Goal: Task Accomplishment & Management: Use online tool/utility

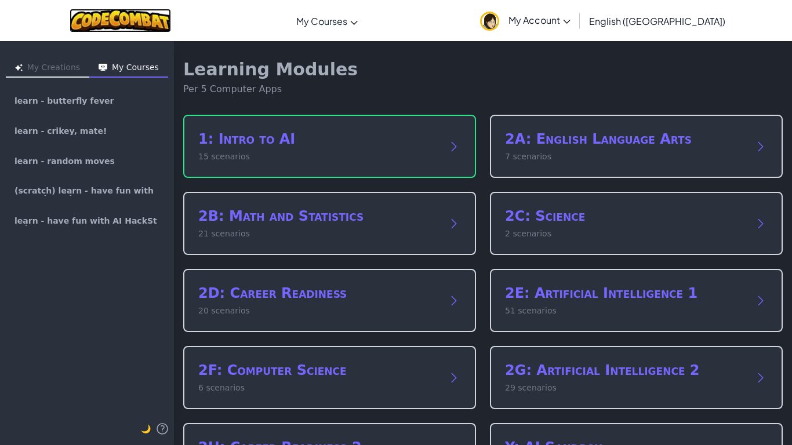
click at [171, 27] on img at bounding box center [120, 21] width 101 height 24
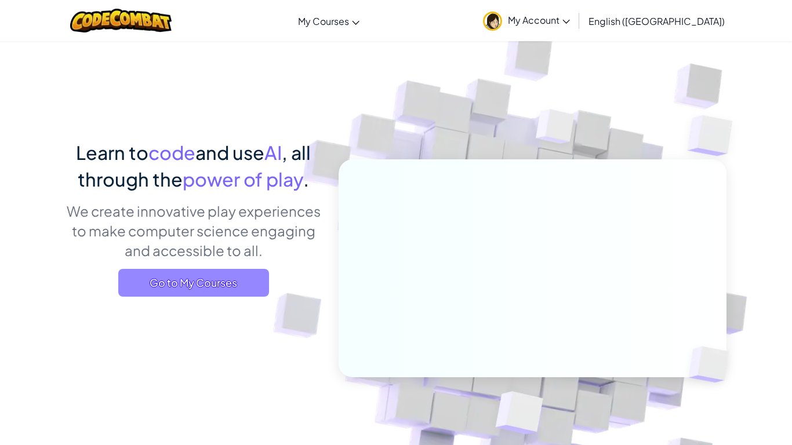
click at [230, 272] on span "Go to My Courses" at bounding box center [193, 283] width 151 height 28
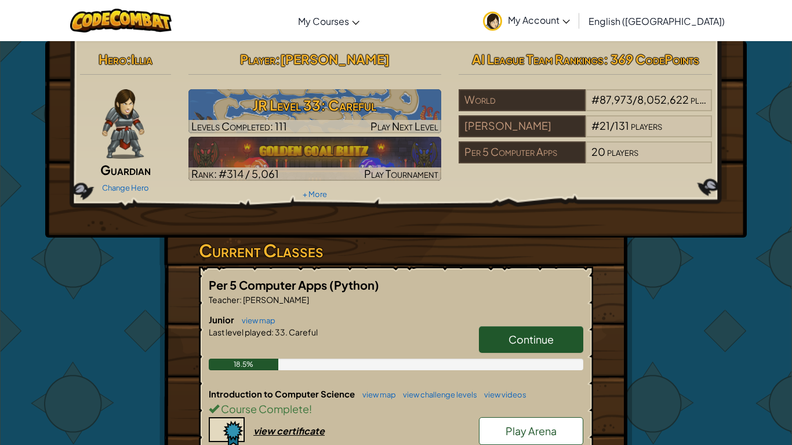
click at [548, 334] on span "Continue" at bounding box center [530, 339] width 45 height 13
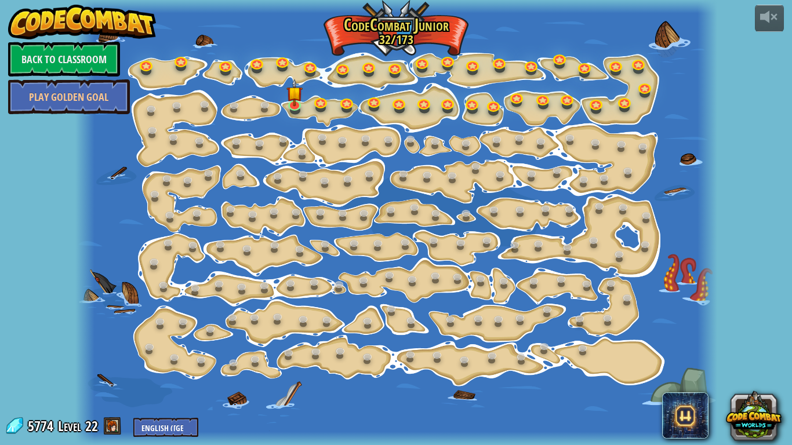
click at [10, 25] on img at bounding box center [82, 22] width 148 height 35
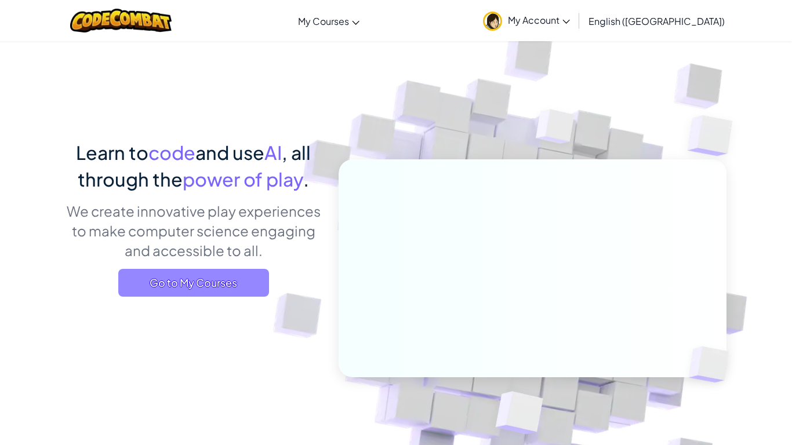
click at [234, 282] on span "Go to My Courses" at bounding box center [193, 283] width 151 height 28
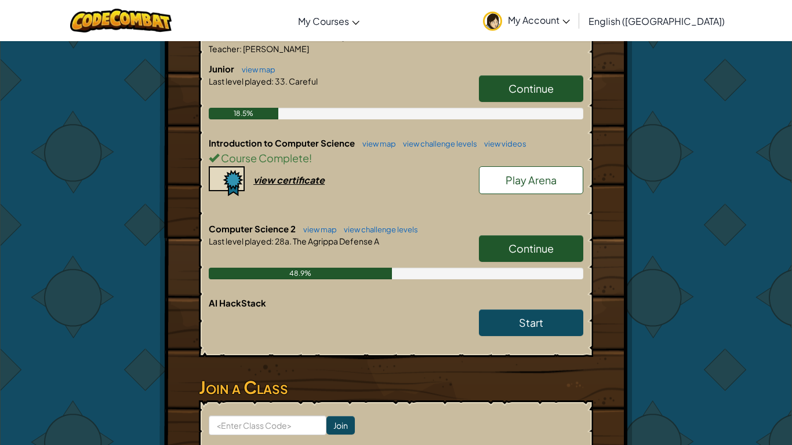
scroll to position [254, 0]
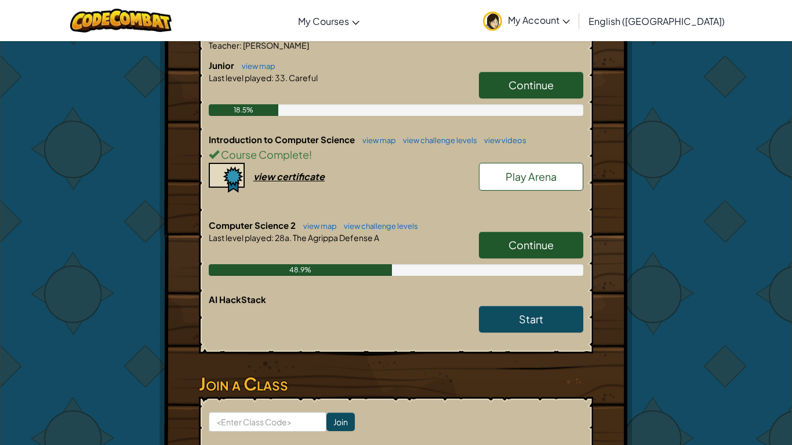
click at [506, 251] on link "Continue" at bounding box center [531, 245] width 104 height 27
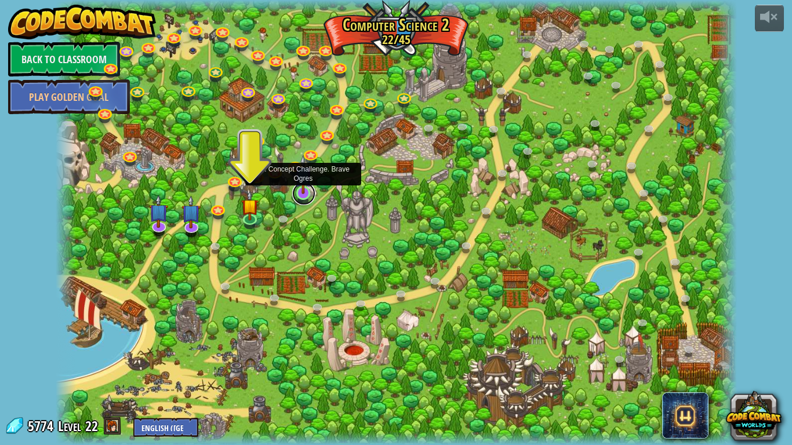
click at [304, 200] on link at bounding box center [303, 193] width 23 height 23
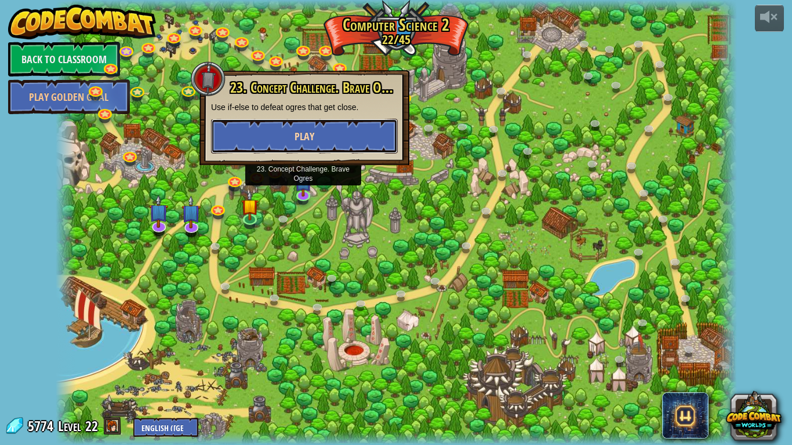
click at [252, 126] on button "Play" at bounding box center [304, 136] width 187 height 35
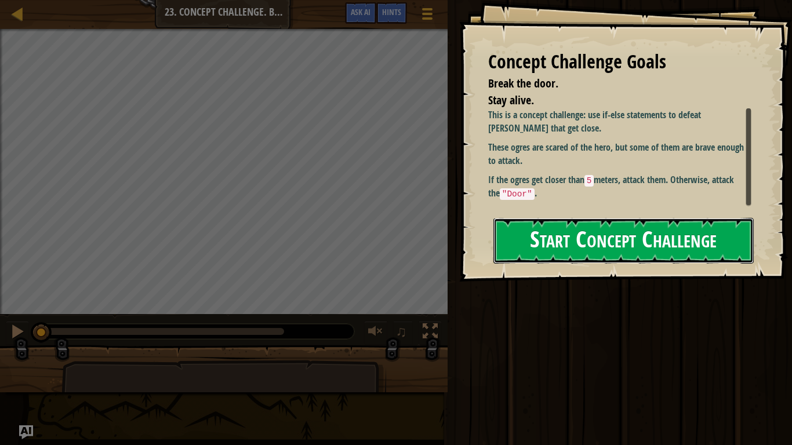
click at [527, 250] on button "Start Concept Challenge" at bounding box center [623, 241] width 260 height 46
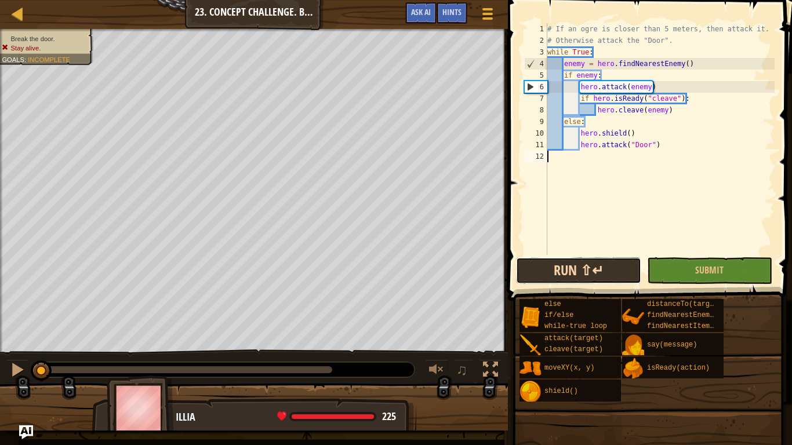
click at [565, 274] on button "Run ⇧↵" at bounding box center [578, 270] width 125 height 27
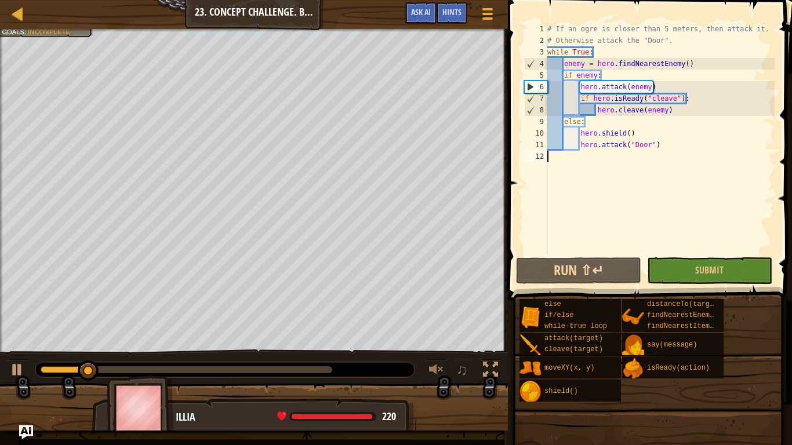
click at [595, 81] on div "# If an ogre is closer than 5 meters, then attack it. # Otherwise attack the "D…" at bounding box center [660, 150] width 230 height 255
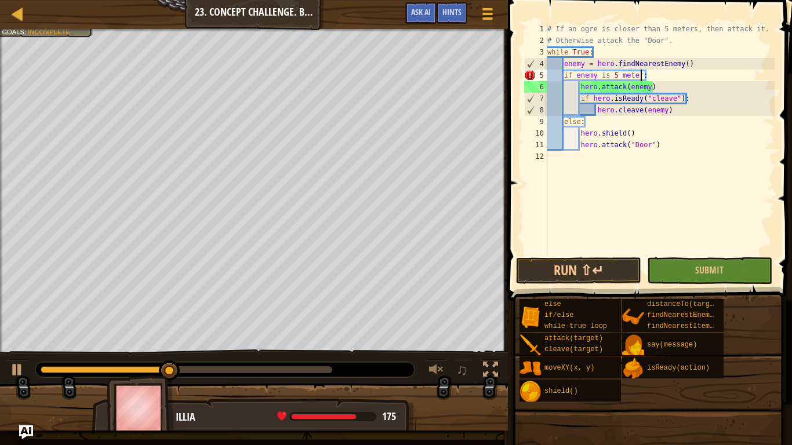
scroll to position [5, 14]
click at [531, 77] on div "5" at bounding box center [535, 76] width 23 height 12
click at [611, 77] on div "# If an ogre is closer than 5 meters, then attack it. # Otherwise attack the "D…" at bounding box center [660, 150] width 230 height 255
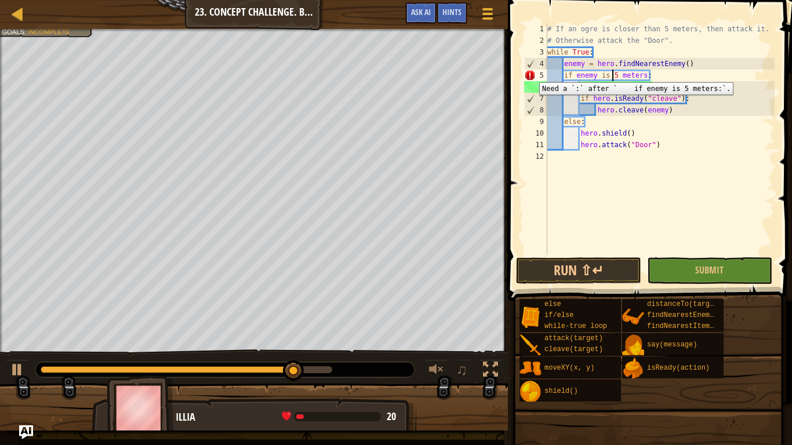
click at [530, 74] on div "5" at bounding box center [535, 76] width 23 height 12
click at [533, 77] on iframe at bounding box center [547, 91] width 29 height 29
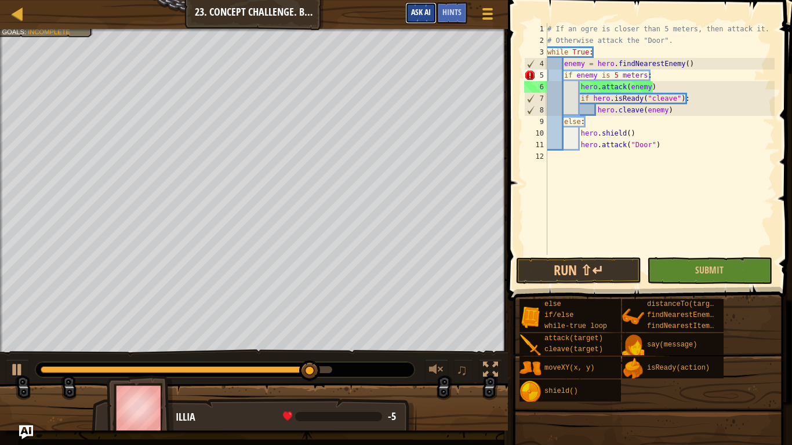
click at [426, 13] on span "Ask AI" at bounding box center [421, 11] width 20 height 11
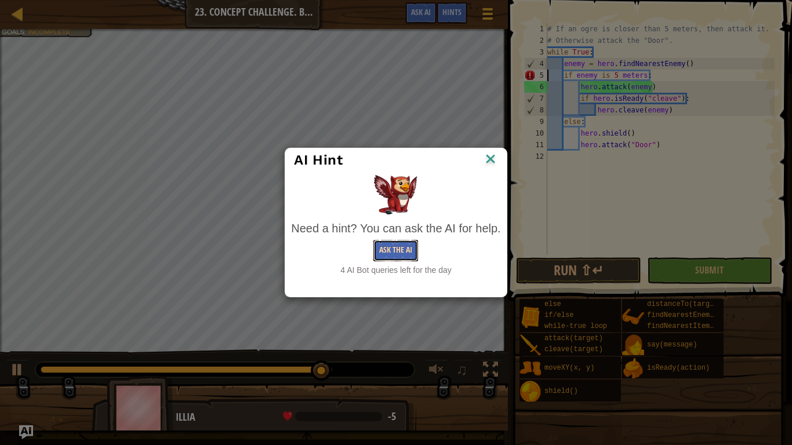
click at [396, 247] on button "Ask the AI" at bounding box center [395, 250] width 45 height 21
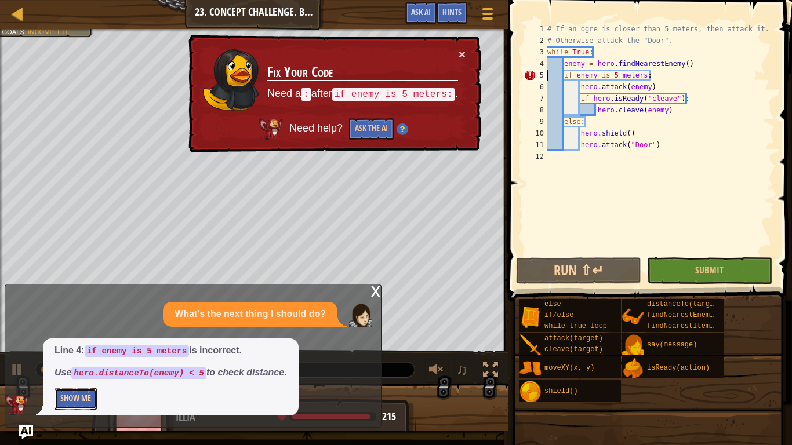
click at [61, 398] on button "Show Me" at bounding box center [75, 398] width 42 height 21
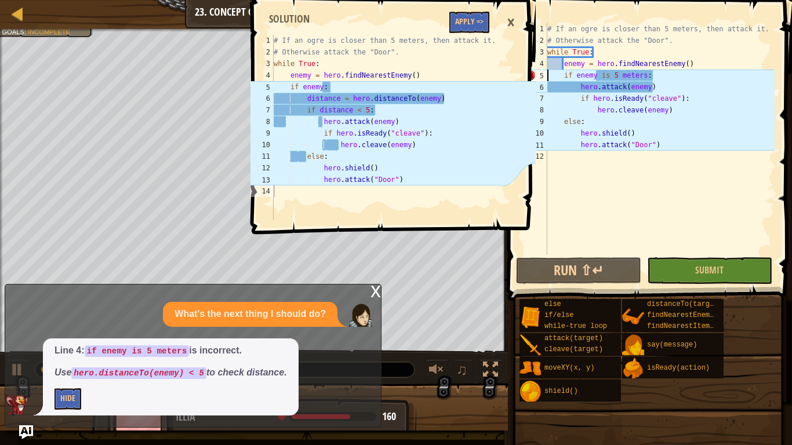
click at [596, 78] on div "# If an ogre is closer than 5 meters, then attack it. # Otherwise attack the "D…" at bounding box center [660, 150] width 230 height 255
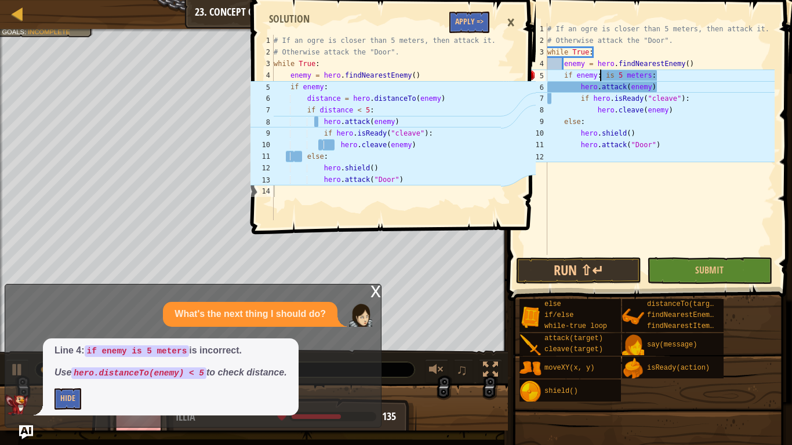
scroll to position [5, 8]
click at [656, 78] on div "# If an ogre is closer than 5 meters, then attack it. # Otherwise attack the "D…" at bounding box center [660, 150] width 230 height 255
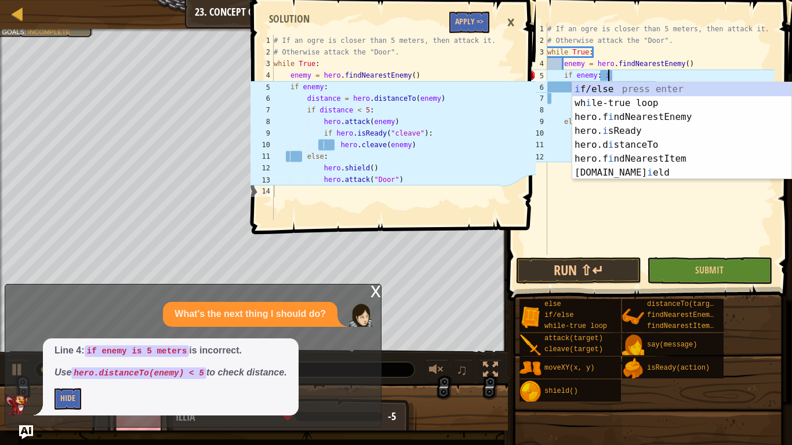
type textarea "if enemy:"
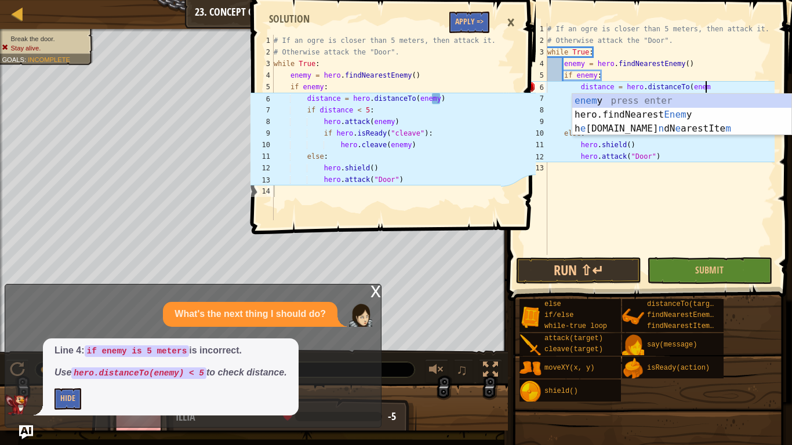
scroll to position [5, 23]
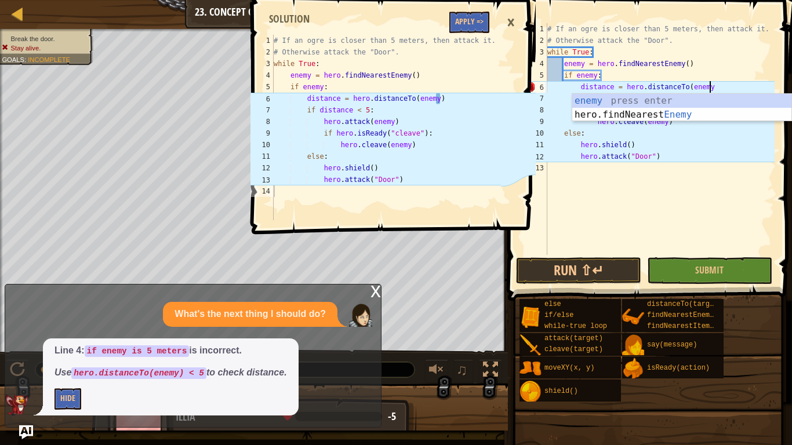
type textarea "distance = hero.distanceTo(enemy)"
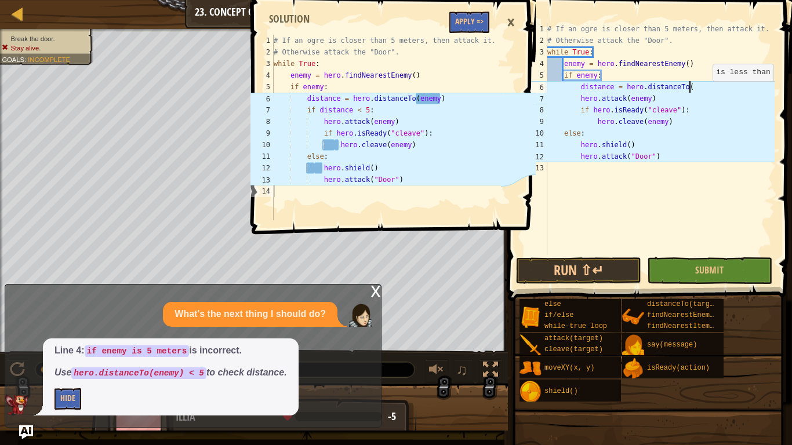
scroll to position [5, 20]
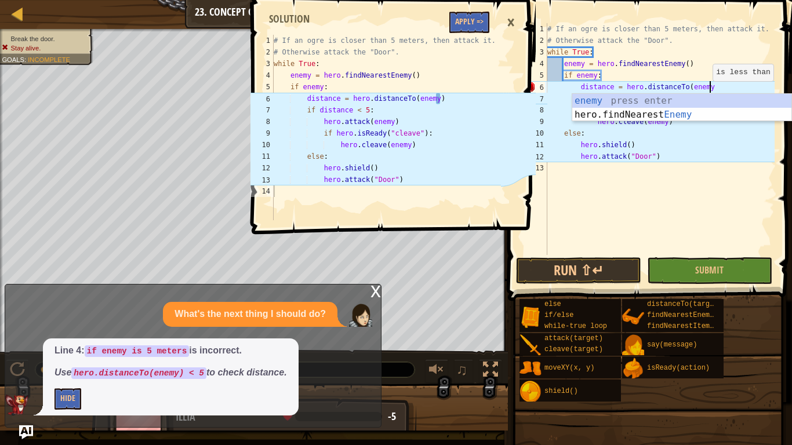
type textarea "distance = hero.distanceTo(enemy)"
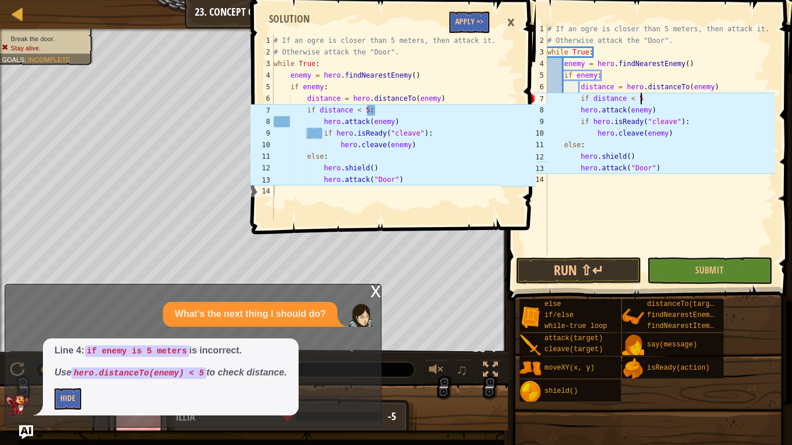
scroll to position [5, 13]
type textarea "if distance < 5:"
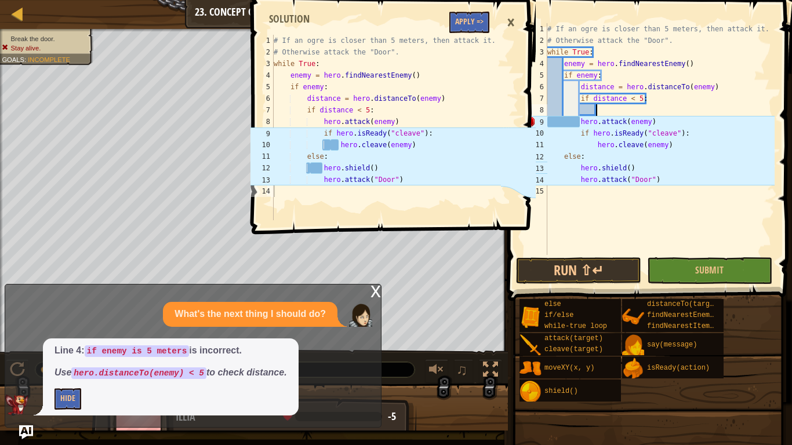
scroll to position [5, 6]
click at [651, 122] on div "# If an ogre is closer than 5 meters, then attack it. # Otherwise attack the "D…" at bounding box center [660, 150] width 230 height 255
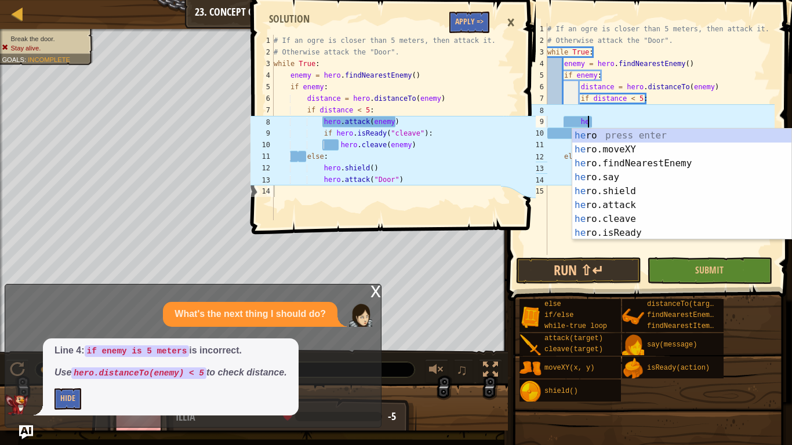
type textarea "h"
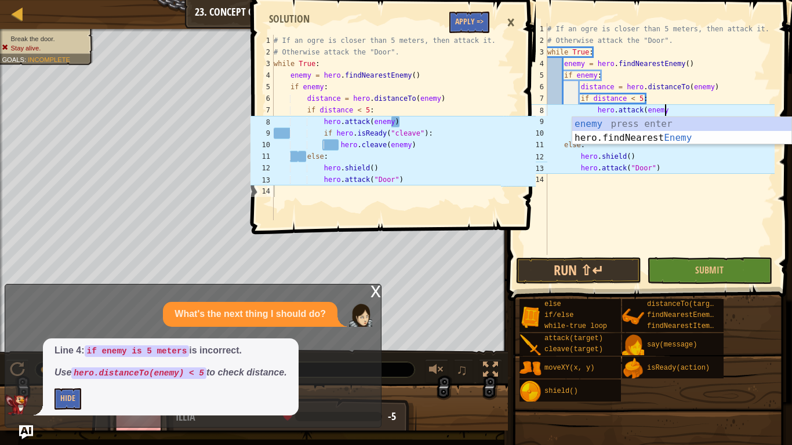
scroll to position [5, 17]
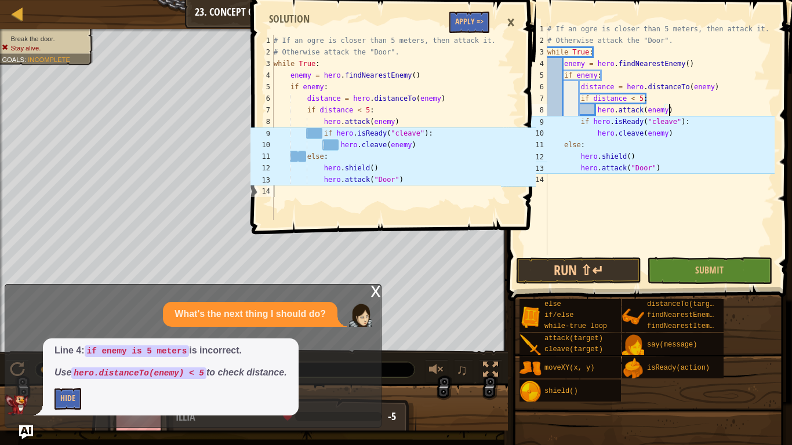
click at [579, 121] on div "# If an ogre is closer than 5 meters, then attack it. # Otherwise attack the "D…" at bounding box center [660, 150] width 230 height 255
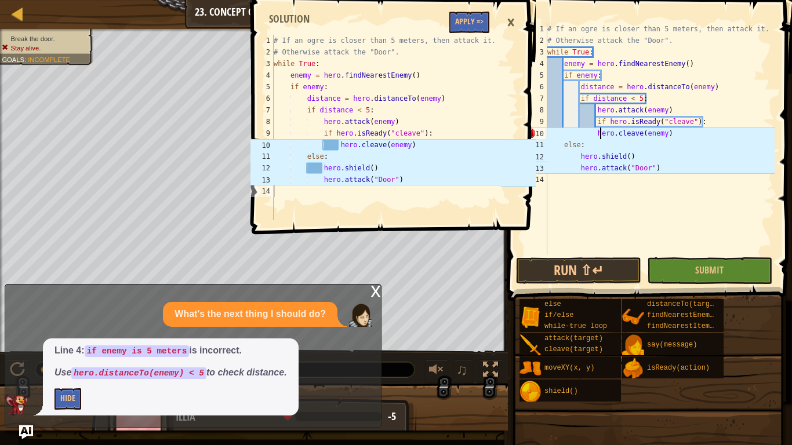
click at [599, 135] on div "# If an ogre is closer than 5 meters, then attack it. # Otherwise attack the "D…" at bounding box center [660, 150] width 230 height 255
click at [597, 135] on div "# If an ogre is closer than 5 meters, then attack it. # Otherwise attack the "D…" at bounding box center [660, 150] width 230 height 255
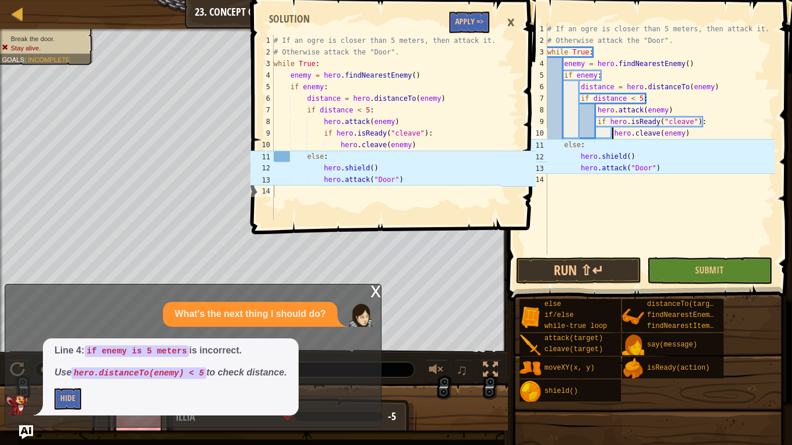
click at [564, 147] on div "# If an ogre is closer than 5 meters, then attack it. # Otherwise attack the "D…" at bounding box center [660, 150] width 230 height 255
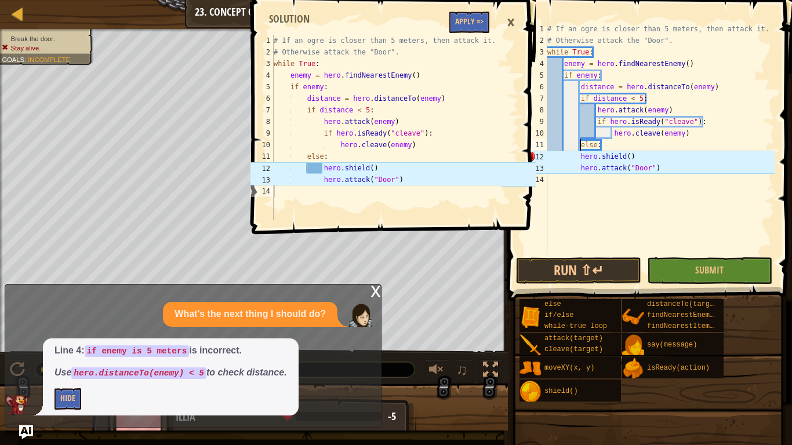
click at [583, 161] on div "# If an ogre is closer than 5 meters, then attack it. # Otherwise attack the "D…" at bounding box center [660, 150] width 230 height 255
click at [576, 156] on div "# If an ogre is closer than 5 meters, then attack it. # Otherwise attack the "D…" at bounding box center [660, 150] width 230 height 255
click at [578, 157] on div "# If an ogre is closer than 5 meters, then attack it. # Otherwise attack the "D…" at bounding box center [660, 150] width 230 height 255
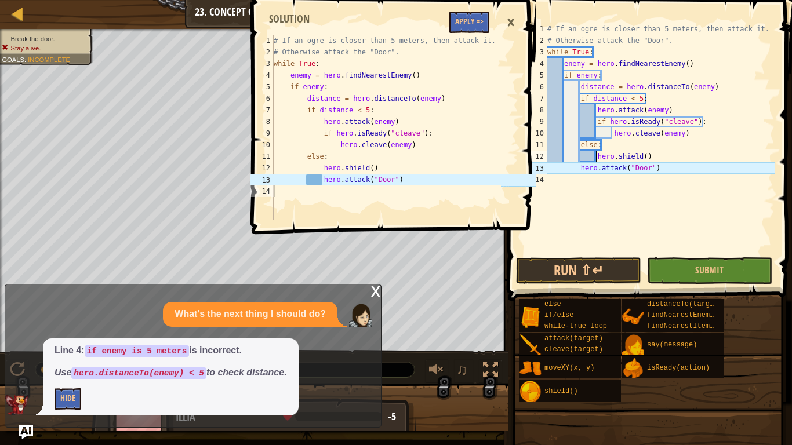
click at [581, 170] on div "# If an ogre is closer than 5 meters, then attack it. # Otherwise attack the "D…" at bounding box center [660, 150] width 230 height 255
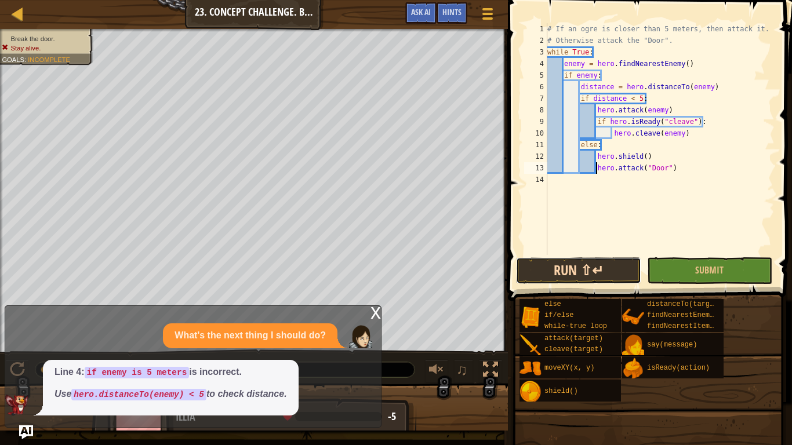
click at [593, 263] on button "Run ⇧↵" at bounding box center [578, 270] width 125 height 27
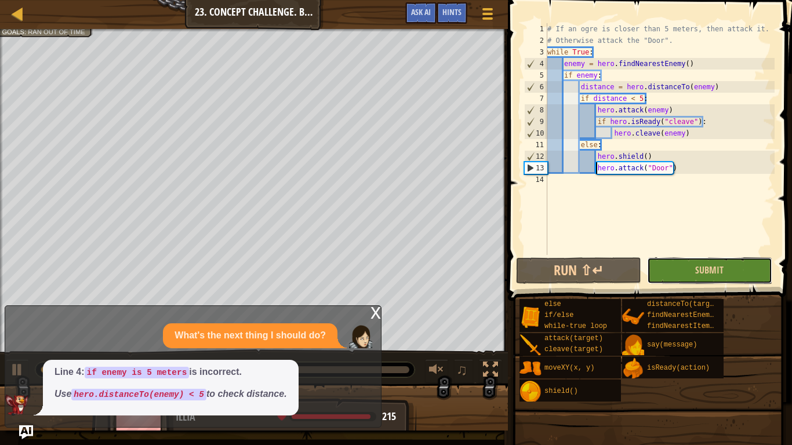
click at [704, 277] on button "Submit" at bounding box center [709, 270] width 125 height 27
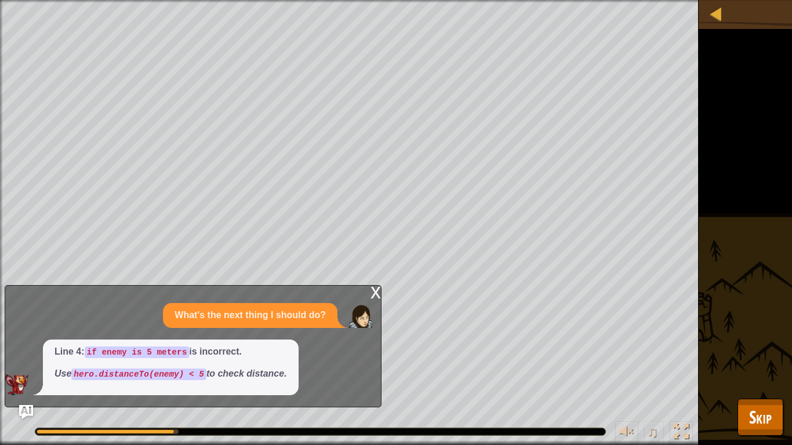
click at [372, 289] on div "x" at bounding box center [375, 292] width 10 height 12
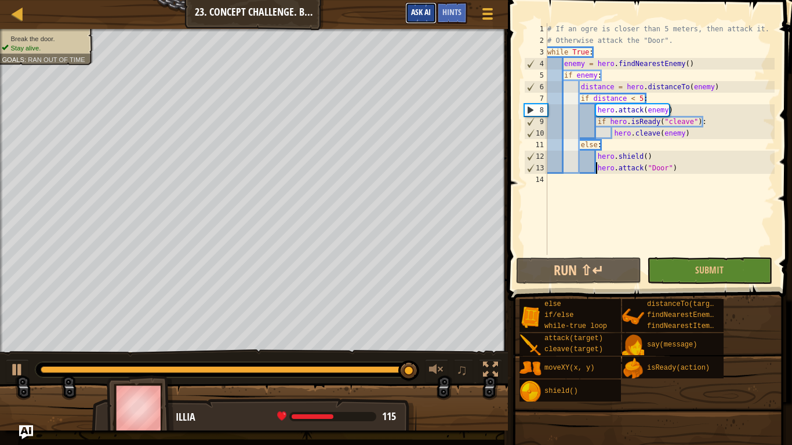
click at [412, 16] on span "Ask AI" at bounding box center [421, 11] width 20 height 11
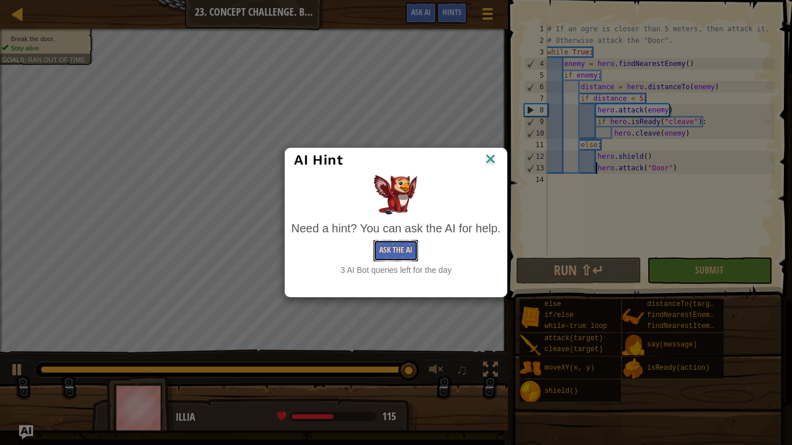
click at [406, 247] on button "Ask the AI" at bounding box center [395, 250] width 45 height 21
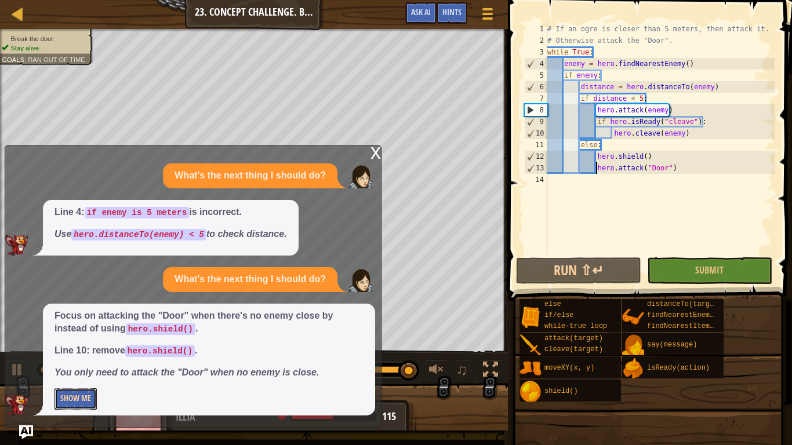
click at [96, 401] on button "Show Me" at bounding box center [75, 398] width 42 height 21
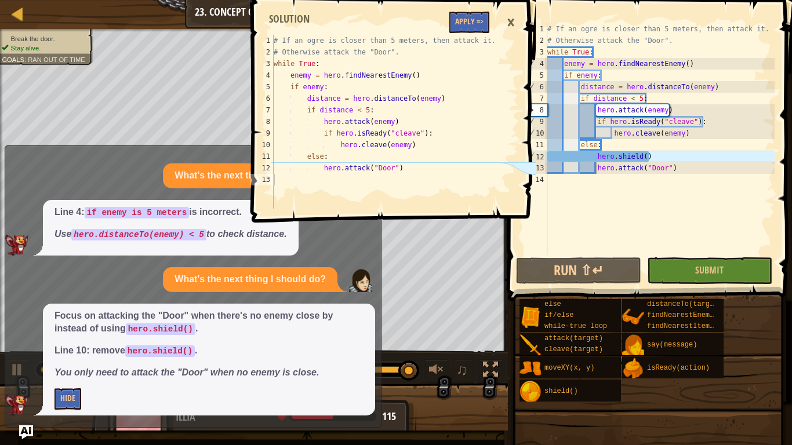
click at [520, 169] on icon at bounding box center [518, 169] width 36 height 12
click at [648, 156] on div "# If an ogre is closer than 5 meters, then attack it. # Otherwise attack the "D…" at bounding box center [660, 150] width 230 height 255
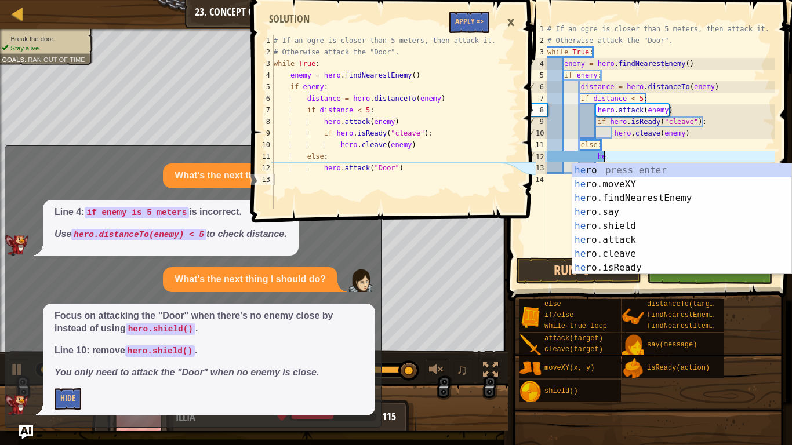
type textarea "h"
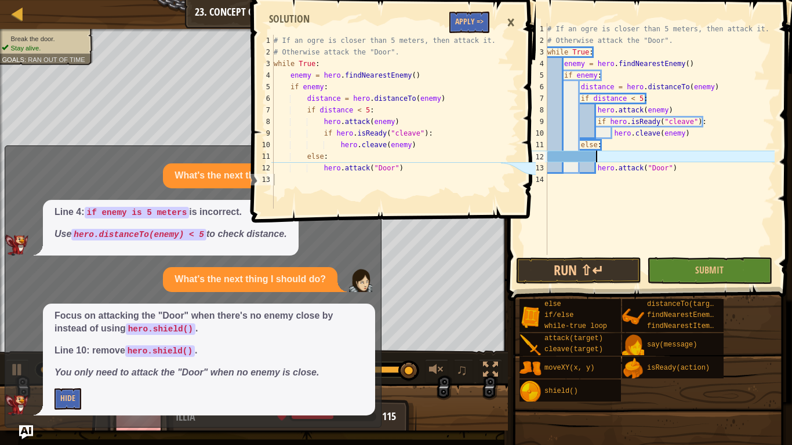
click at [597, 168] on div "# If an ogre is closer than 5 meters, then attack it. # Otherwise attack the "D…" at bounding box center [660, 150] width 230 height 255
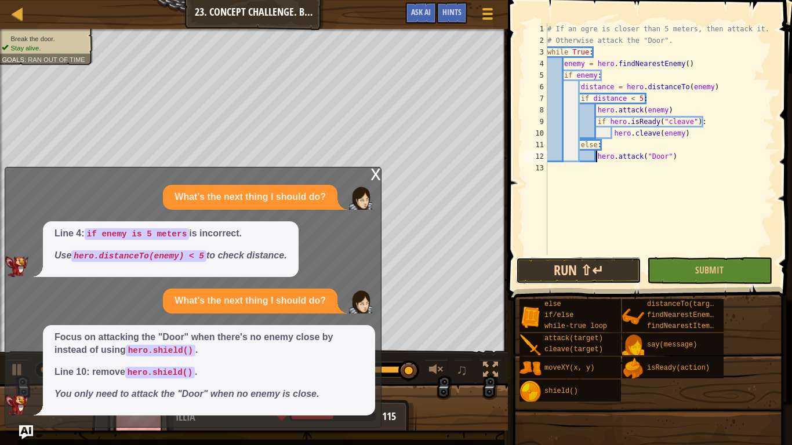
click at [616, 263] on button "Run ⇧↵" at bounding box center [578, 270] width 125 height 27
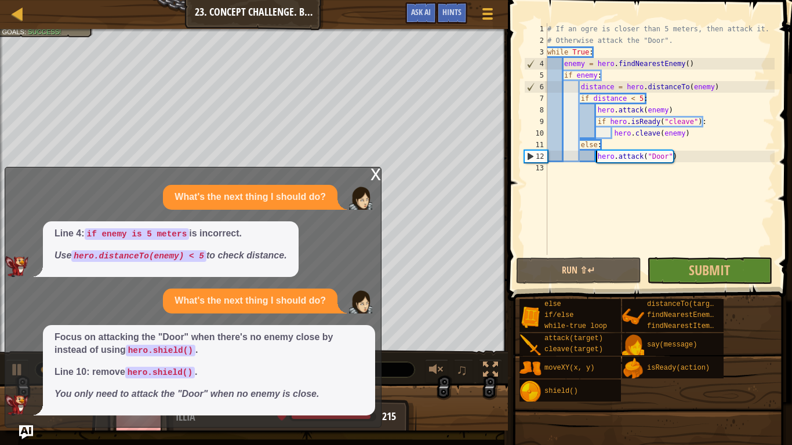
click at [370, 170] on div "x" at bounding box center [375, 174] width 10 height 12
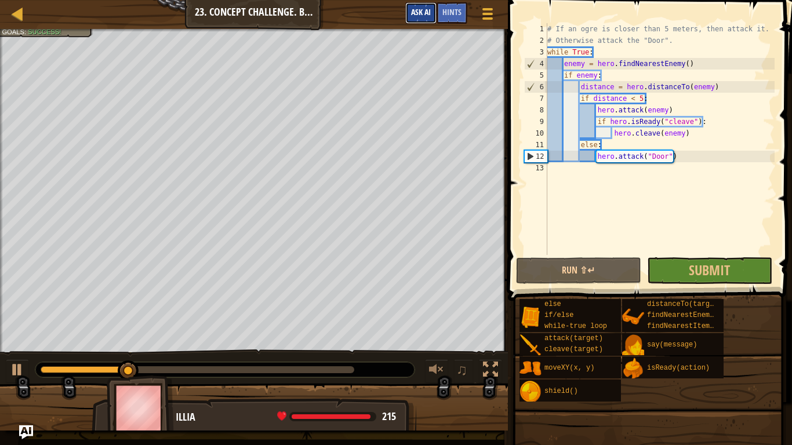
click at [417, 17] on span "Ask AI" at bounding box center [421, 11] width 20 height 11
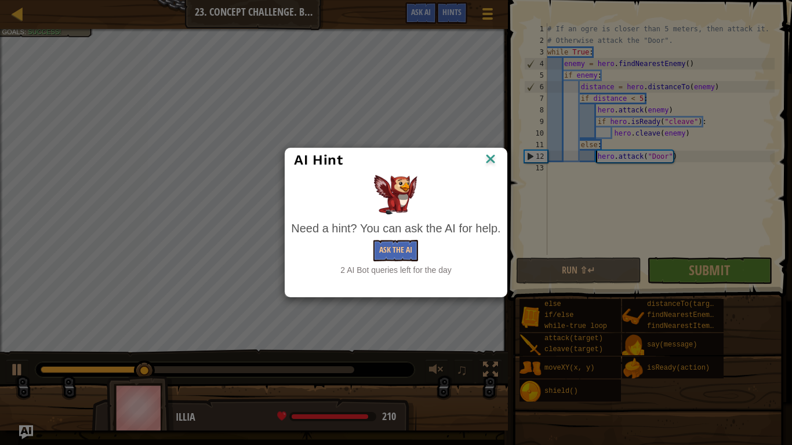
click at [490, 155] on img at bounding box center [490, 159] width 15 height 17
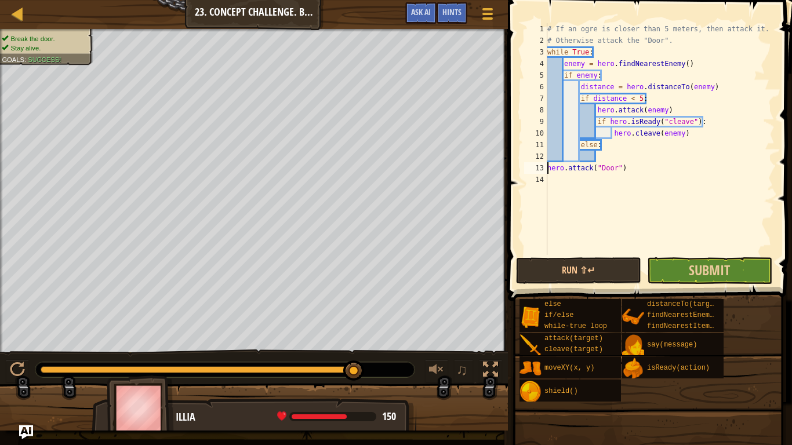
type textarea "hero.attack("Door")"
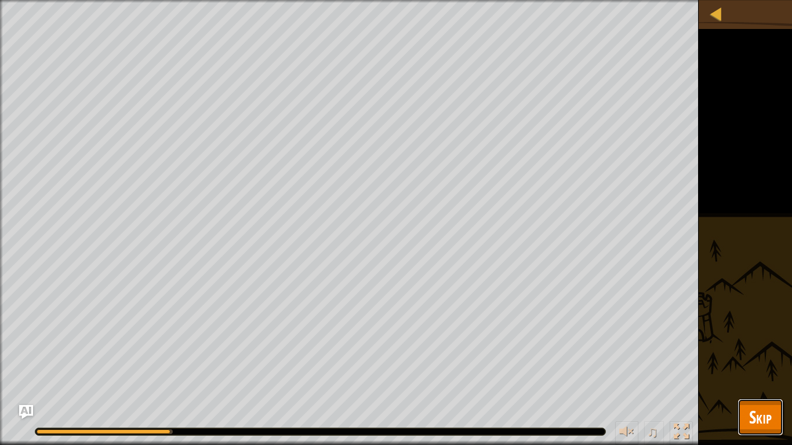
click at [765, 409] on span "Skip" at bounding box center [760, 417] width 23 height 24
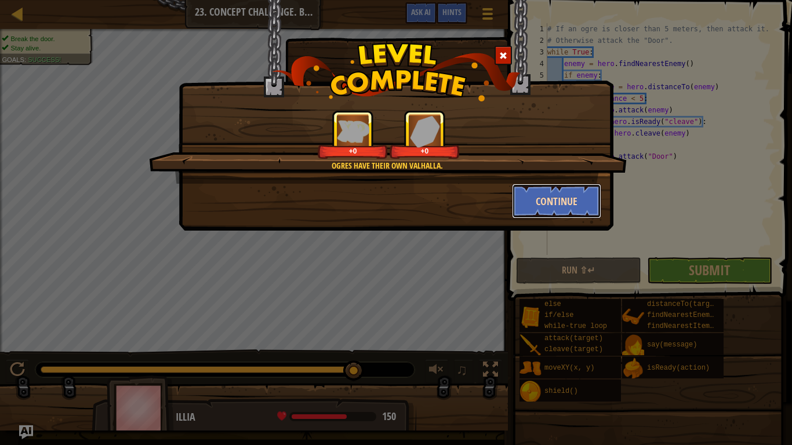
click at [562, 199] on button "Continue" at bounding box center [557, 201] width 90 height 35
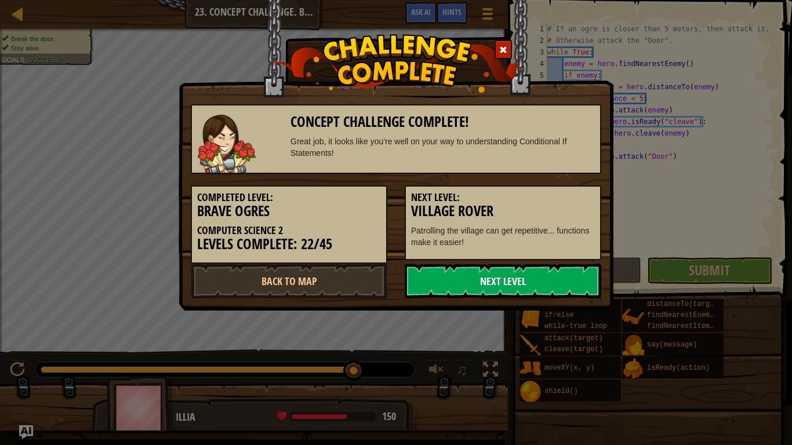
click at [482, 289] on link "Next Level" at bounding box center [503, 281] width 196 height 35
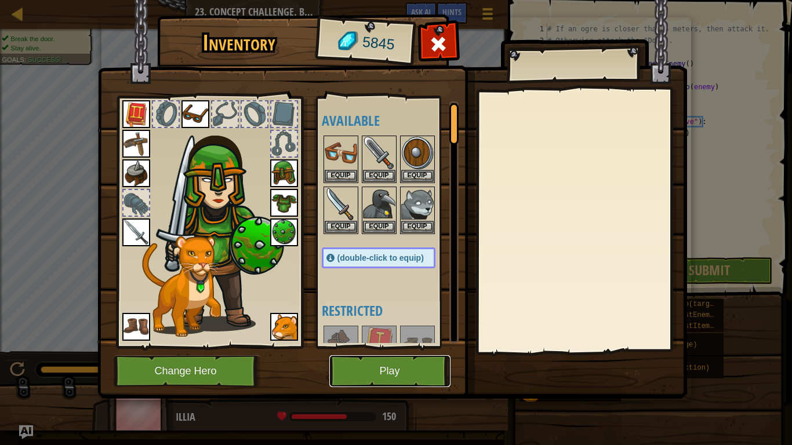
click at [361, 369] on button "Play" at bounding box center [389, 371] width 121 height 32
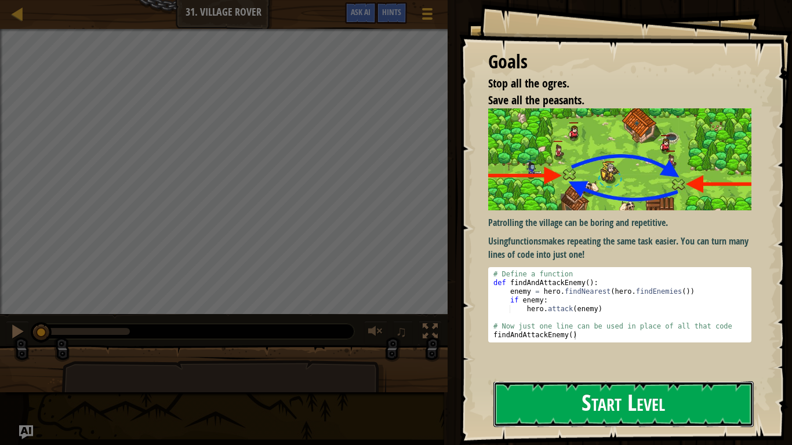
click at [512, 395] on button "Start Level" at bounding box center [623, 404] width 260 height 46
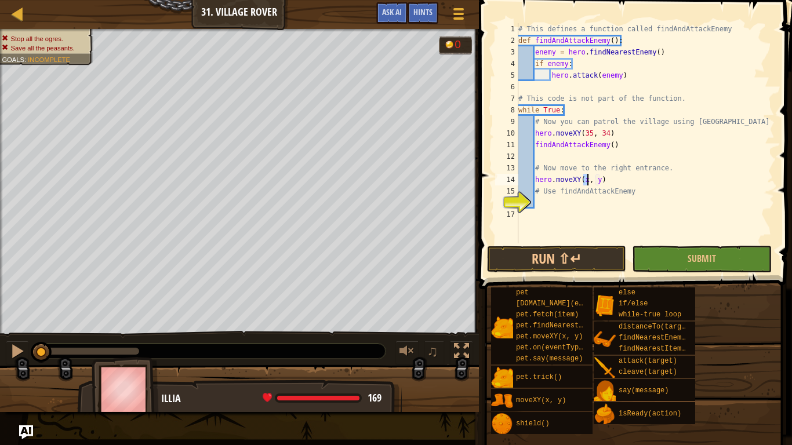
scroll to position [5, 10]
type textarea "hero.moveXY(60, 31)"
click at [537, 203] on div "# This defines a function called findAndAttackEnemy def findAndAttackEnemy ( ) …" at bounding box center [645, 144] width 259 height 243
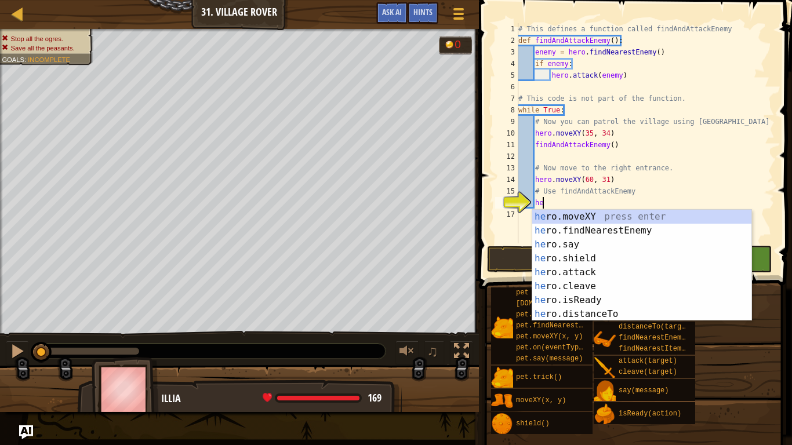
scroll to position [5, 3]
type textarea "hero"
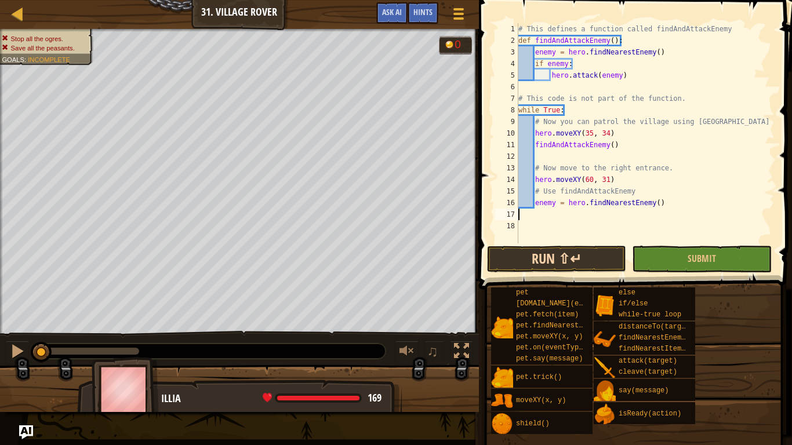
scroll to position [5, 0]
click at [562, 255] on button "Run ⇧↵" at bounding box center [556, 259] width 139 height 27
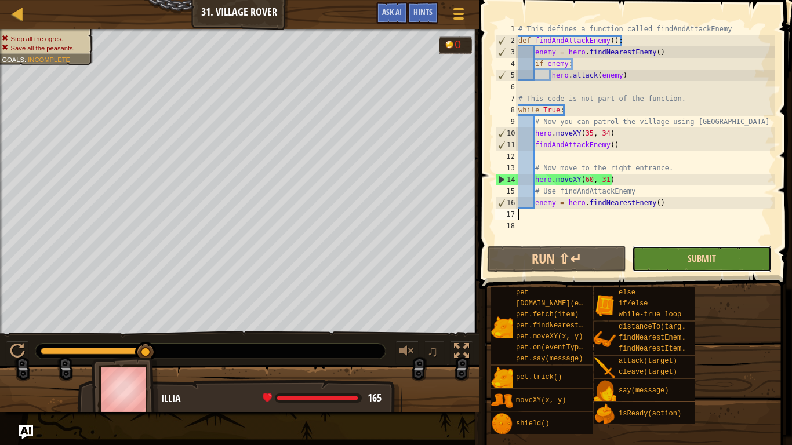
click at [691, 254] on span "Submit" at bounding box center [701, 258] width 28 height 13
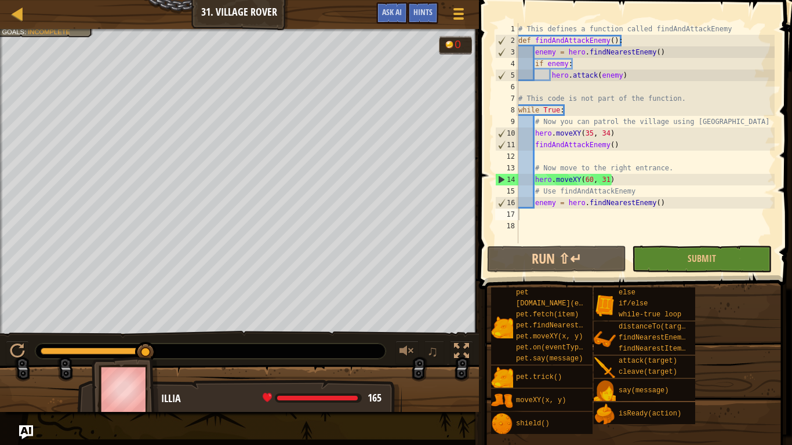
click at [14, 23] on div "Map Computer Science 2 31. Village Rover Game Menu Done Hints Ask AI" at bounding box center [239, 14] width 479 height 29
click at [15, 16] on div at bounding box center [17, 13] width 14 height 14
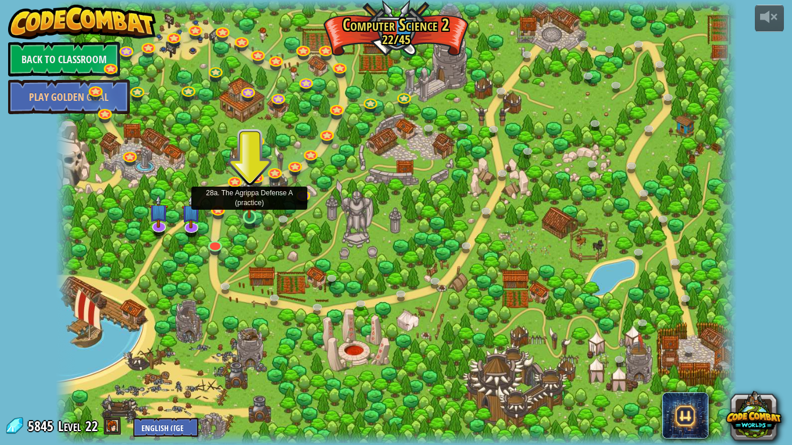
click at [249, 217] on img at bounding box center [249, 198] width 17 height 39
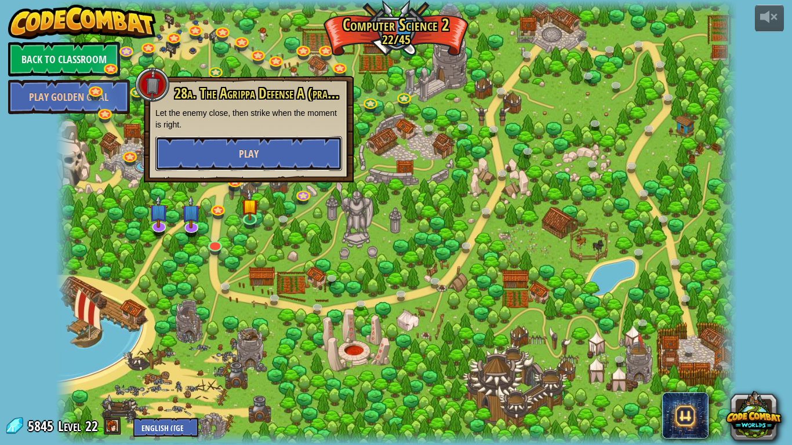
click at [214, 147] on button "Play" at bounding box center [248, 153] width 187 height 35
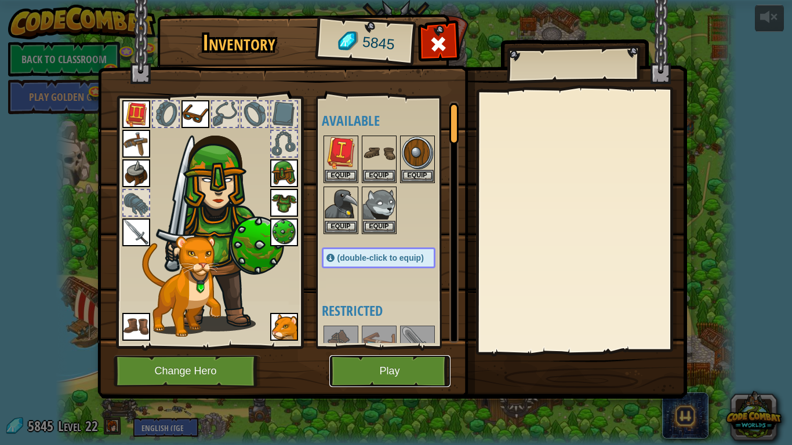
click at [350, 361] on button "Play" at bounding box center [389, 371] width 121 height 32
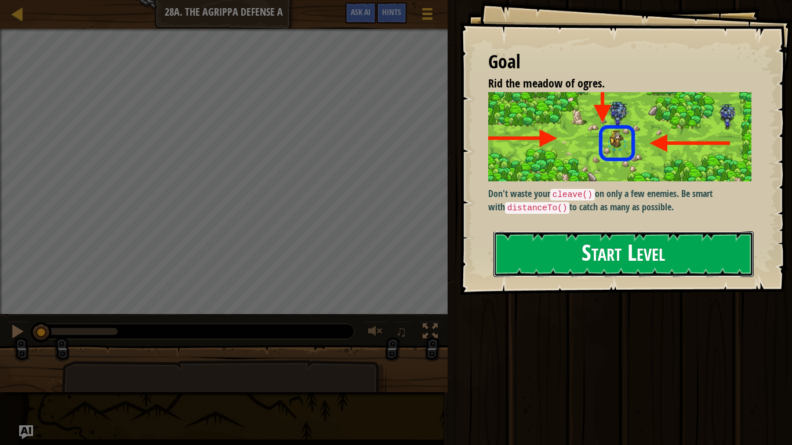
click at [573, 268] on button "Start Level" at bounding box center [623, 254] width 260 height 46
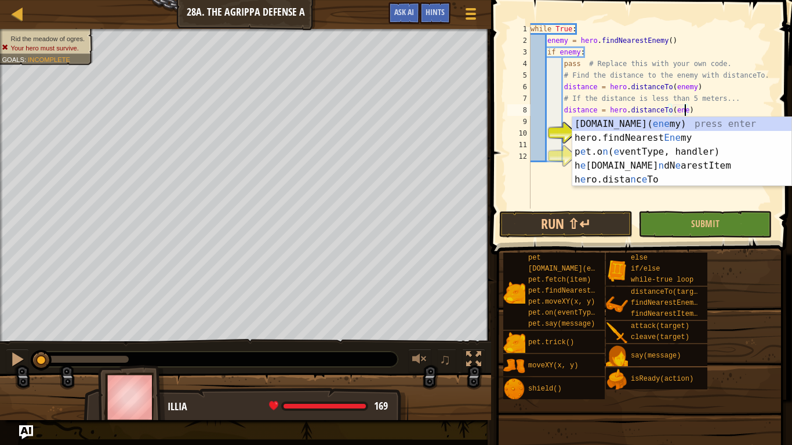
scroll to position [5, 22]
type textarea "distance = hero.distanceTo(enemy)"
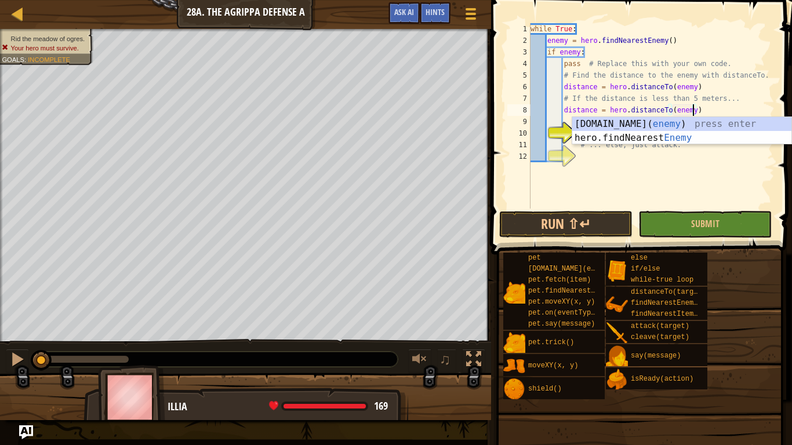
click at [667, 175] on div "while True : enemy = hero . findNearestEnemy ( ) if enemy : pass # Replace this…" at bounding box center [651, 127] width 246 height 209
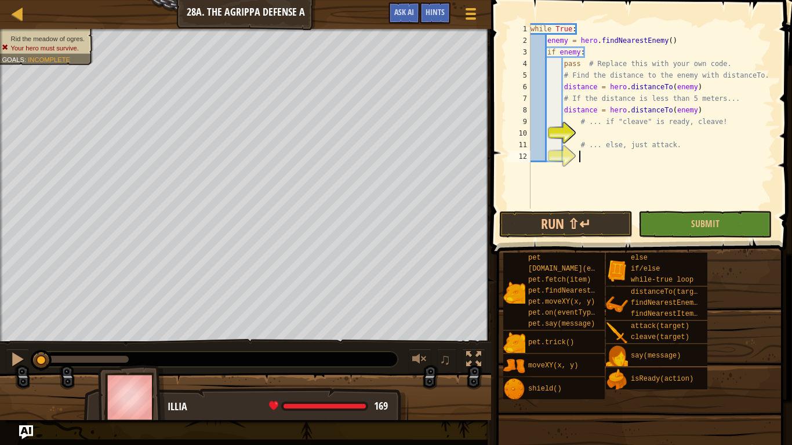
scroll to position [5, 6]
click at [587, 136] on div "while True : enemy = hero . findNearestEnemy ( ) if enemy : pass # Replace this…" at bounding box center [651, 127] width 246 height 209
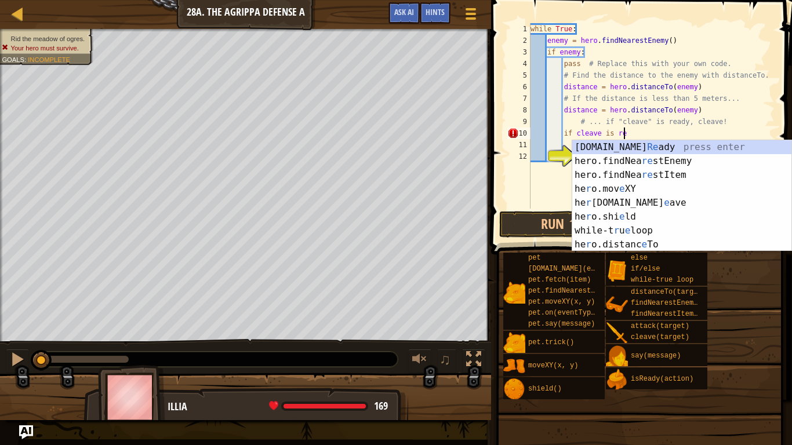
scroll to position [5, 13]
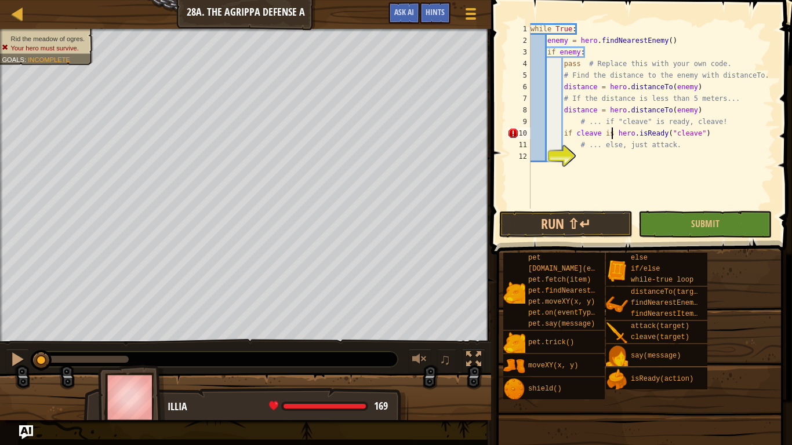
click at [611, 133] on div "while True : enemy = hero . findNearestEnemy ( ) if enemy : pass # Replace this…" at bounding box center [651, 127] width 246 height 209
click at [636, 134] on div "while True : enemy = hero . findNearestEnemy ( ) if enemy : pass # Replace this…" at bounding box center [651, 127] width 246 height 209
click at [674, 134] on div "while True : enemy = hero . findNearestEnemy ( ) if enemy : pass # Replace this…" at bounding box center [651, 127] width 246 height 209
click at [635, 133] on div "while True : enemy = hero . findNearestEnemy ( ) if enemy : pass # Replace this…" at bounding box center [651, 127] width 246 height 209
type textarea "if cleave isReady cleave"
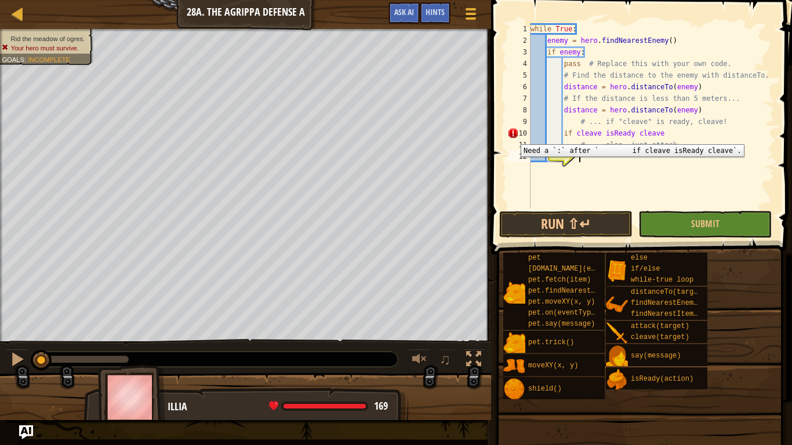
click at [512, 136] on div "10" at bounding box center [518, 134] width 23 height 12
click at [603, 133] on div "while True : enemy = hero . findNearestEnemy ( ) if enemy : pass # Replace this…" at bounding box center [651, 127] width 246 height 209
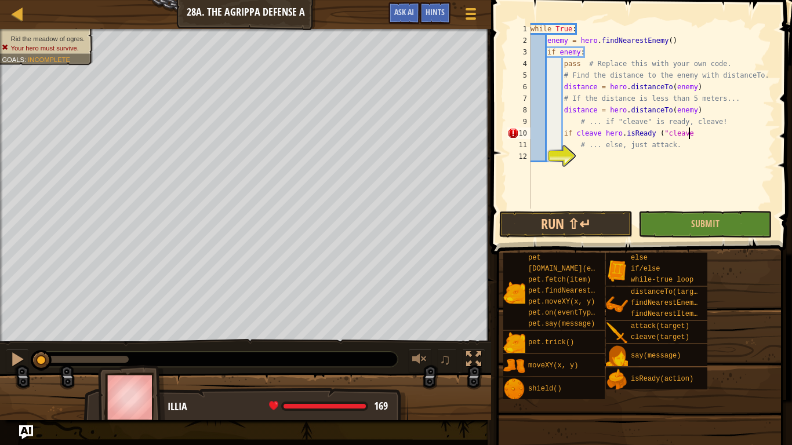
scroll to position [5, 23]
type textarea "if cleave hero.isReady ("cleave")"
click at [530, 154] on div "12" at bounding box center [518, 157] width 23 height 12
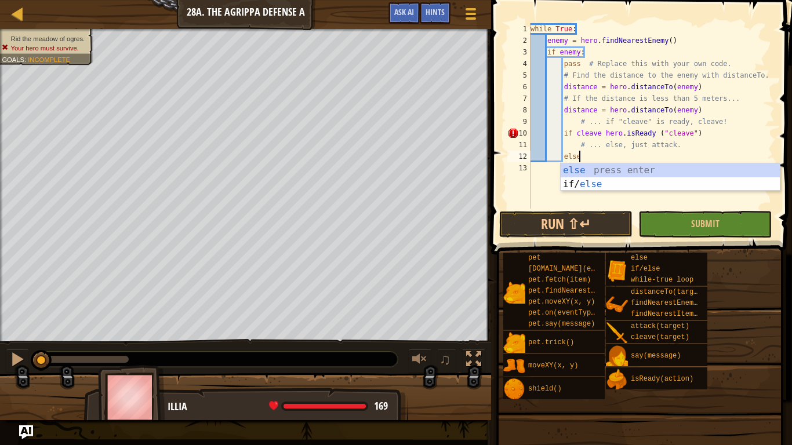
scroll to position [5, 7]
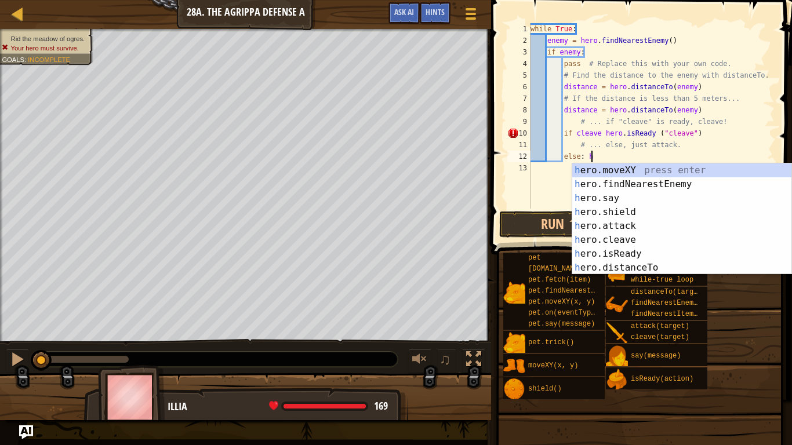
type textarea "else:"
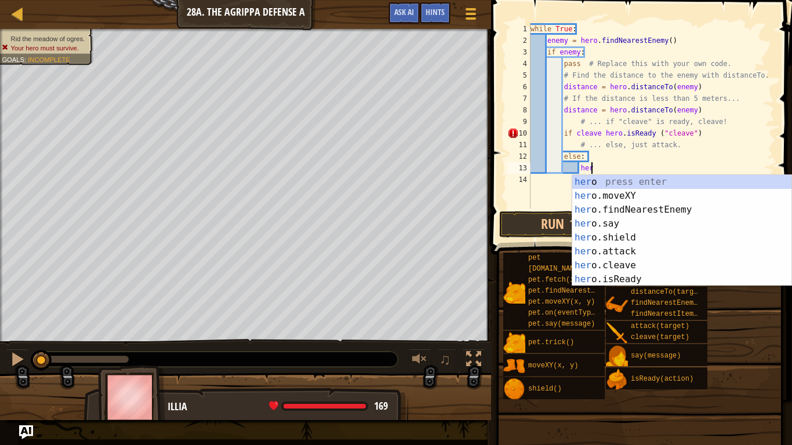
scroll to position [5, 9]
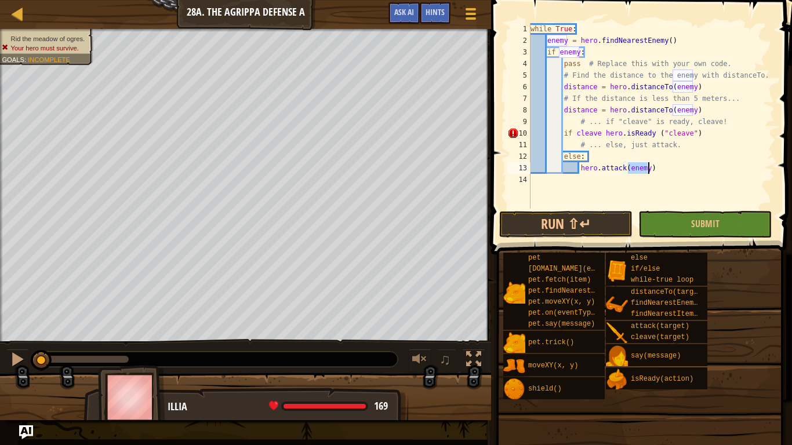
click at [576, 167] on div "while True : enemy = hero . findNearestEnemy ( ) if enemy : pass # Replace this…" at bounding box center [651, 127] width 246 height 209
click at [576, 216] on button "Run ⇧↵" at bounding box center [565, 224] width 133 height 27
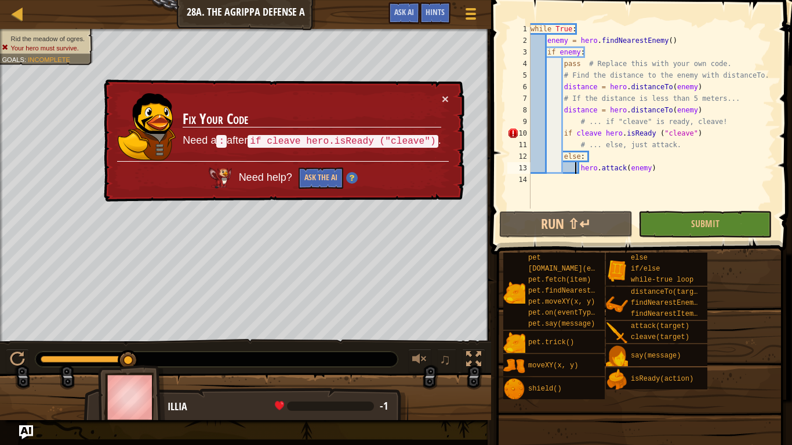
click at [702, 136] on div "while True : enemy = hero . findNearestEnemy ( ) if enemy : pass # Replace this…" at bounding box center [651, 127] width 246 height 209
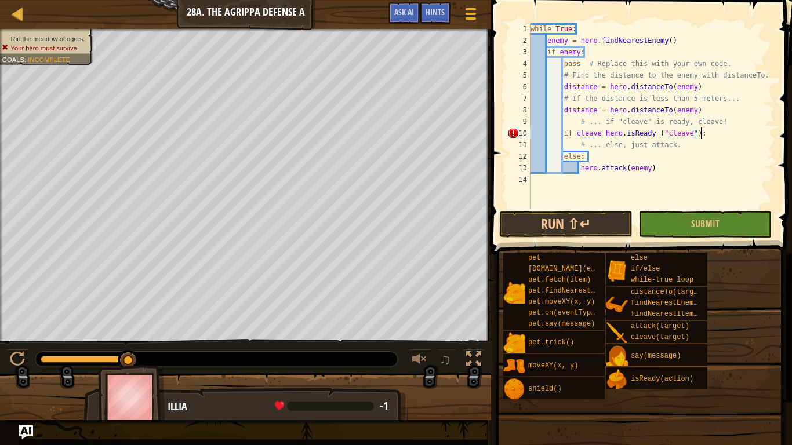
scroll to position [5, 24]
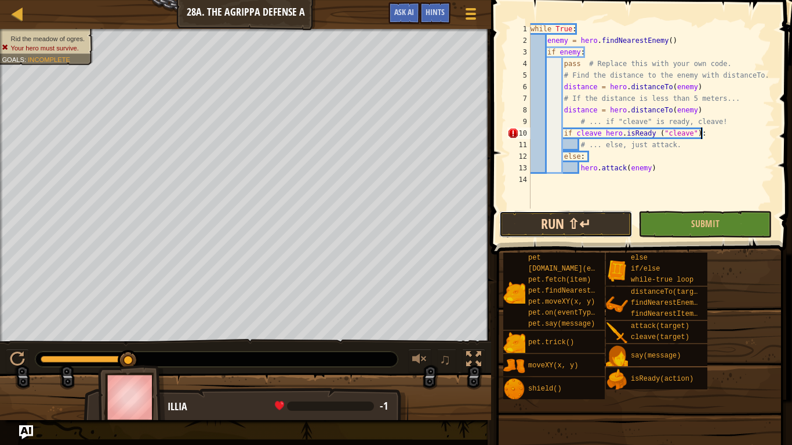
click at [588, 218] on button "Run ⇧↵" at bounding box center [565, 224] width 133 height 27
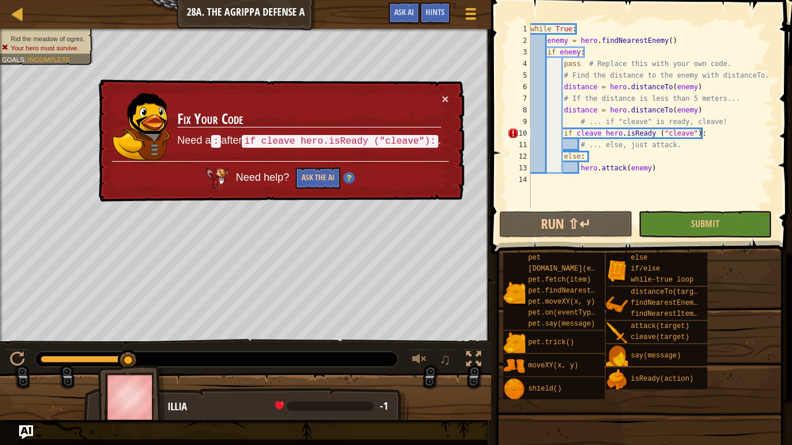
click at [333, 138] on code "if cleave hero.isReady ("cleave"):" at bounding box center [340, 141] width 196 height 13
click at [694, 136] on div "while True : enemy = hero . findNearestEnemy ( ) if enemy : pass # Replace this…" at bounding box center [651, 127] width 246 height 209
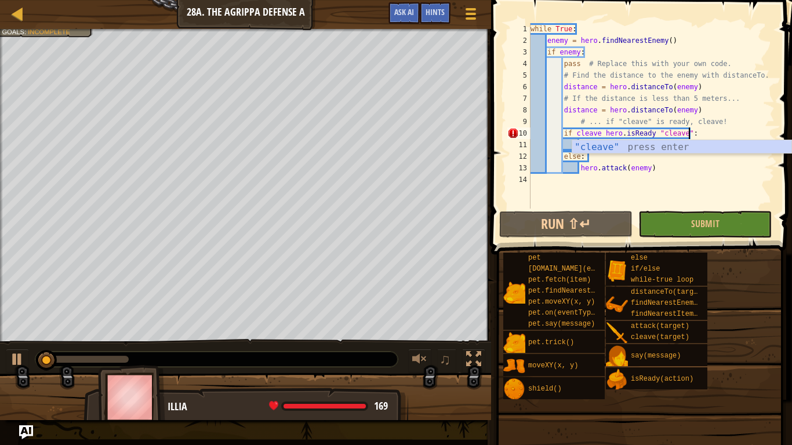
scroll to position [5, 23]
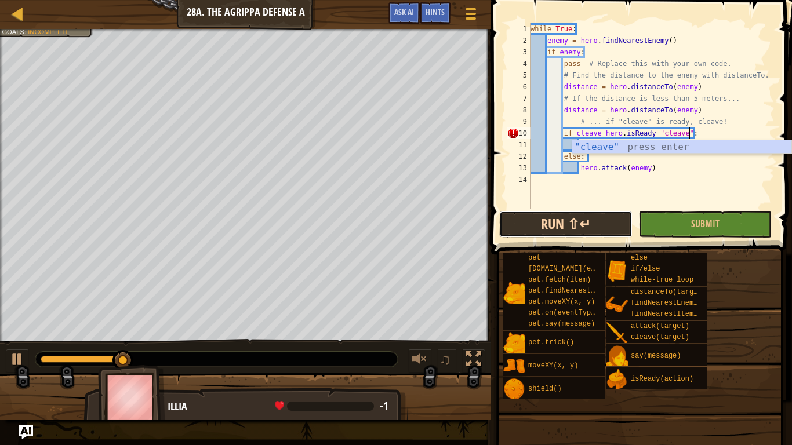
click at [529, 221] on button "Run ⇧↵" at bounding box center [565, 224] width 133 height 27
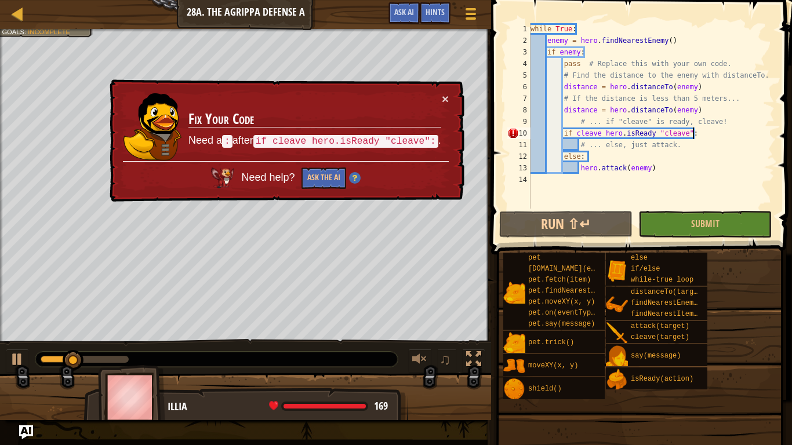
click at [702, 134] on div "while True : enemy = hero . findNearestEnemy ( ) if enemy : pass # Replace this…" at bounding box center [651, 127] width 246 height 209
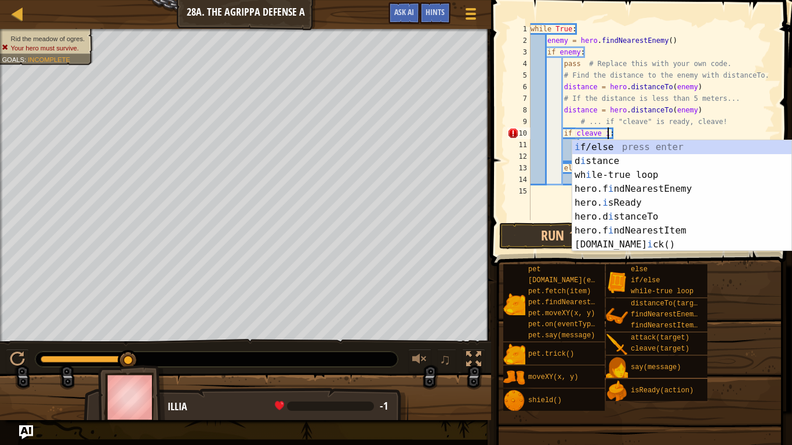
scroll to position [5, 11]
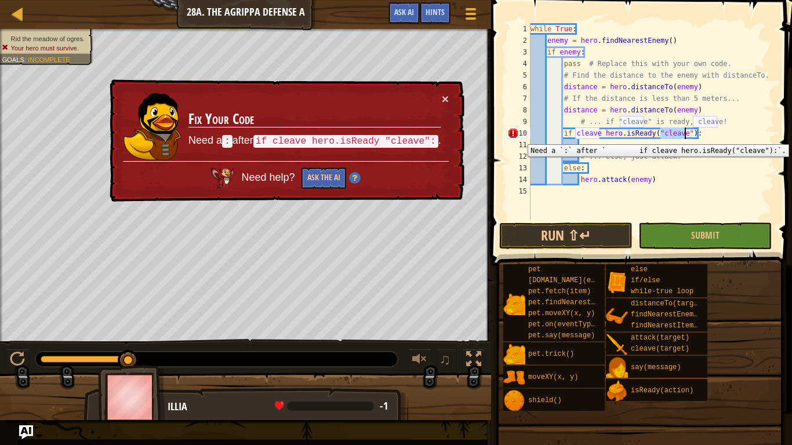
click at [518, 136] on div "10" at bounding box center [518, 134] width 23 height 12
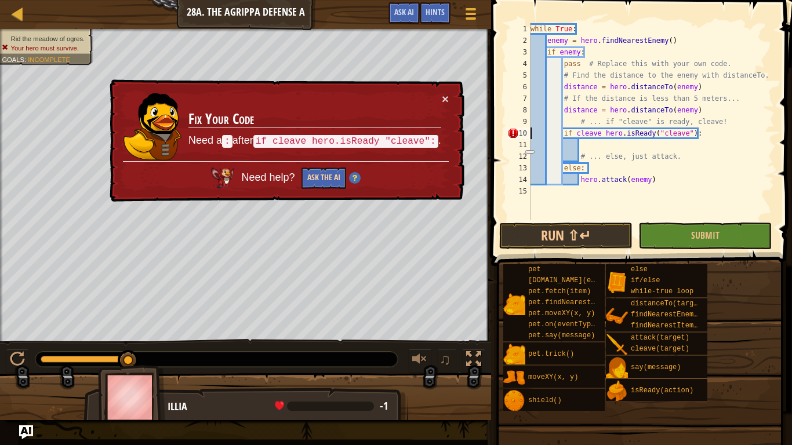
type textarea "if cleave hero.isReady("cleave"):"
click at [322, 173] on button "Ask the AI" at bounding box center [323, 177] width 45 height 22
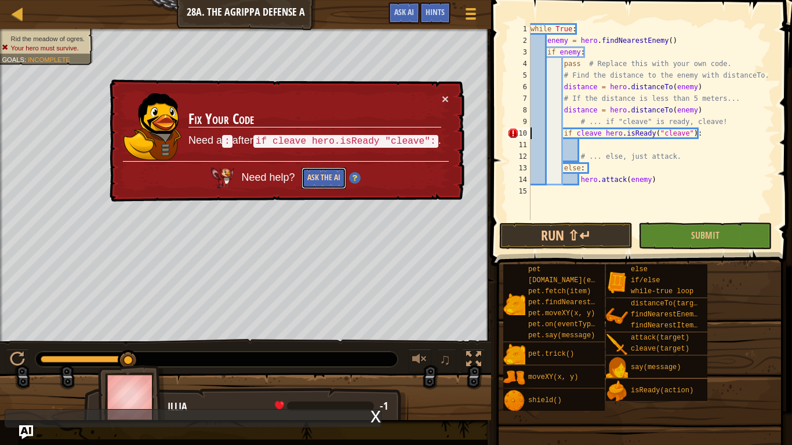
click at [320, 183] on button "Ask the AI" at bounding box center [323, 179] width 45 height 22
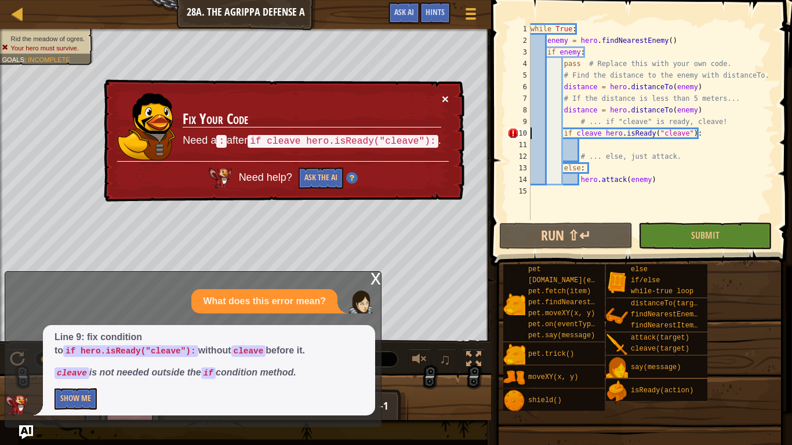
click at [446, 104] on button "×" at bounding box center [445, 99] width 7 height 12
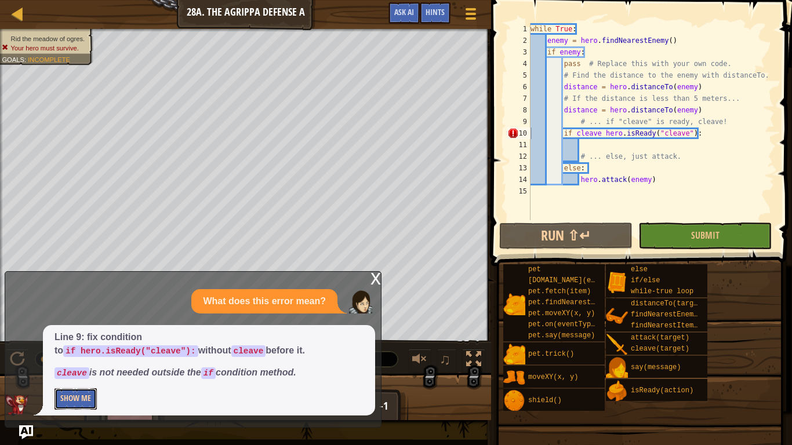
click at [63, 406] on button "Show Me" at bounding box center [75, 398] width 42 height 21
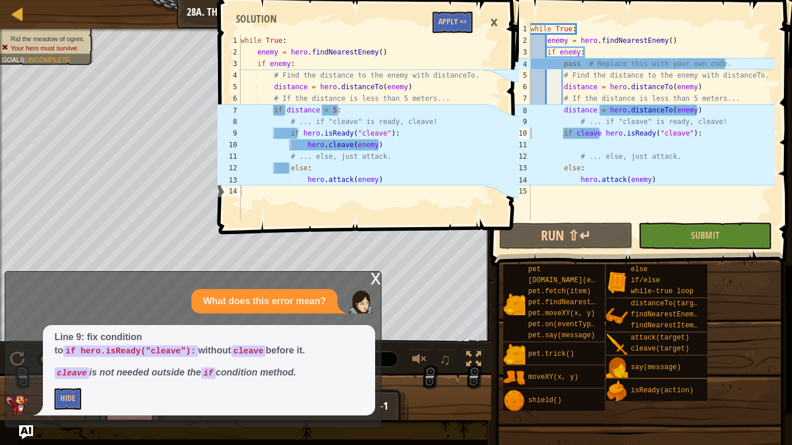
type textarea "while True:"
click at [449, 36] on div "while True : enemy = hero . findNearestEnemy ( ) if enemy : # Find the distance…" at bounding box center [361, 139] width 246 height 209
click at [449, 27] on button "Apply =>" at bounding box center [452, 22] width 40 height 21
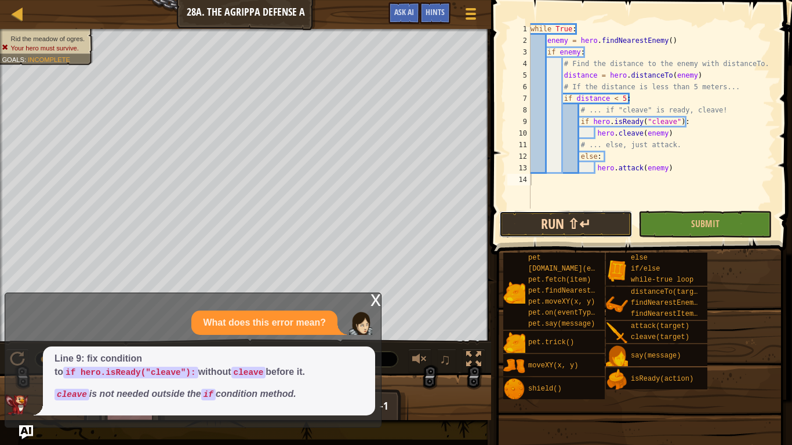
click at [527, 220] on button "Run ⇧↵" at bounding box center [565, 224] width 133 height 27
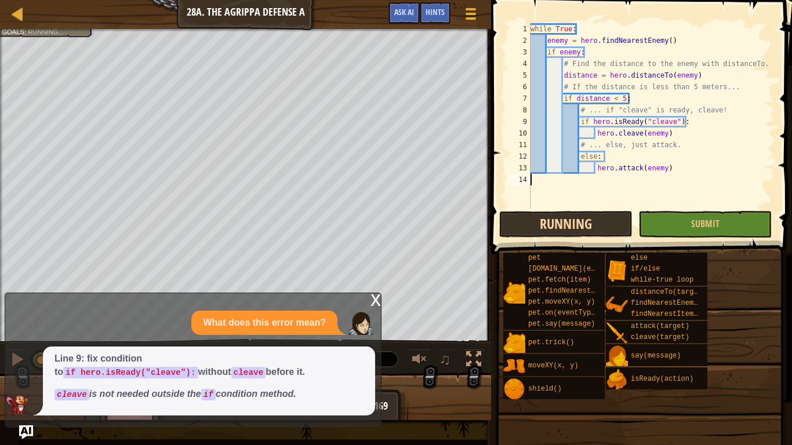
scroll to position [5, 0]
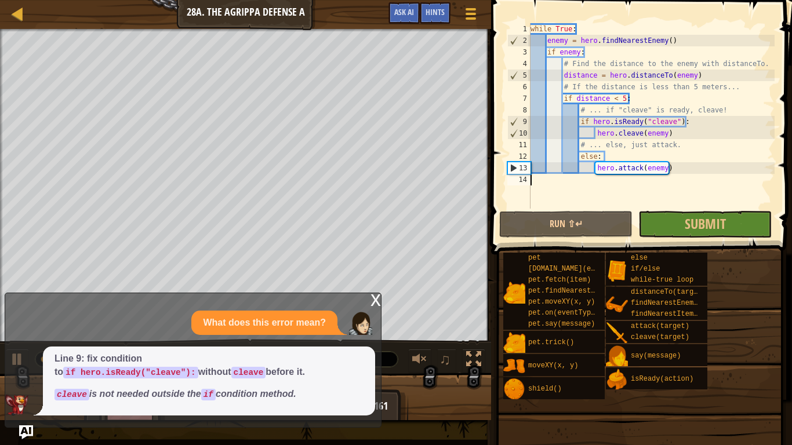
click at [374, 297] on div "x" at bounding box center [375, 299] width 10 height 12
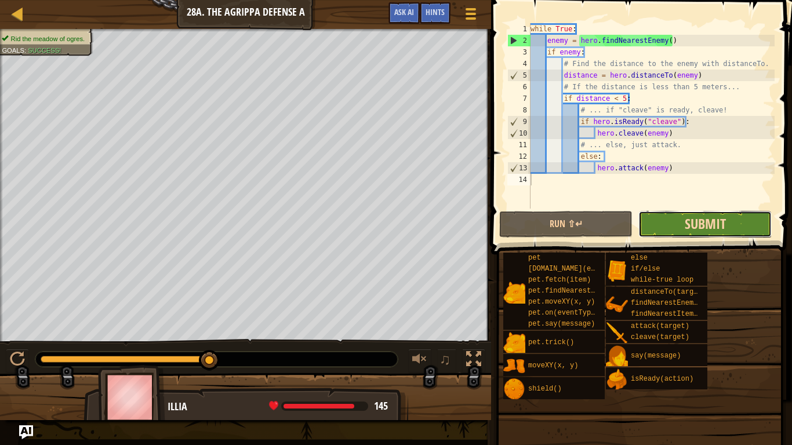
click at [718, 223] on span "Submit" at bounding box center [705, 223] width 41 height 19
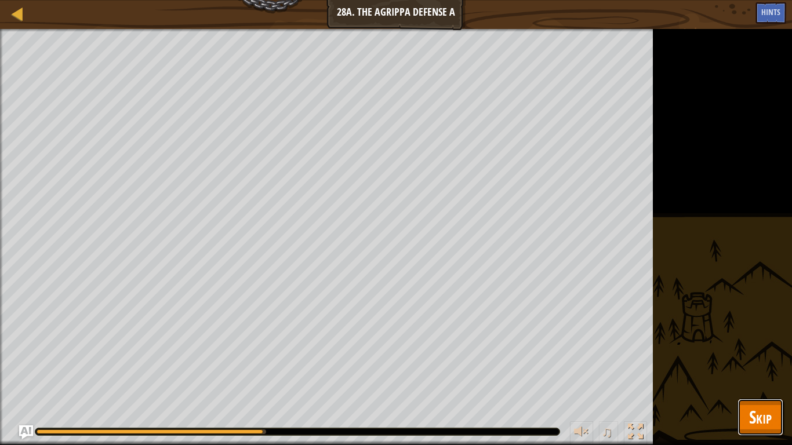
click at [760, 410] on span "Skip" at bounding box center [760, 417] width 23 height 24
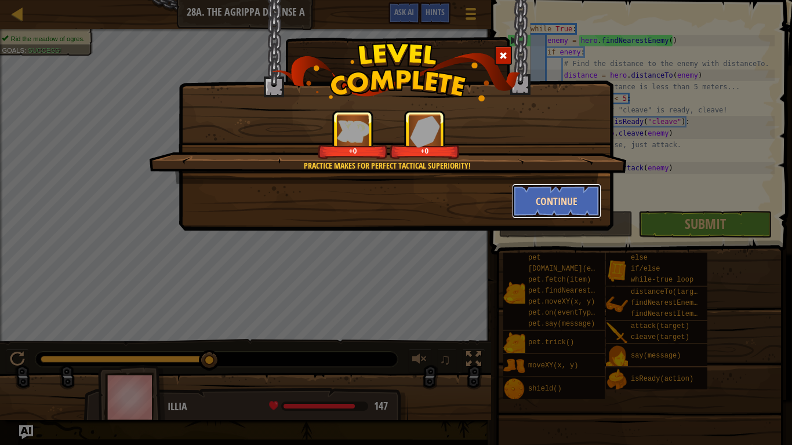
click at [596, 195] on button "Continue" at bounding box center [557, 201] width 90 height 35
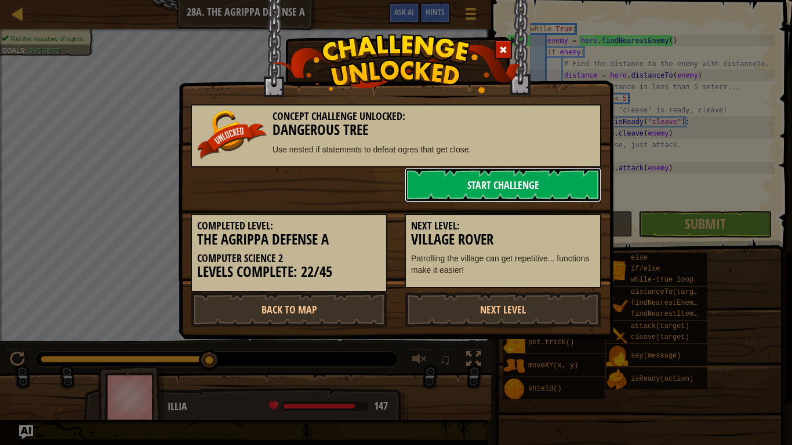
click at [583, 188] on link "Start Challenge" at bounding box center [503, 185] width 196 height 35
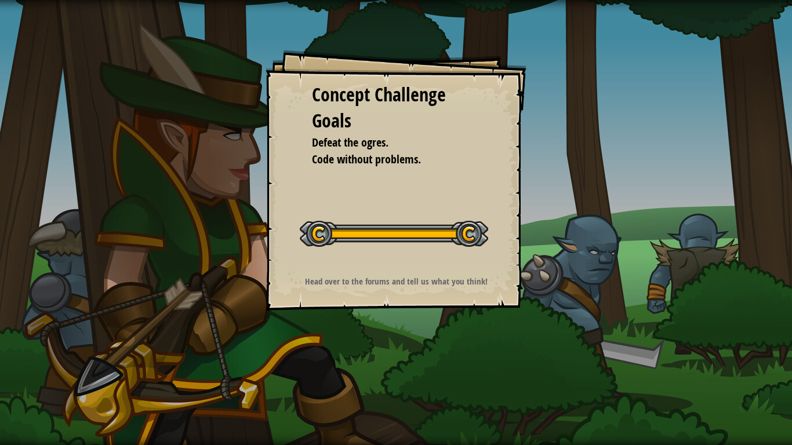
click at [438, 271] on div "Concept Challenge Goals Defeat the ogres. Code without problems. Start Concept …" at bounding box center [395, 180] width 261 height 261
click at [439, 272] on div "Concept Challenge Goals Defeat the ogres. Code without problems. Start Concept …" at bounding box center [395, 180] width 261 height 261
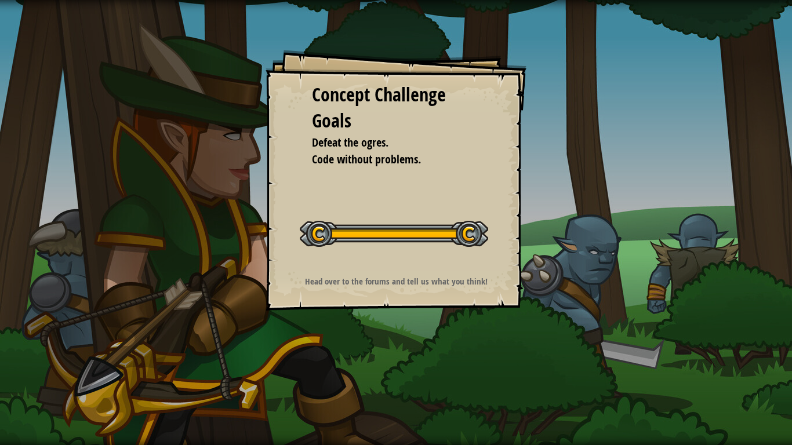
click at [439, 272] on div "Concept Challenge Goals Defeat the ogres. Code without problems. Start Concept …" at bounding box center [395, 180] width 261 height 261
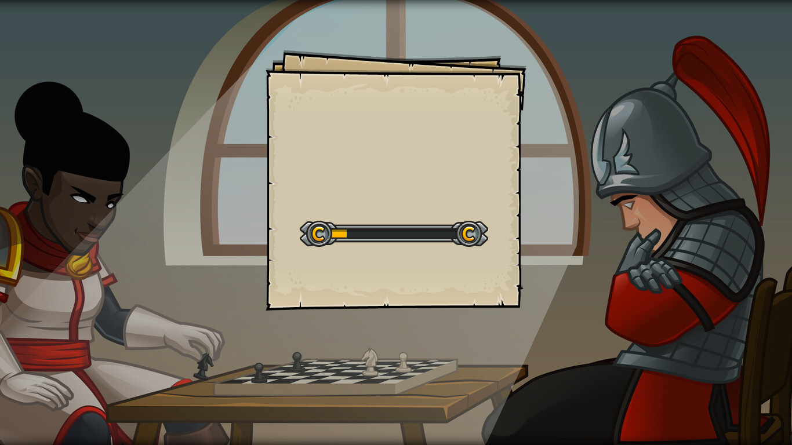
click at [341, 159] on div "Goals Start Level Error loading from server. Try refreshing the page. You'll ne…" at bounding box center [395, 180] width 261 height 261
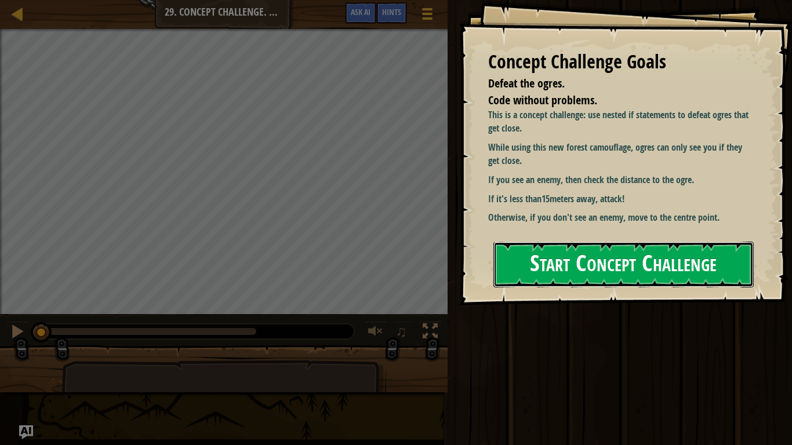
click at [613, 264] on button "Start Concept Challenge" at bounding box center [623, 265] width 260 height 46
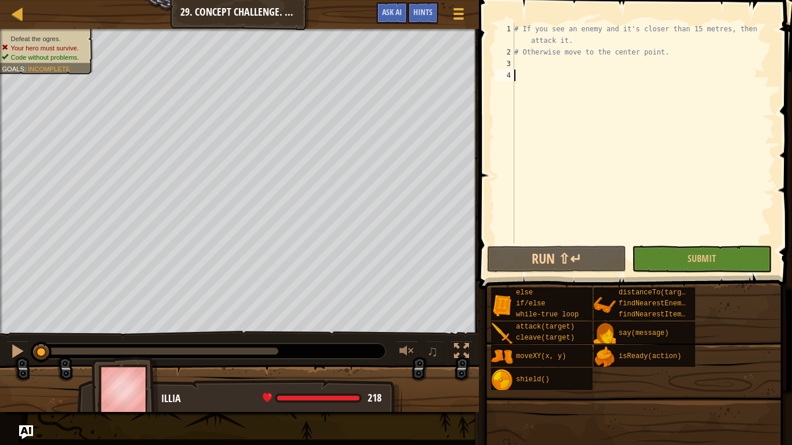
click at [517, 63] on div "# If you see an enemy and it's closer than 15 metres, then attack it. # Otherwi…" at bounding box center [643, 150] width 263 height 255
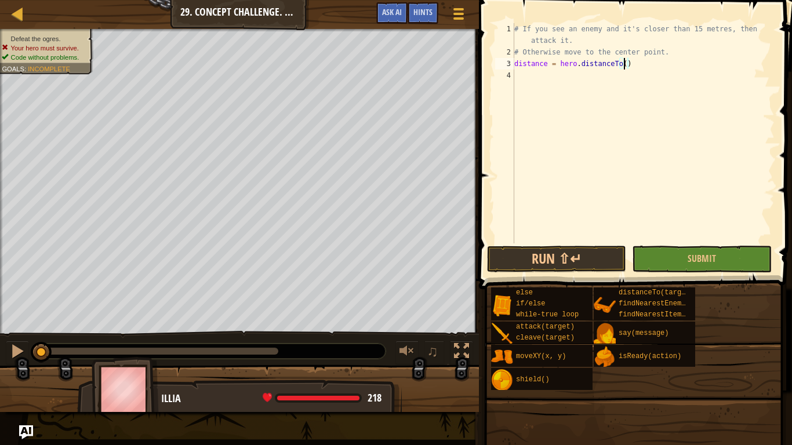
scroll to position [5, 16]
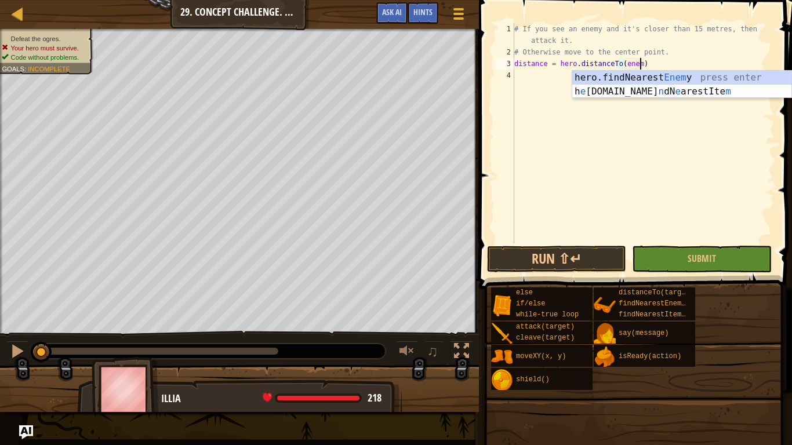
type textarea "distance = hero.distanceTo(enemy)"
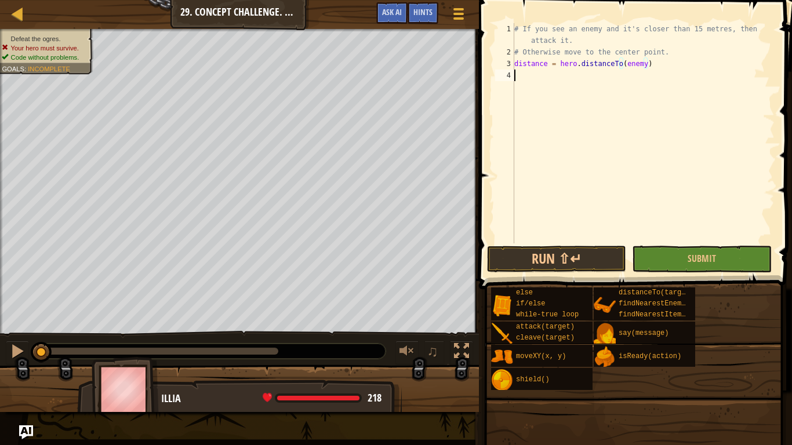
click at [521, 78] on div "# If you see an enemy and it's closer than 15 metres, then attack it. # Otherwi…" at bounding box center [643, 150] width 263 height 255
click at [515, 68] on div "# If you see an enemy and it's closer than 15 metres, then attack it. # Otherwi…" at bounding box center [643, 150] width 263 height 255
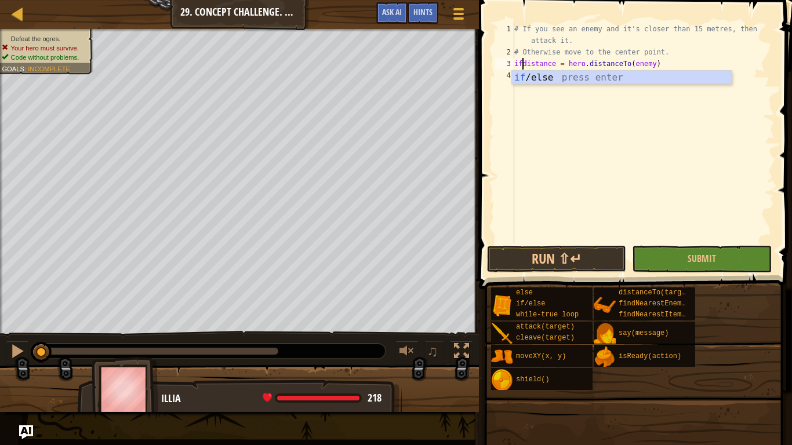
scroll to position [5, 1]
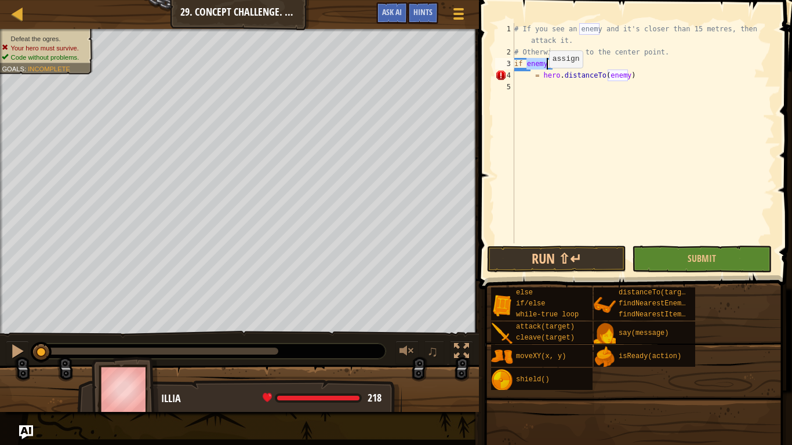
click at [540, 78] on div "# If you see an enemy and it's closer than 15 metres, then attack it. # Otherwi…" at bounding box center [643, 150] width 263 height 255
type textarea "hero.distanceTo(enemy)"
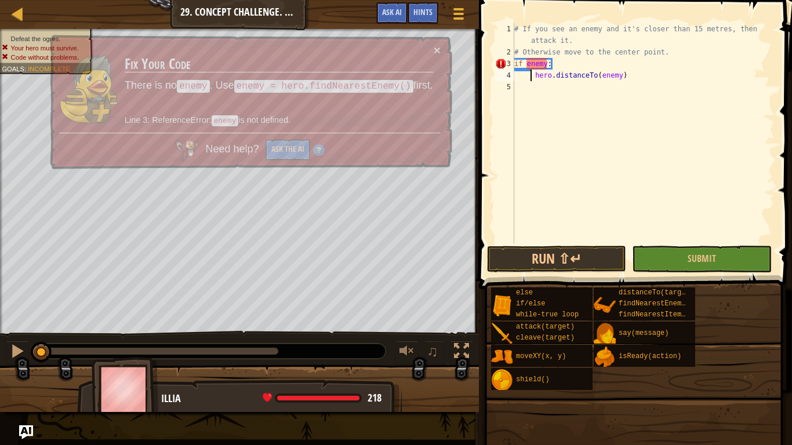
click at [549, 85] on div "# If you see an enemy and it's closer than 15 metres, then attack it. # Otherwi…" at bounding box center [643, 150] width 263 height 255
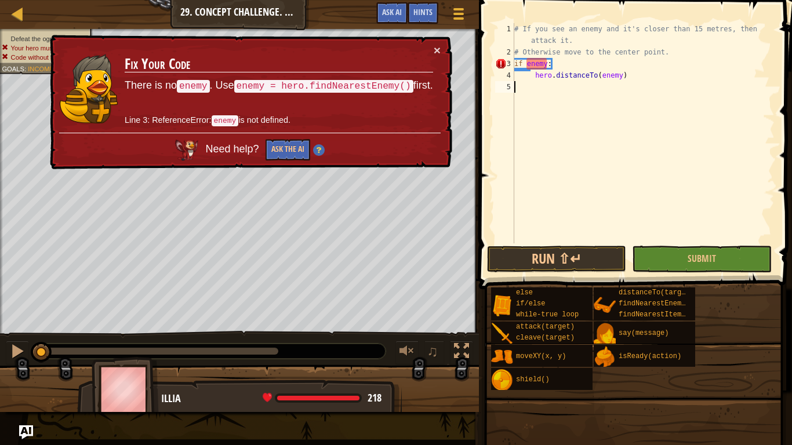
click at [545, 66] on div "# If you see an enemy and it's closer than 15 metres, then attack it. # Otherwi…" at bounding box center [643, 150] width 263 height 255
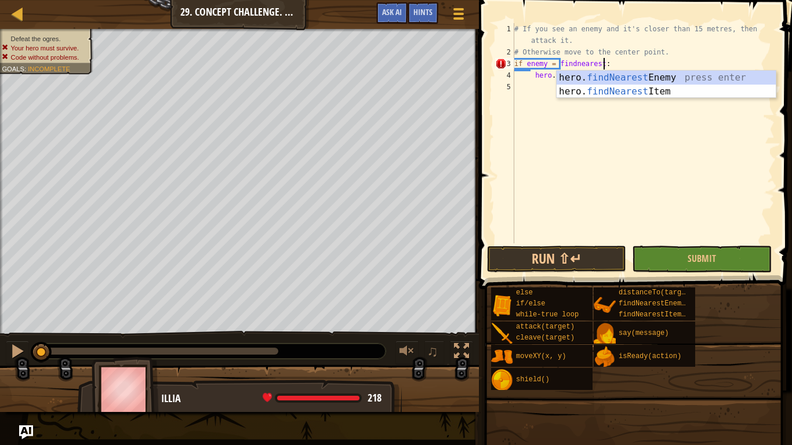
scroll to position [5, 13]
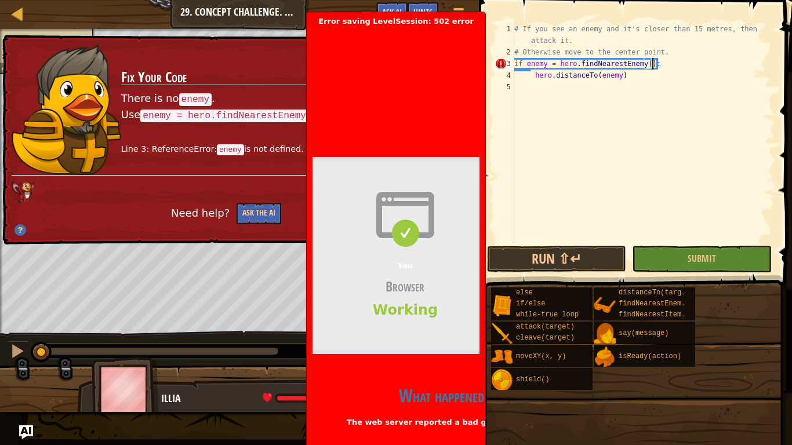
click at [432, 401] on h2 "What happened?" at bounding box center [444, 395] width 264 height 23
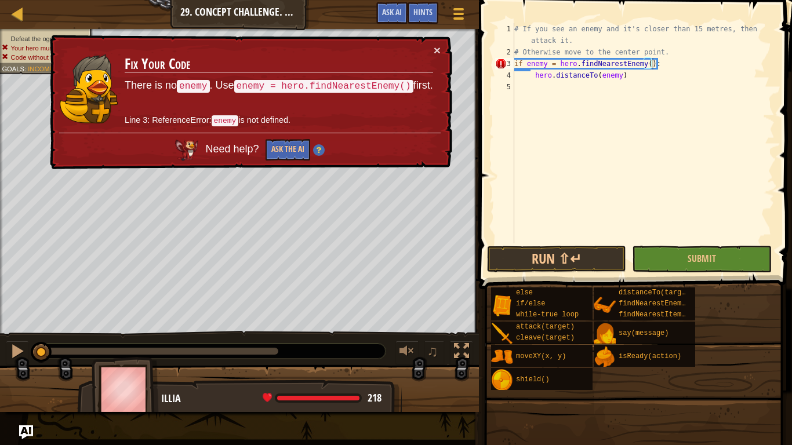
click at [632, 79] on div "# If you see an enemy and it's closer than 15 metres, then attack it. # Otherwi…" at bounding box center [643, 150] width 263 height 255
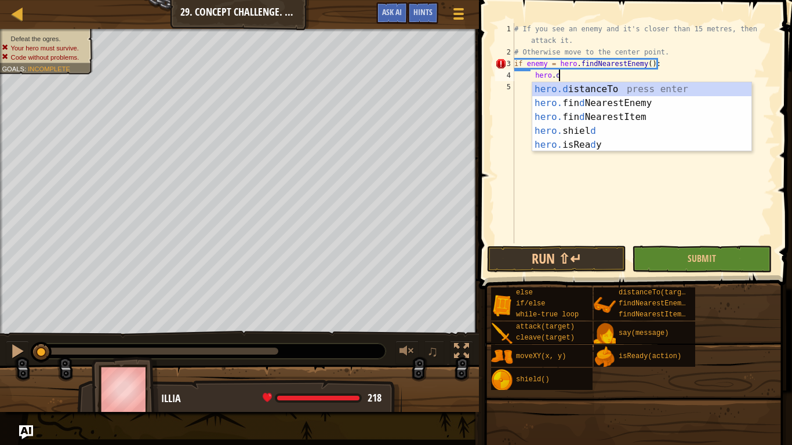
scroll to position [5, 3]
type textarea "h"
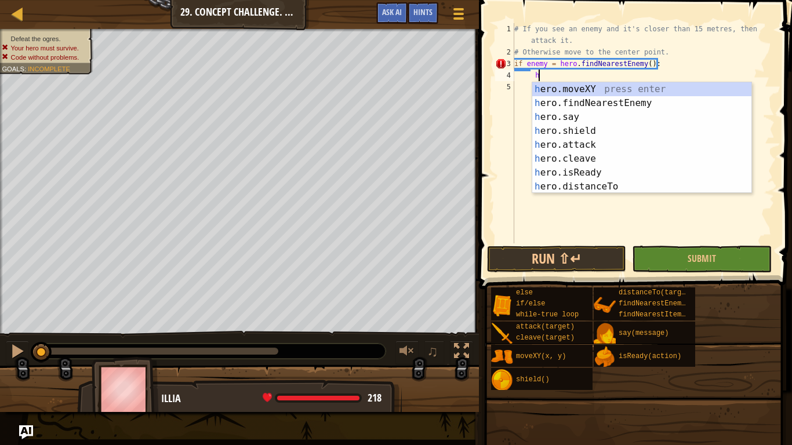
scroll to position [5, 0]
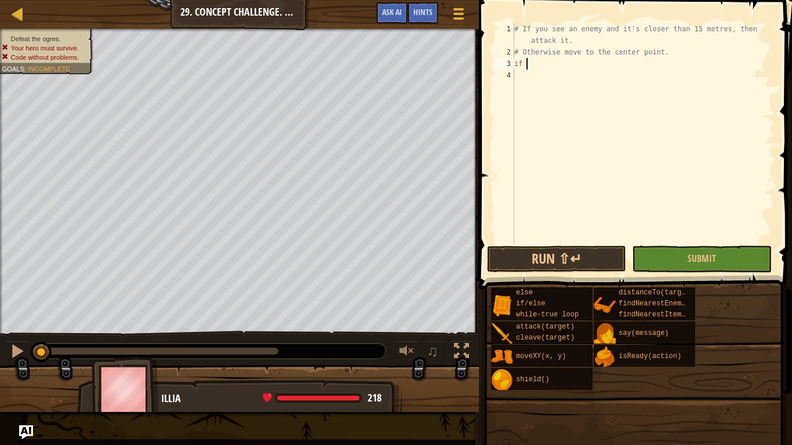
type textarea "i"
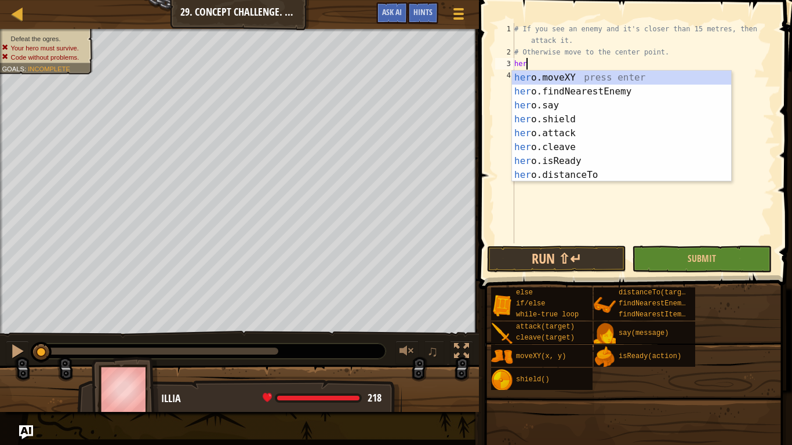
scroll to position [5, 2]
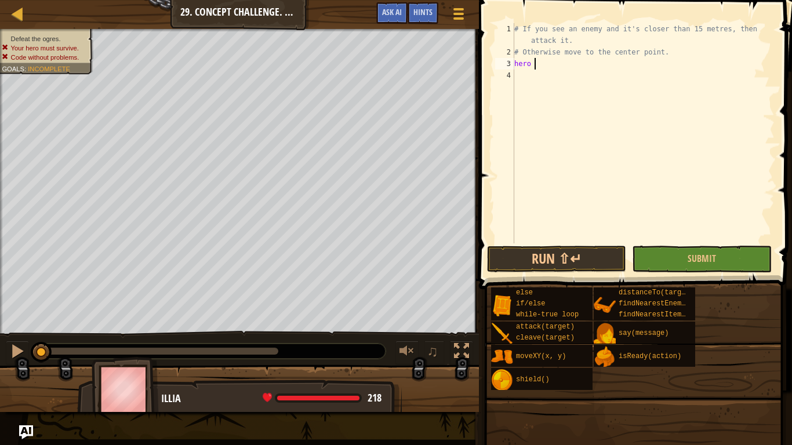
type textarea "hero"
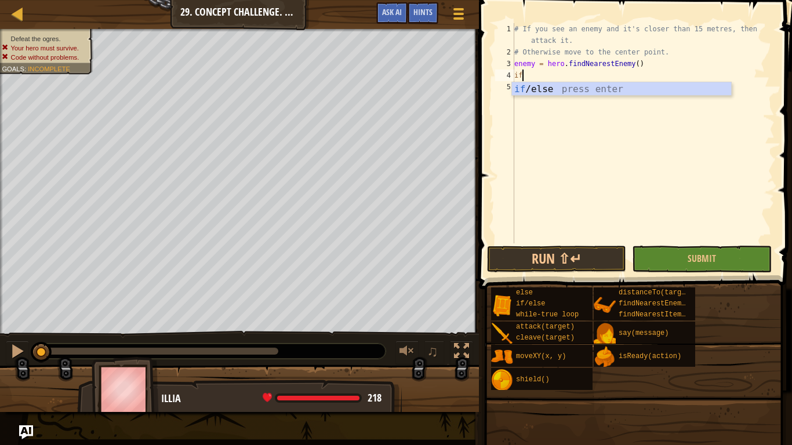
scroll to position [5, 1]
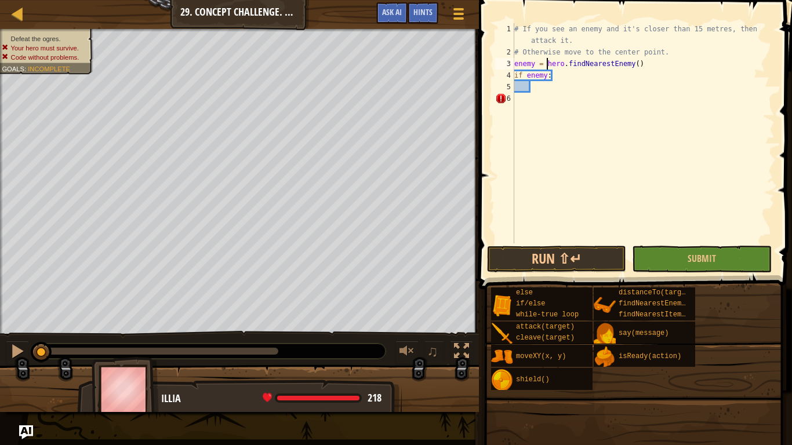
type textarea "if enemy:"
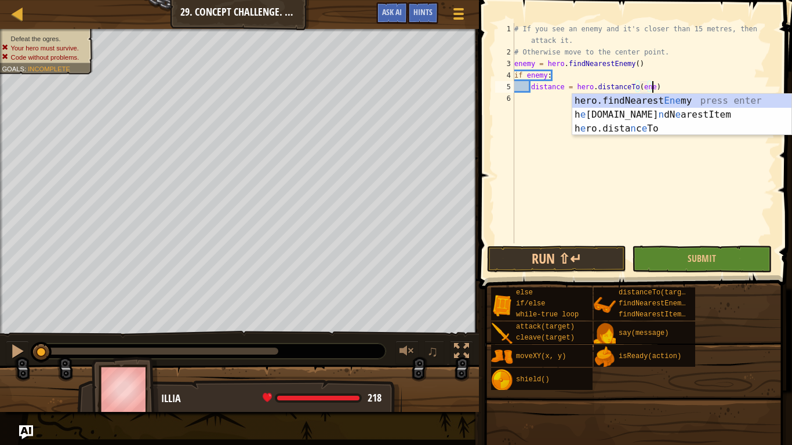
scroll to position [5, 20]
type textarea "distance = hero.distanceTo(enemy)"
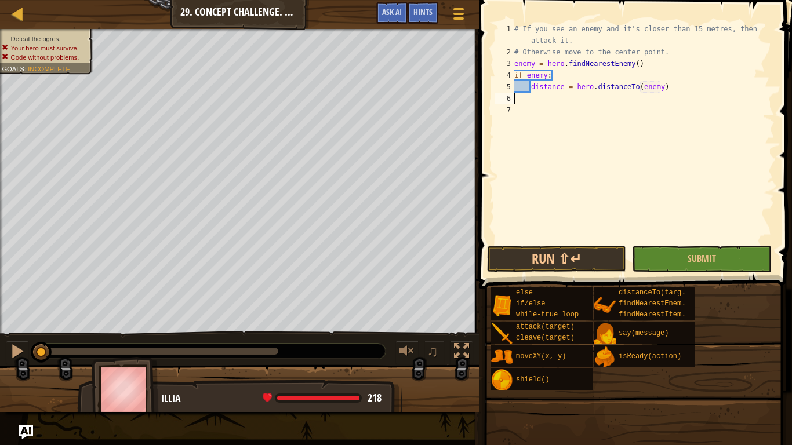
scroll to position [5, 0]
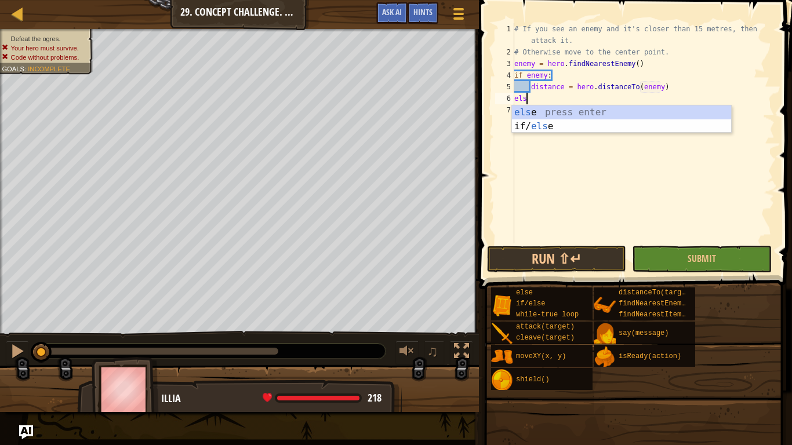
type textarea "else"
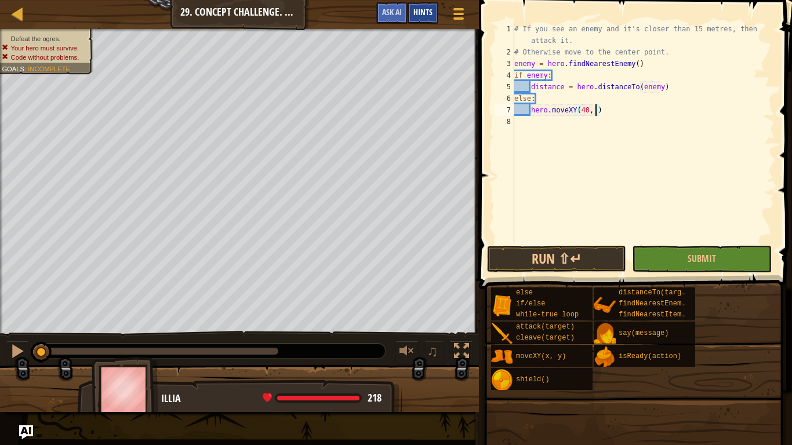
scroll to position [5, 13]
click at [512, 61] on div "3" at bounding box center [504, 64] width 19 height 12
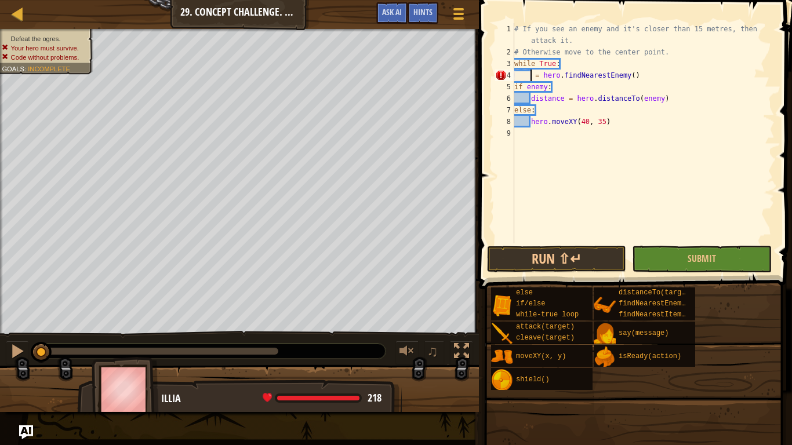
scroll to position [5, 3]
click at [536, 72] on div "# If you see an enemy and it's closer than 15 metres, then attack it. # Otherwi…" at bounding box center [643, 150] width 263 height 255
click at [534, 74] on div "# If you see an enemy and it's closer than 15 metres, then attack it. # Otherwi…" at bounding box center [643, 150] width 263 height 255
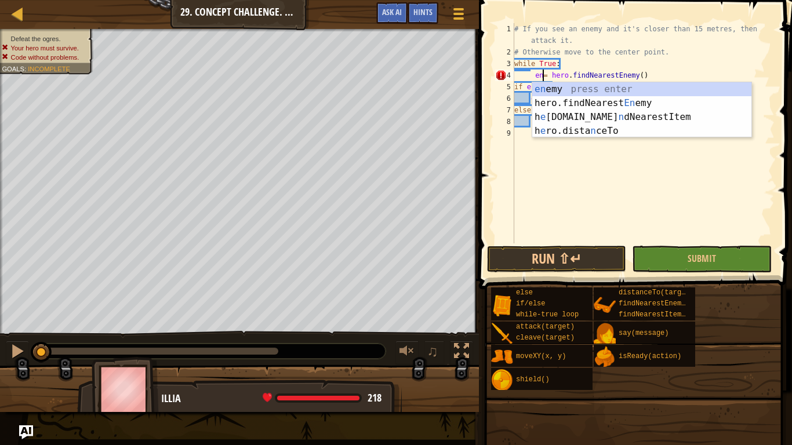
scroll to position [5, 5]
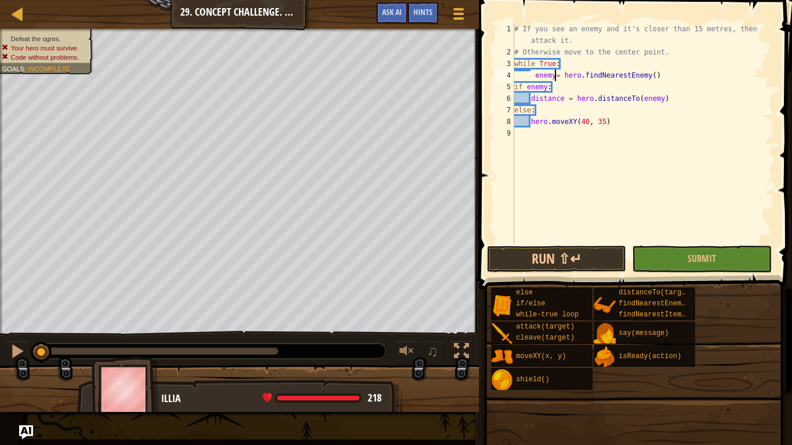
click at [534, 76] on div "# If you see an enemy and it's closer than 15 metres, then attack it. # Otherwi…" at bounding box center [643, 150] width 263 height 255
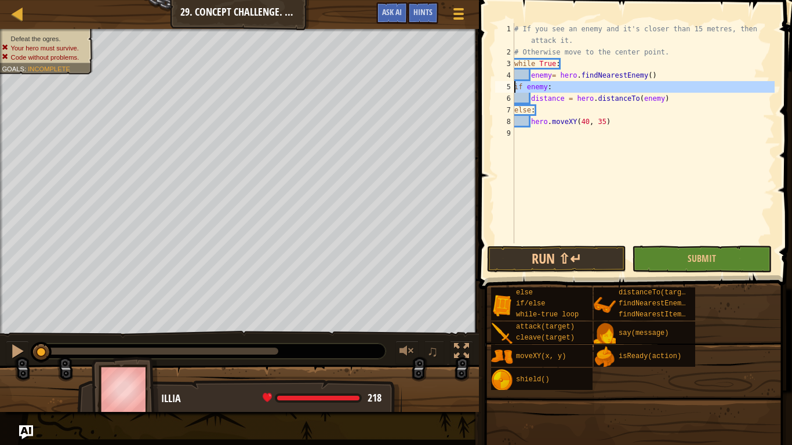
click at [512, 85] on div "5" at bounding box center [504, 87] width 19 height 12
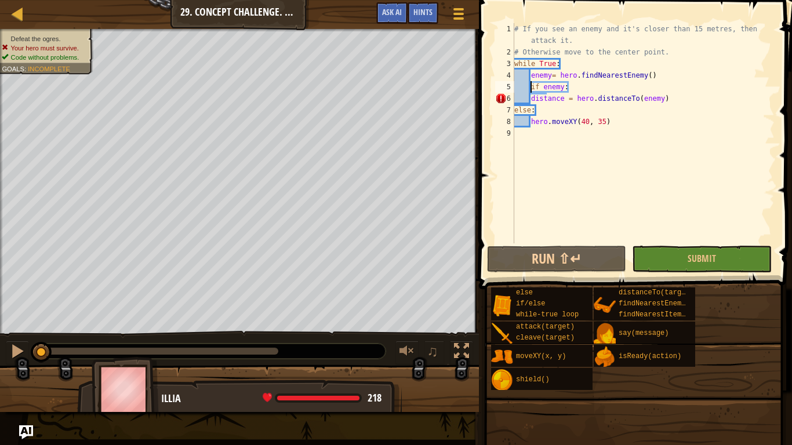
click at [514, 110] on div "7" at bounding box center [504, 110] width 19 height 12
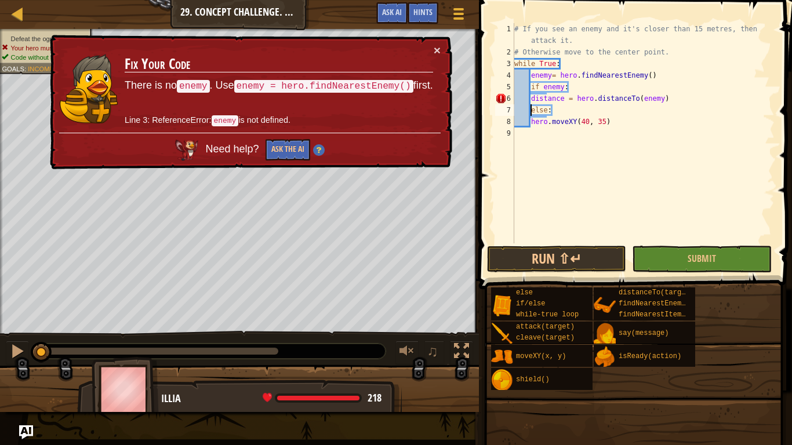
click at [530, 99] on div "# If you see an enemy and it's closer than 15 metres, then attack it. # Otherwi…" at bounding box center [643, 150] width 263 height 255
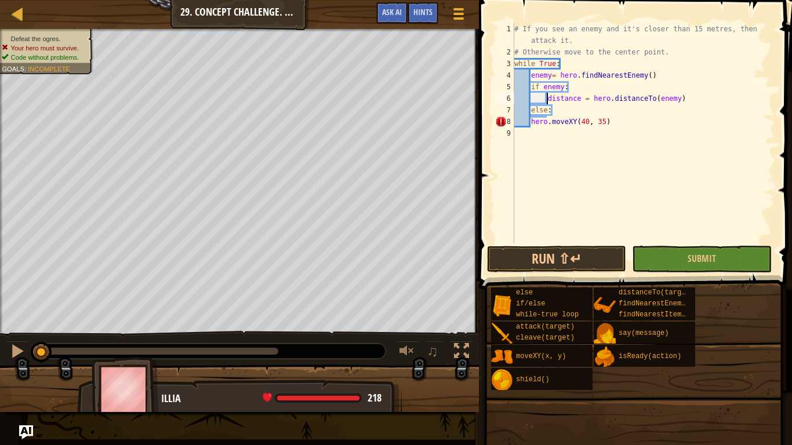
click at [533, 124] on div "# If you see an enemy and it's closer than 15 metres, then attack it. # Otherwi…" at bounding box center [643, 150] width 263 height 255
click at [581, 263] on button "Run ⇧↵" at bounding box center [556, 259] width 139 height 27
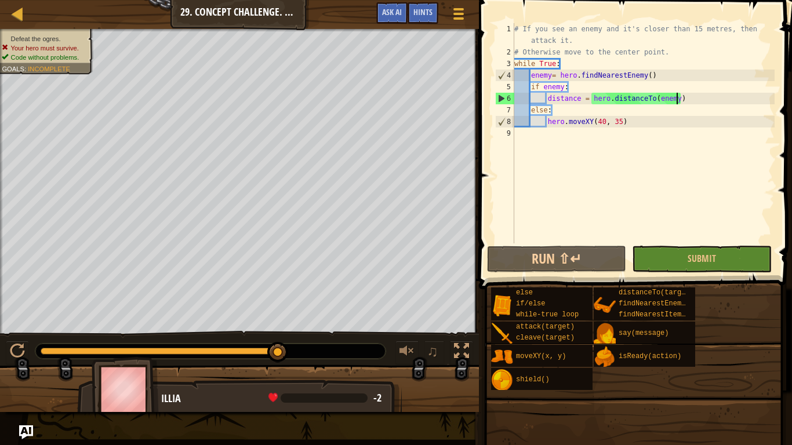
click at [678, 95] on div "# If you see an enemy and it's closer than 15 metres, then attack it. # Otherwi…" at bounding box center [643, 150] width 263 height 255
click at [680, 96] on div "# If you see an enemy and it's closer than 15 metres, then attack it. # Otherwi…" at bounding box center [643, 150] width 263 height 255
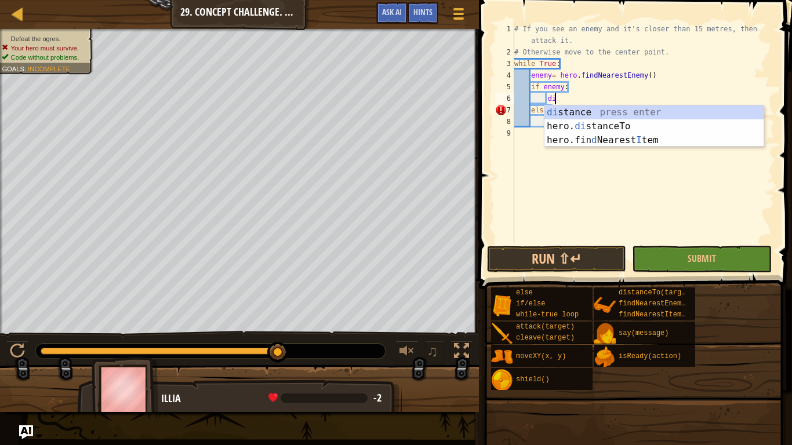
type textarea "d"
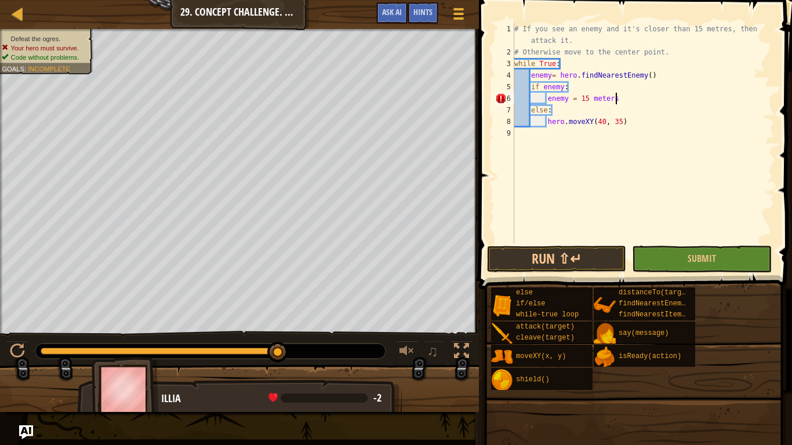
scroll to position [5, 14]
click at [591, 95] on div "# If you see an enemy and it's closer than 15 metres, then attack it. # Otherwi…" at bounding box center [643, 150] width 263 height 255
click at [585, 97] on div "# If you see an enemy and it's closer than 15 metres, then attack it. # Otherwi…" at bounding box center [643, 150] width 263 height 255
click at [580, 246] on button "Run ⇧↵" at bounding box center [556, 259] width 139 height 27
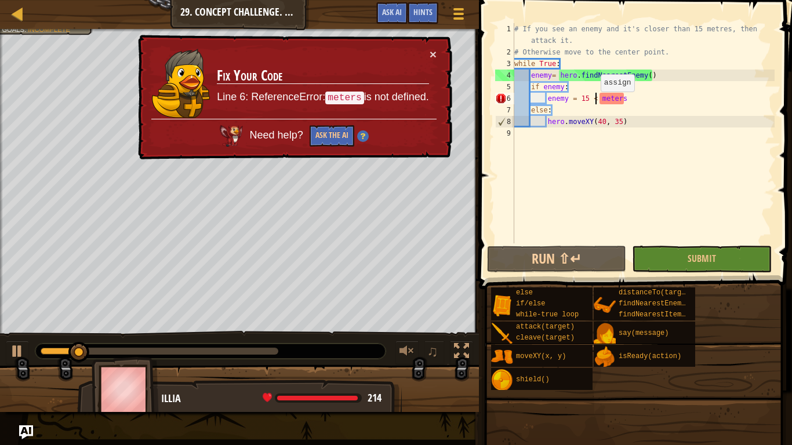
click at [588, 103] on div "# If you see an enemy and it's closer than 15 metres, then attack it. # Otherwi…" at bounding box center [643, 150] width 263 height 255
click at [576, 101] on div "# If you see an enemy and it's closer than 15 metres, then attack it. # Otherwi…" at bounding box center [643, 150] width 263 height 255
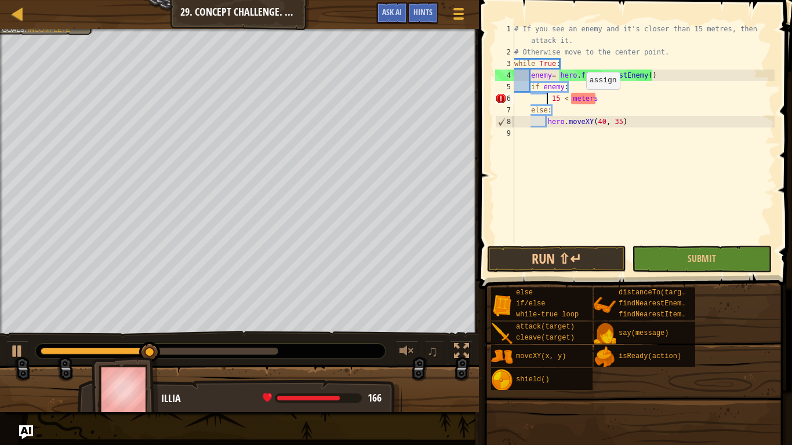
scroll to position [5, 11]
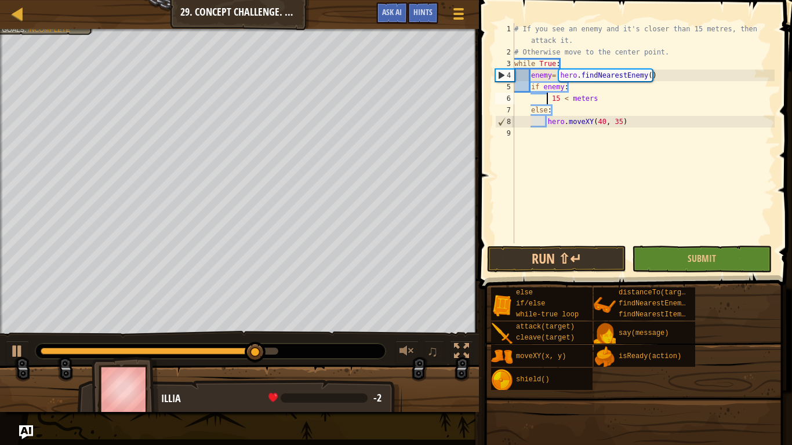
click at [549, 100] on div "# If you see an enemy and it's closer than 15 metres, then attack it. # Otherwi…" at bounding box center [643, 150] width 263 height 255
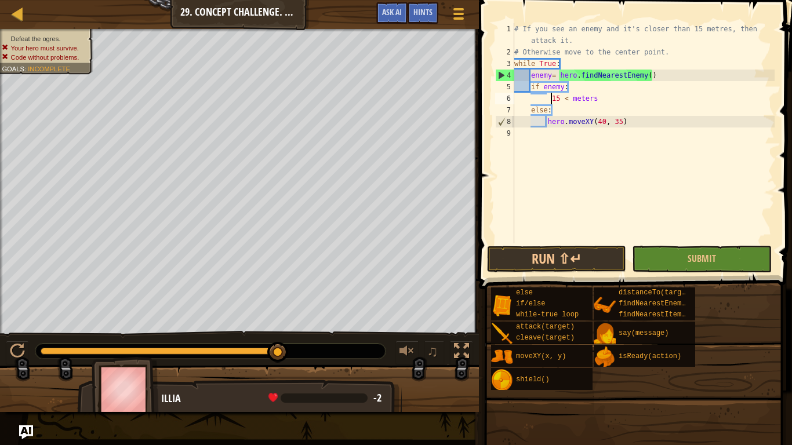
scroll to position [5, 10]
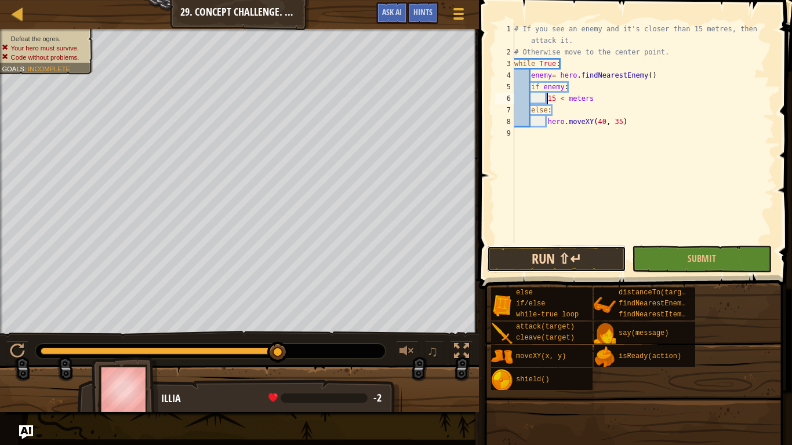
click at [558, 253] on button "Run ⇧↵" at bounding box center [556, 259] width 139 height 27
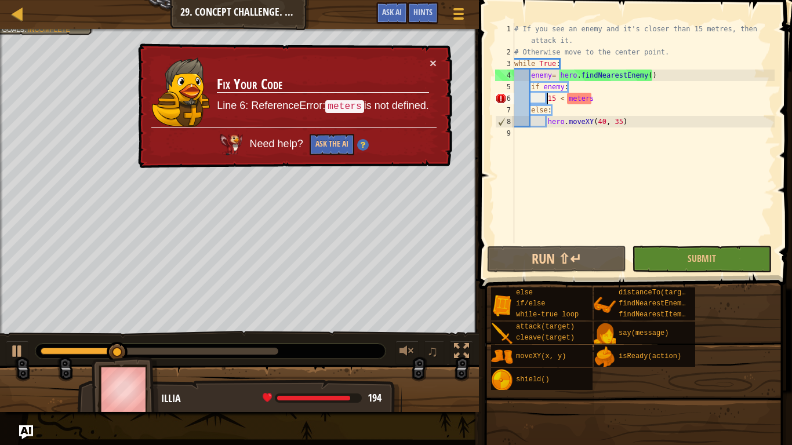
click at [595, 103] on div "# If you see an enemy and it's closer than 15 metres, then attack it. # Otherwi…" at bounding box center [643, 150] width 263 height 255
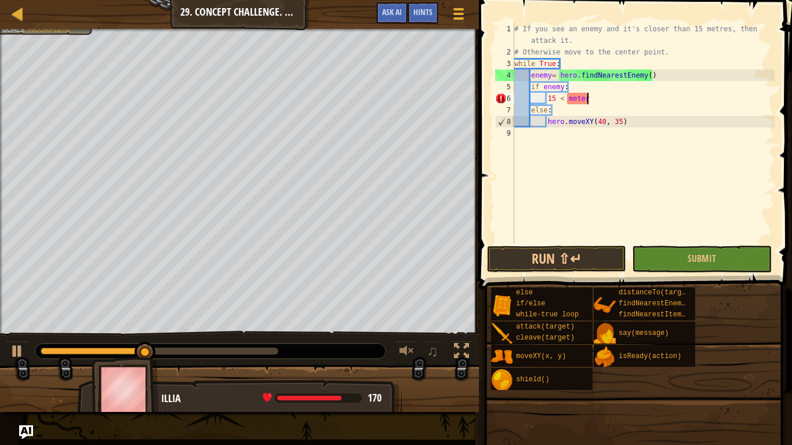
type textarea "15 < meter"
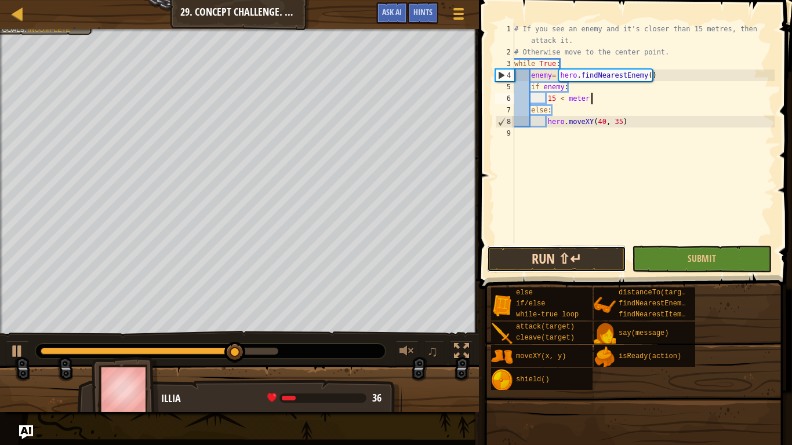
click at [577, 255] on button "Run ⇧↵" at bounding box center [556, 259] width 139 height 27
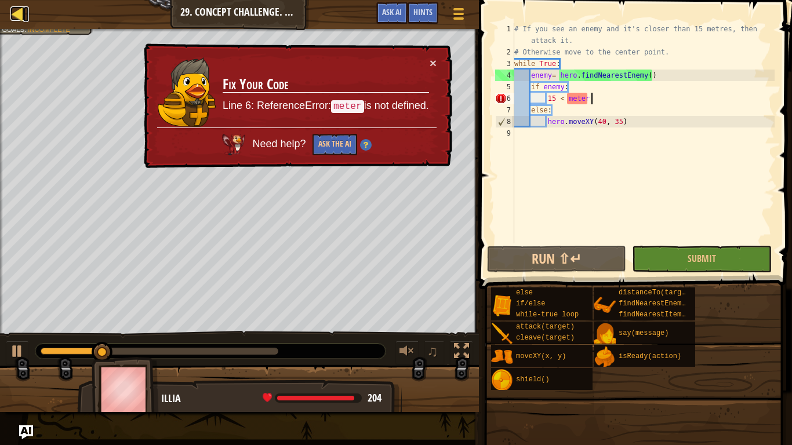
click at [21, 12] on div at bounding box center [17, 13] width 14 height 14
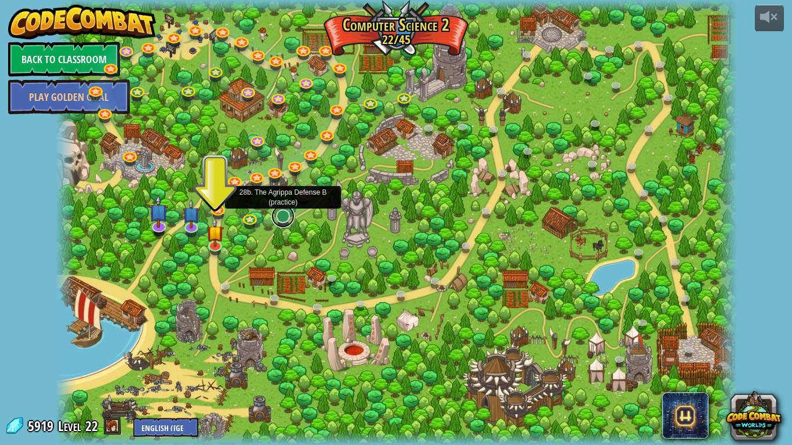
click at [279, 217] on link at bounding box center [282, 216] width 23 height 23
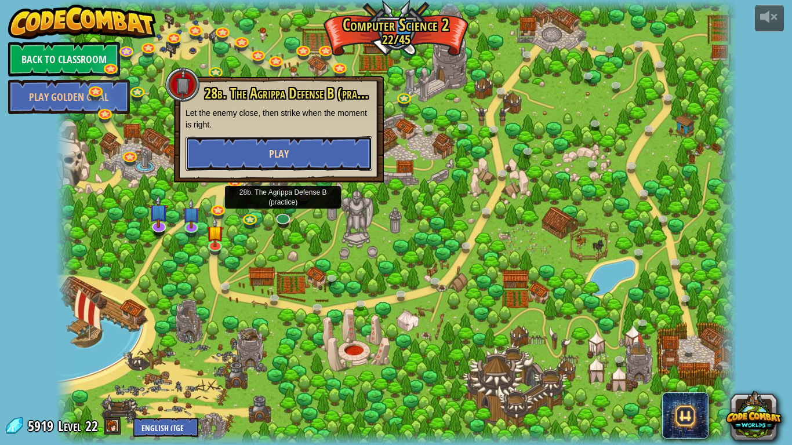
click at [295, 149] on button "Play" at bounding box center [278, 153] width 187 height 35
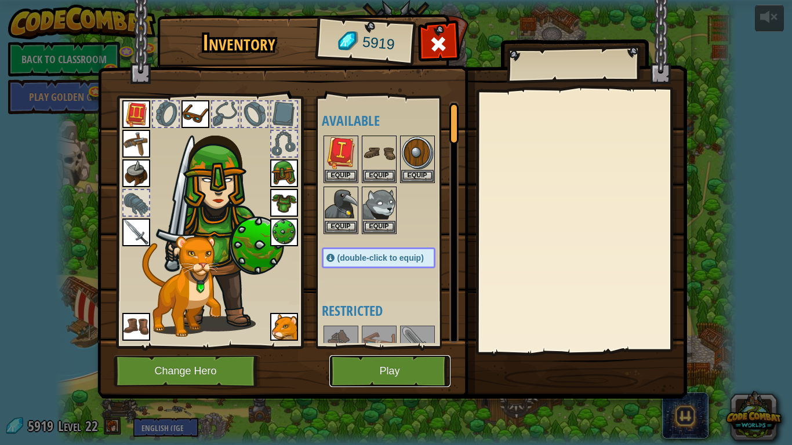
click at [370, 356] on button "Play" at bounding box center [389, 371] width 121 height 32
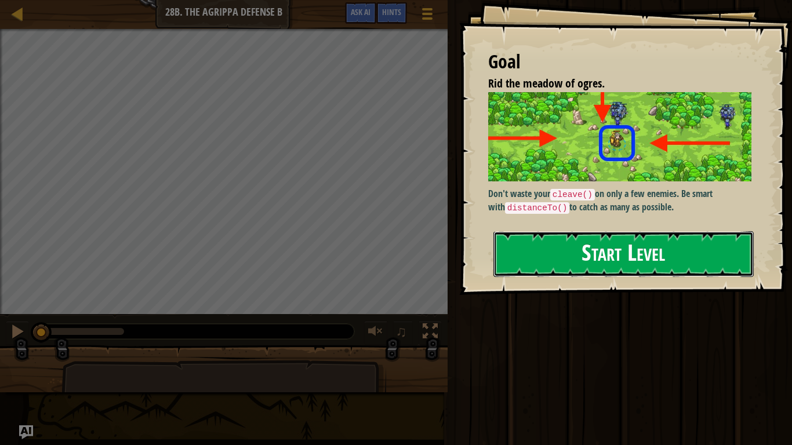
click at [674, 241] on button "Start Level" at bounding box center [623, 254] width 260 height 46
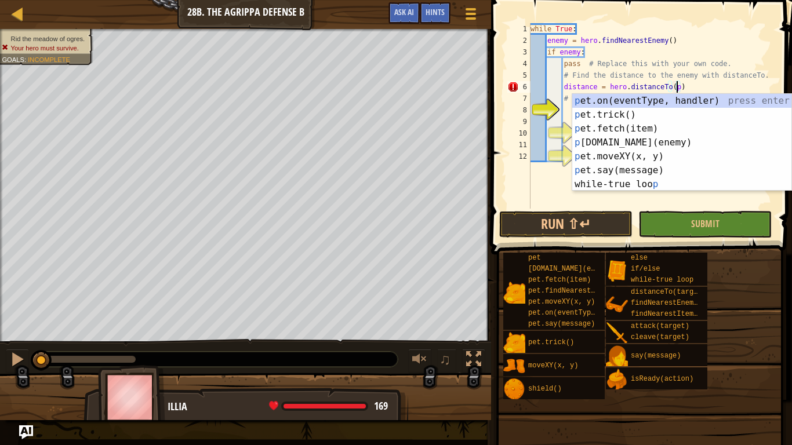
scroll to position [5, 20]
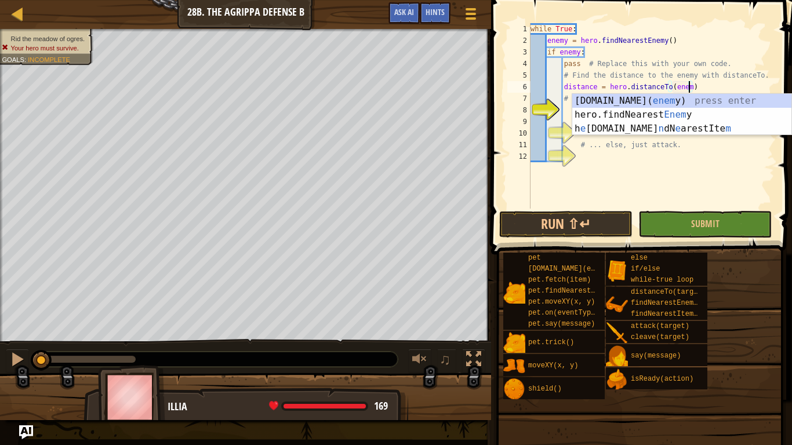
type textarea "distance = hero.distanceTo(enemy)"
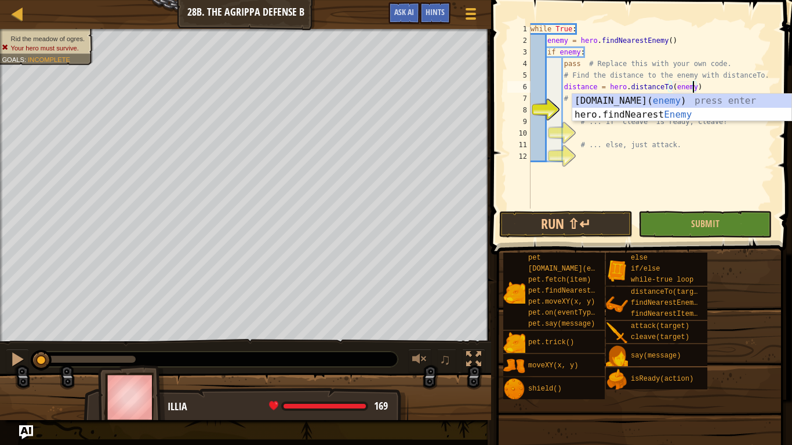
click at [756, 83] on div "while True : enemy = hero . findNearestEnemy ( ) if enemy : pass # Replace this…" at bounding box center [651, 127] width 246 height 209
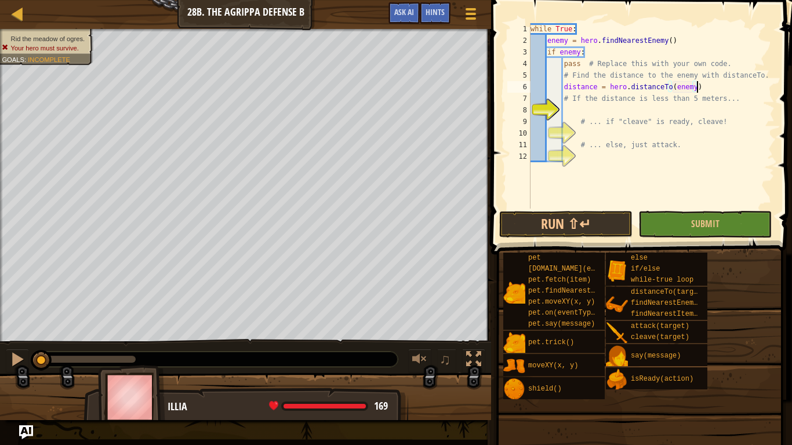
click at [565, 114] on div "while True : enemy = hero . findNearestEnemy ( ) if enemy : pass # Replace this…" at bounding box center [651, 127] width 246 height 209
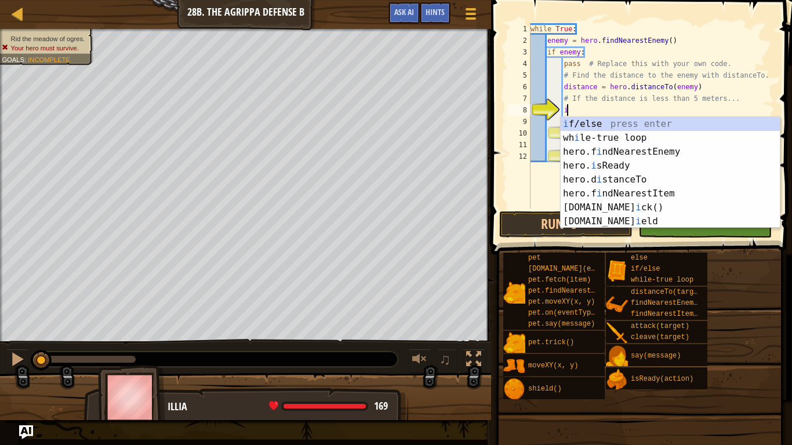
scroll to position [5, 5]
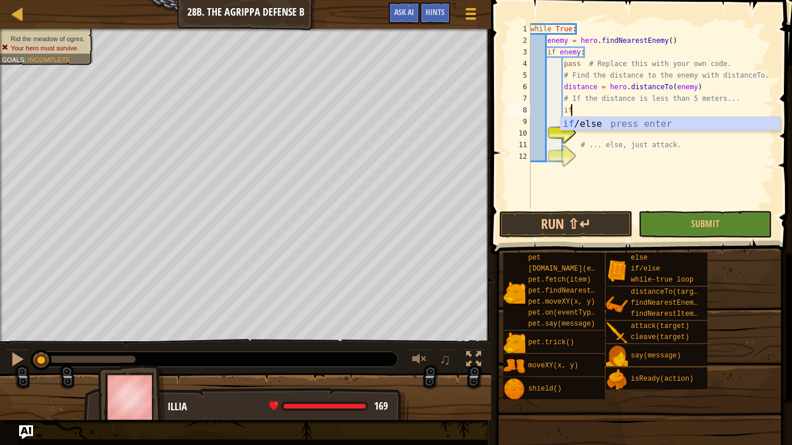
type textarea "if enemy:"
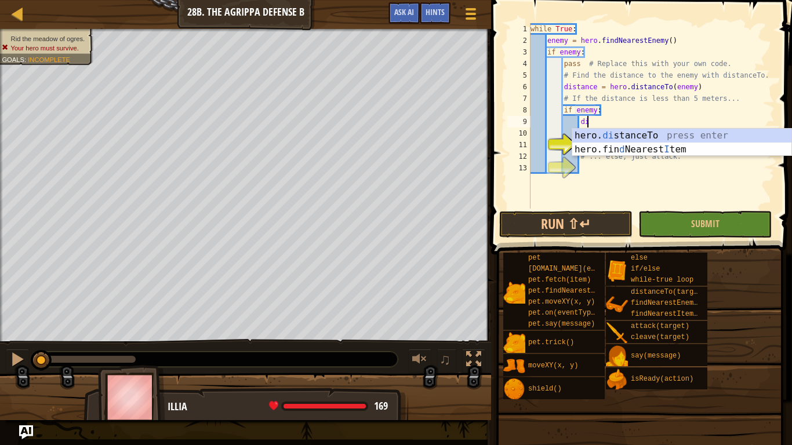
type textarea "d"
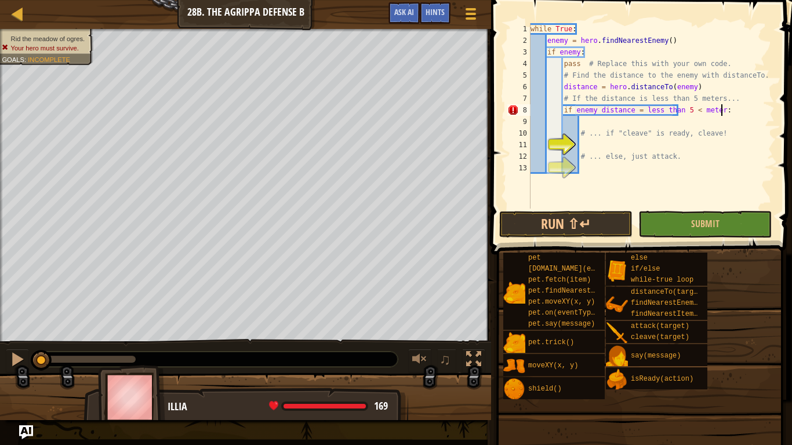
scroll to position [5, 28]
click at [595, 112] on div "while True : enemy = hero . findNearestEnemy ( ) if enemy : pass # Replace this…" at bounding box center [651, 127] width 246 height 209
click at [725, 158] on div "while True : enemy = hero . findNearestEnemy ( ) if enemy : pass # Replace this…" at bounding box center [651, 127] width 246 height 209
type textarea "# ... else, just attack."
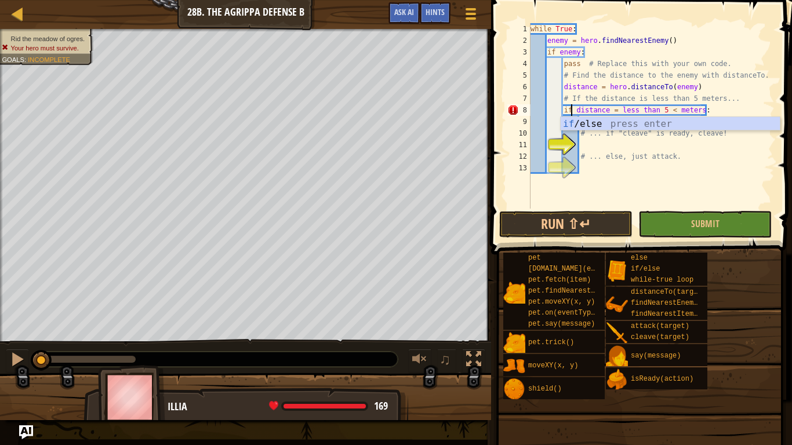
scroll to position [5, 20]
click at [580, 145] on div "while True : enemy = hero . findNearestEnemy ( ) if enemy : pass # Replace this…" at bounding box center [651, 127] width 246 height 209
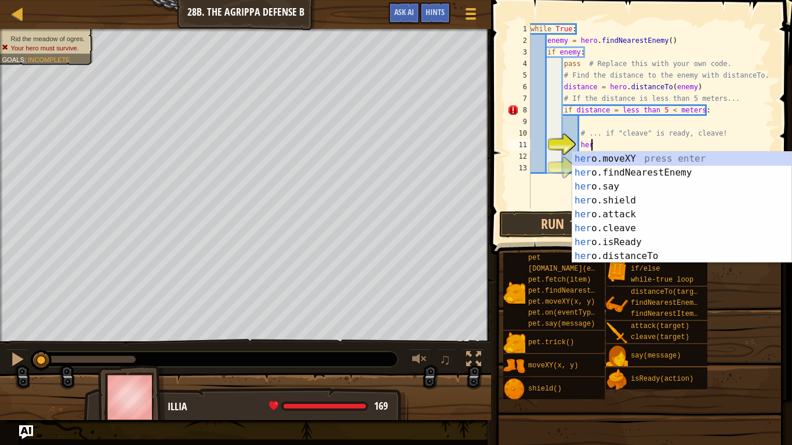
scroll to position [5, 8]
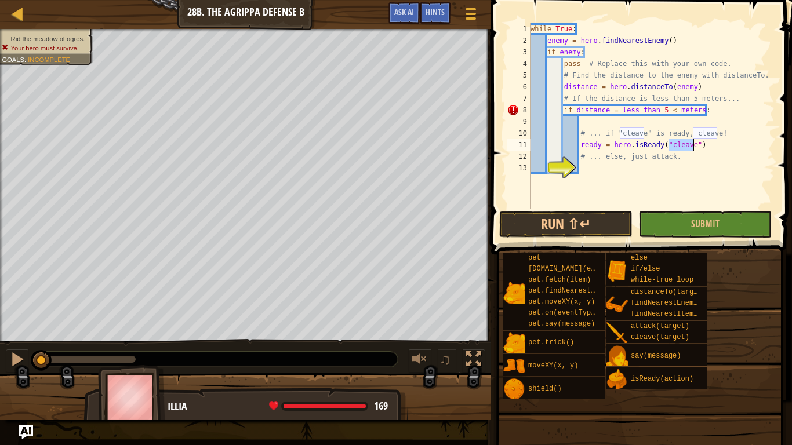
type textarea "# ... else, just attack."
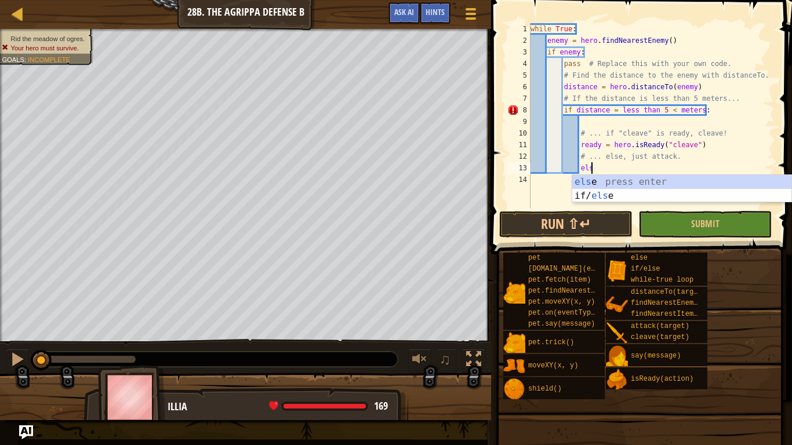
type textarea "else"
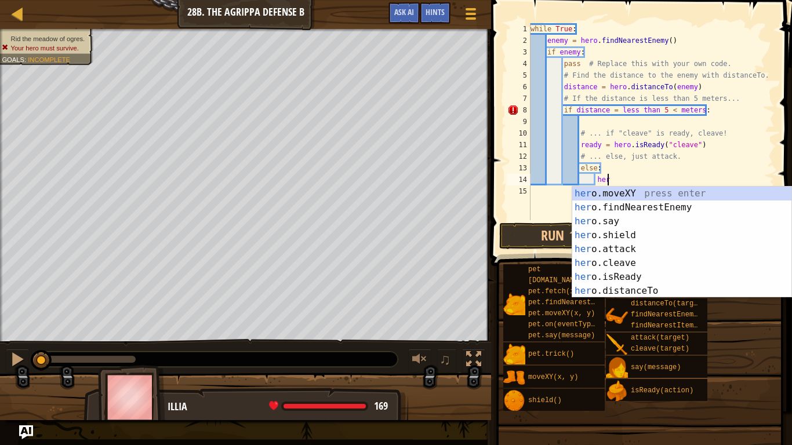
scroll to position [5, 10]
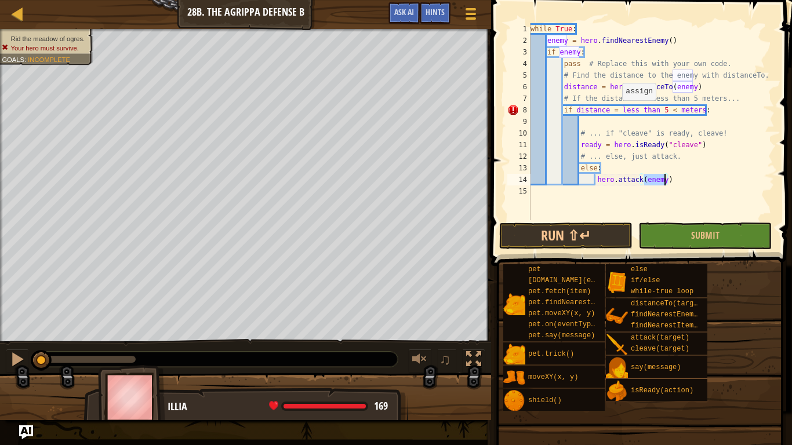
click at [616, 111] on div "while True : enemy = hero . findNearestEnemy ( ) if enemy : pass # Replace this…" at bounding box center [651, 133] width 246 height 220
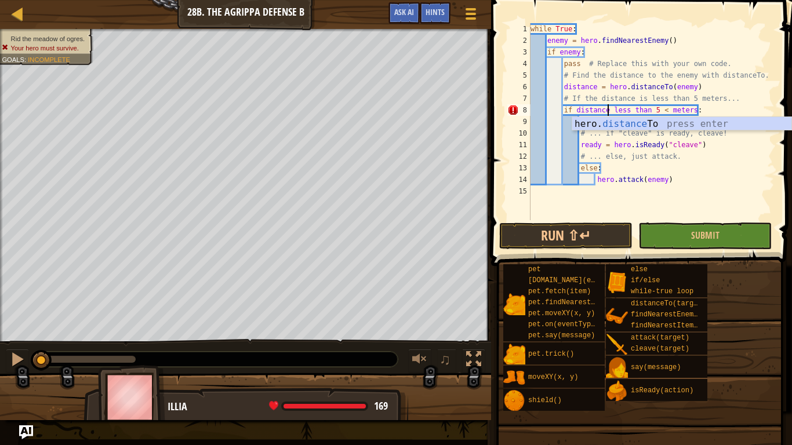
click at [700, 112] on div "while True : enemy = hero . findNearestEnemy ( ) if enemy : pass # Replace this…" at bounding box center [651, 133] width 246 height 220
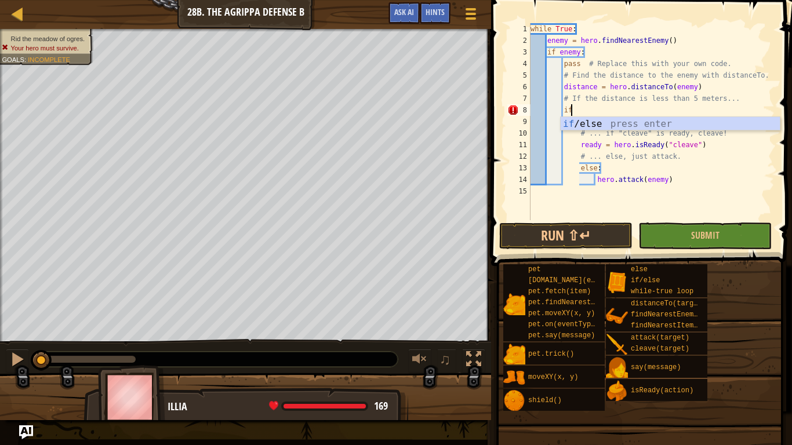
scroll to position [5, 5]
type textarea "if"
click at [470, 9] on span at bounding box center [470, 9] width 11 height 2
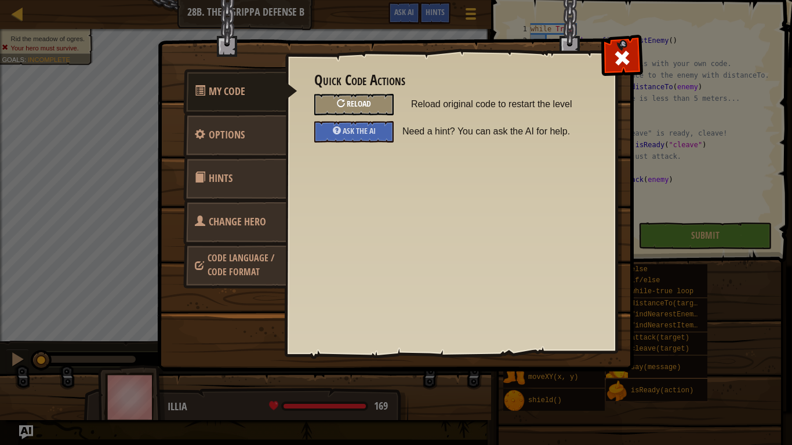
click at [378, 103] on div "Reload" at bounding box center [353, 104] width 79 height 21
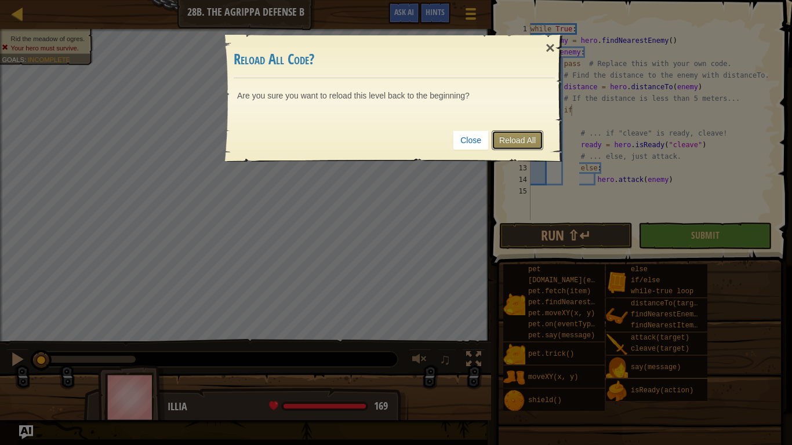
click at [528, 134] on link "Reload All" at bounding box center [518, 140] width 52 height 20
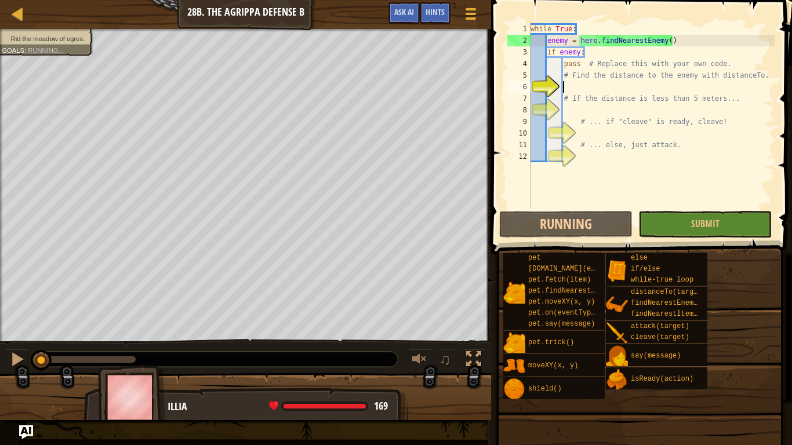
scroll to position [5, 4]
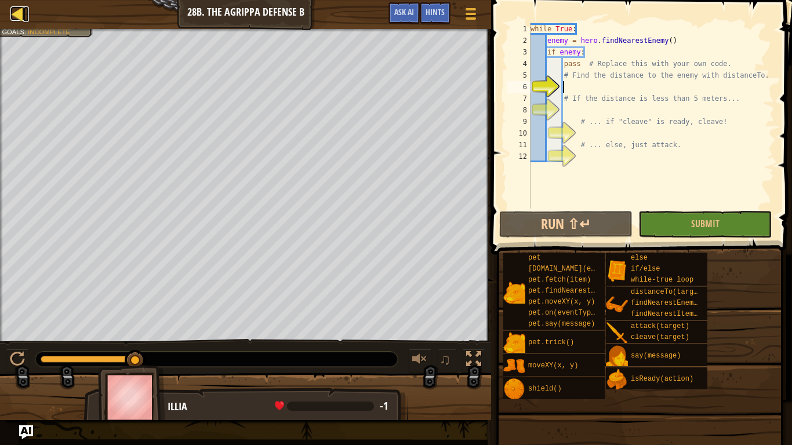
click at [18, 11] on div at bounding box center [17, 13] width 14 height 14
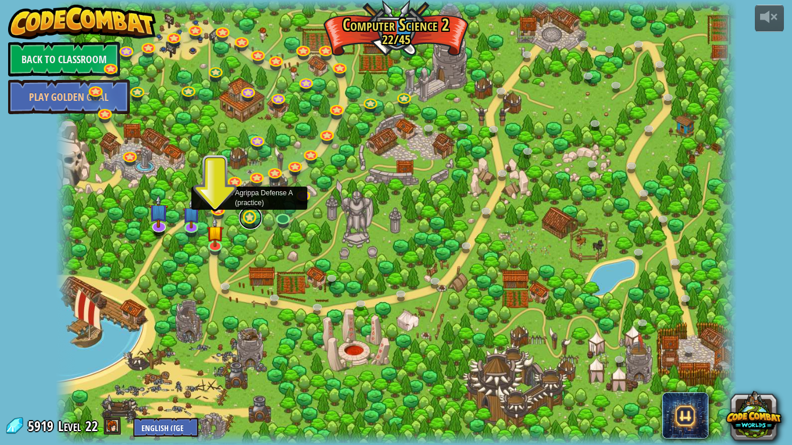
click at [244, 215] on link at bounding box center [250, 217] width 23 height 23
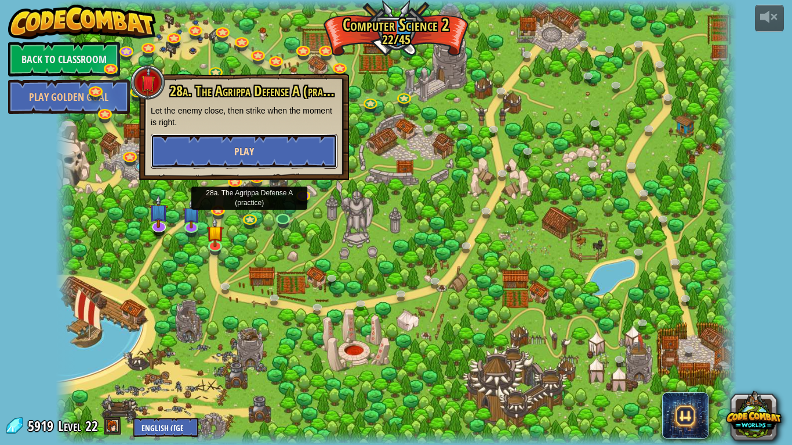
click at [227, 142] on button "Play" at bounding box center [244, 151] width 187 height 35
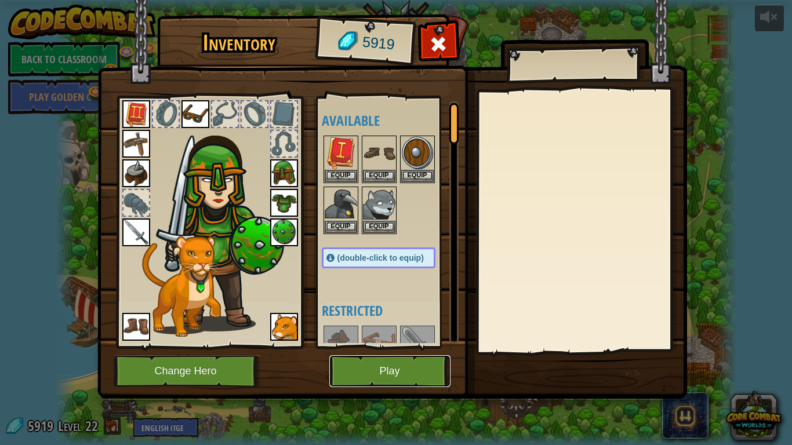
click at [434, 382] on button "Play" at bounding box center [389, 371] width 121 height 32
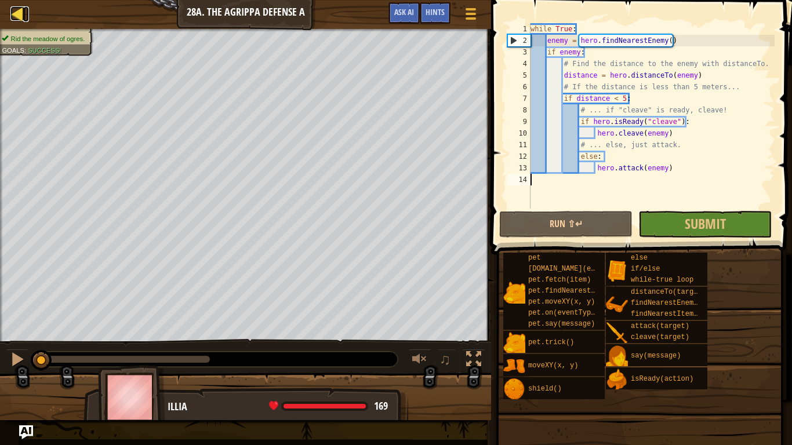
click at [13, 16] on div at bounding box center [17, 13] width 14 height 14
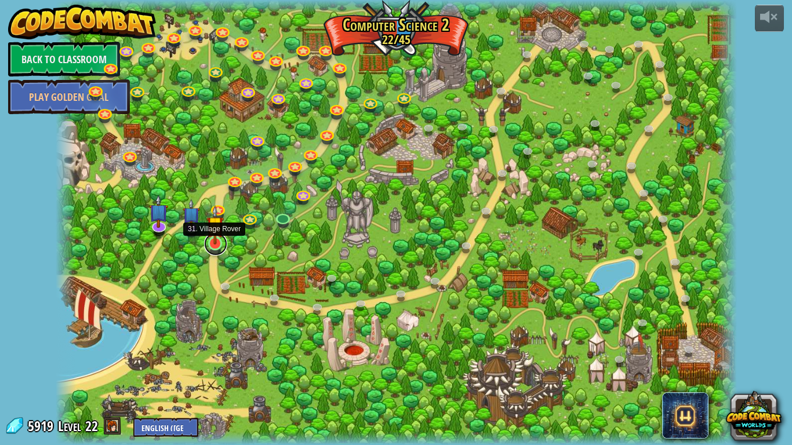
click at [214, 246] on link at bounding box center [215, 243] width 23 height 23
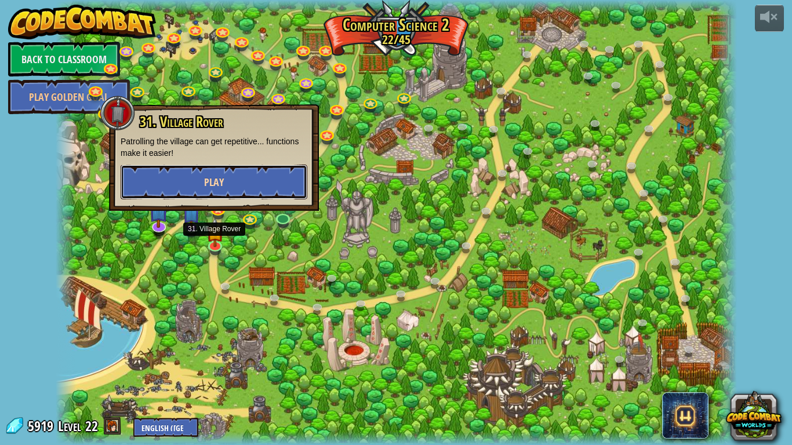
click at [216, 175] on span "Play" at bounding box center [214, 182] width 20 height 14
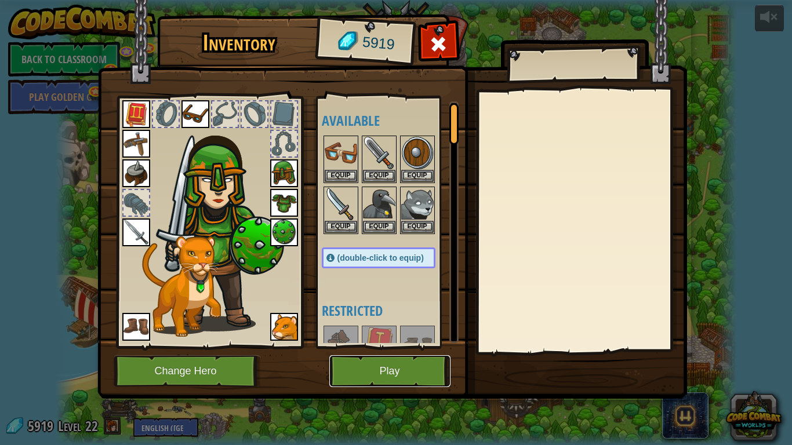
click at [367, 381] on button "Play" at bounding box center [389, 371] width 121 height 32
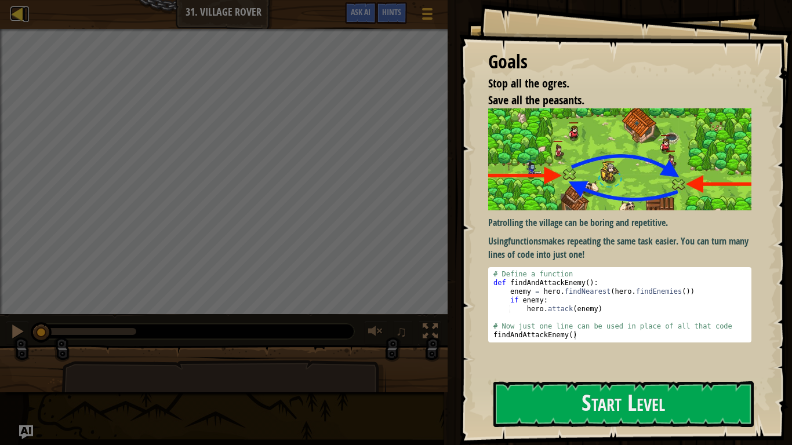
click at [20, 13] on div at bounding box center [17, 13] width 14 height 14
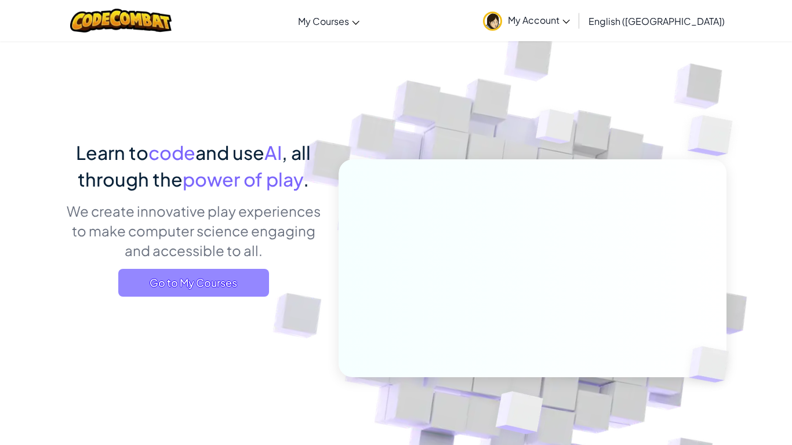
click at [242, 276] on span "Go to My Courses" at bounding box center [193, 283] width 151 height 28
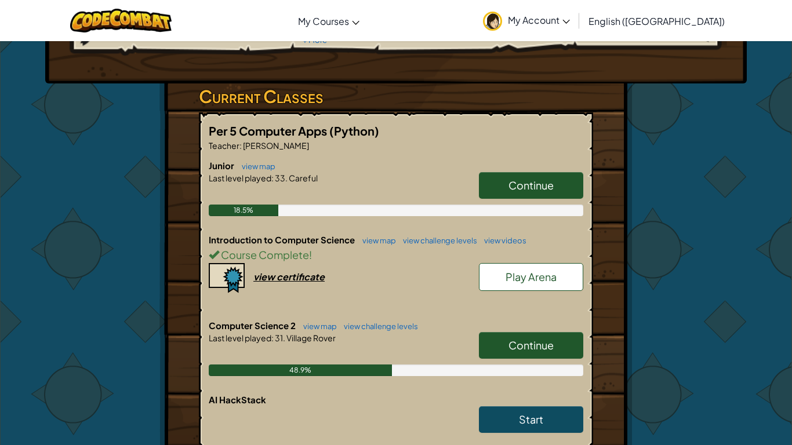
scroll to position [156, 0]
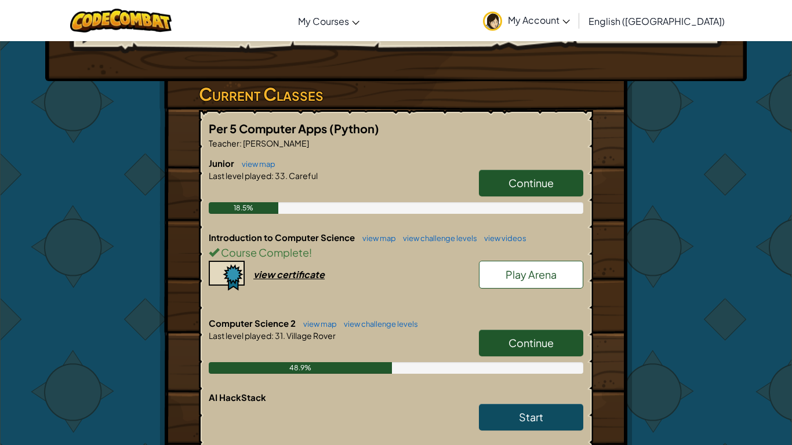
click at [492, 341] on link "Continue" at bounding box center [531, 343] width 104 height 27
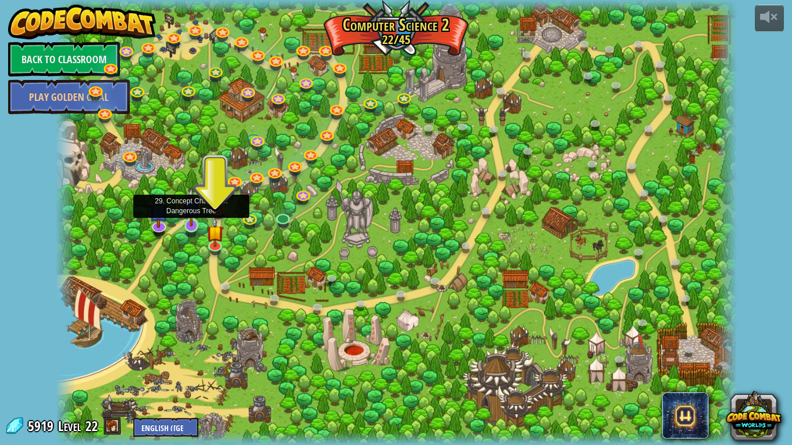
click at [194, 223] on img at bounding box center [191, 206] width 17 height 39
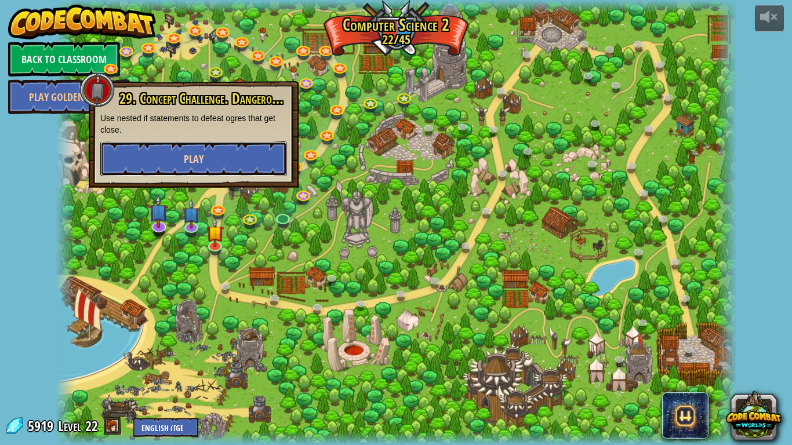
click at [188, 168] on button "Play" at bounding box center [193, 158] width 187 height 35
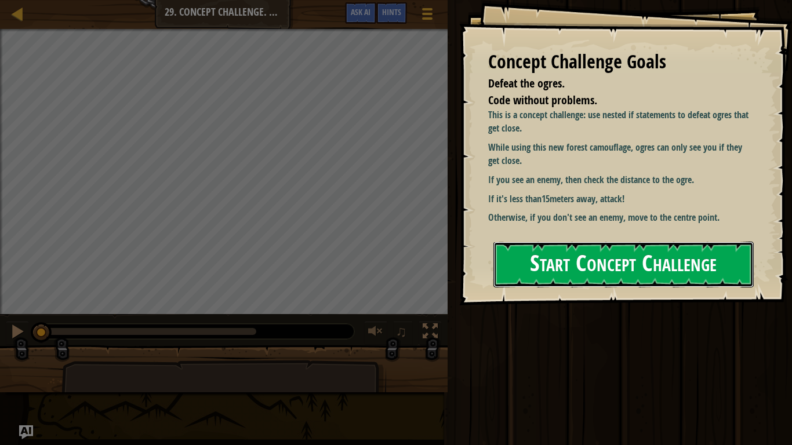
click at [578, 274] on button "Start Concept Challenge" at bounding box center [623, 265] width 260 height 46
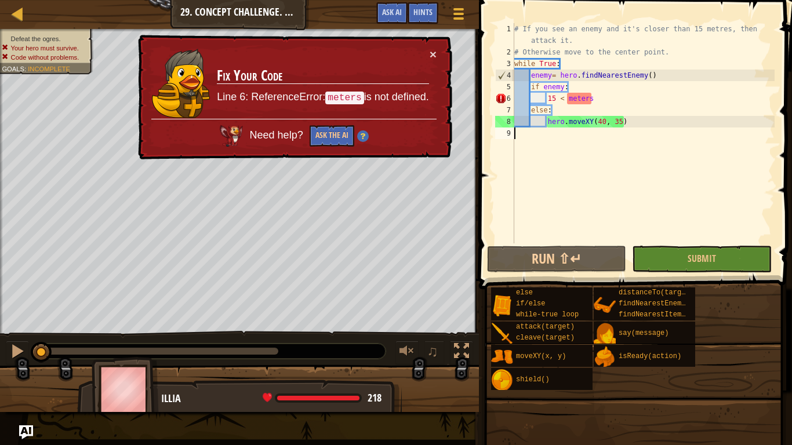
click at [563, 87] on div "# If you see an enemy and it's closer than 15 metres, then attack it. # Otherwi…" at bounding box center [643, 150] width 263 height 255
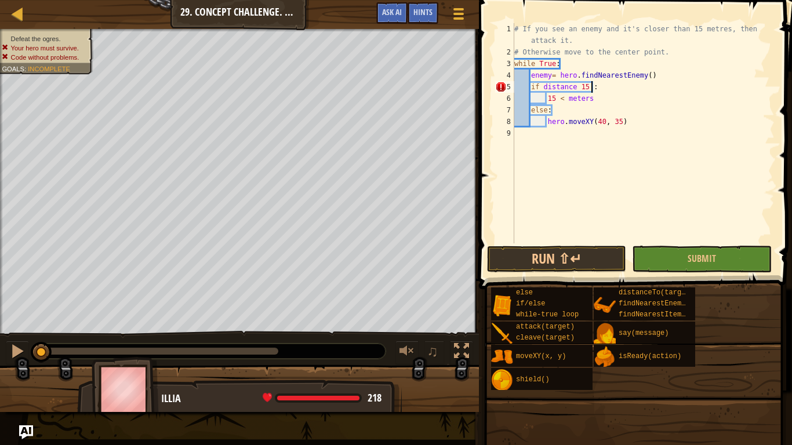
scroll to position [5, 12]
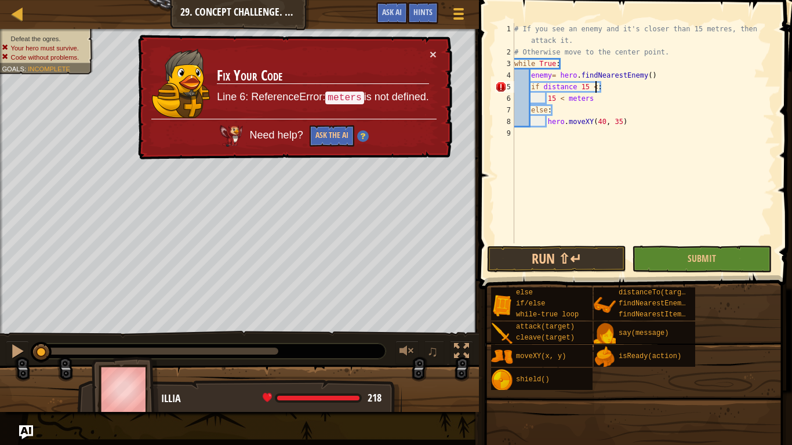
click at [595, 100] on div "# If you see an enemy and it's closer than 15 metres, then attack it. # Otherwi…" at bounding box center [643, 150] width 263 height 255
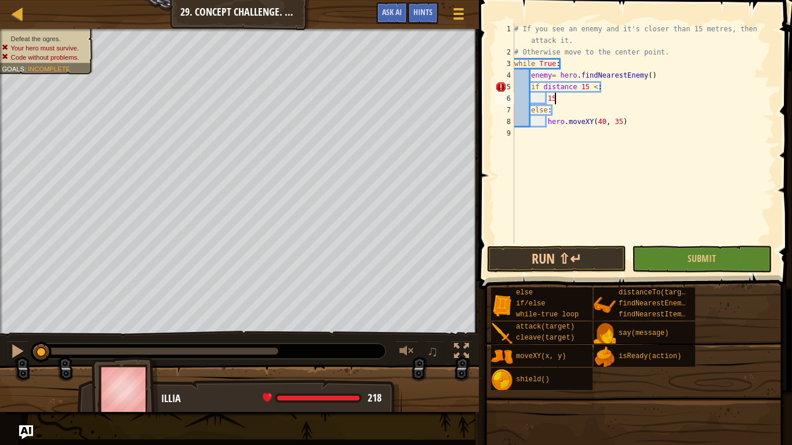
type textarea "1"
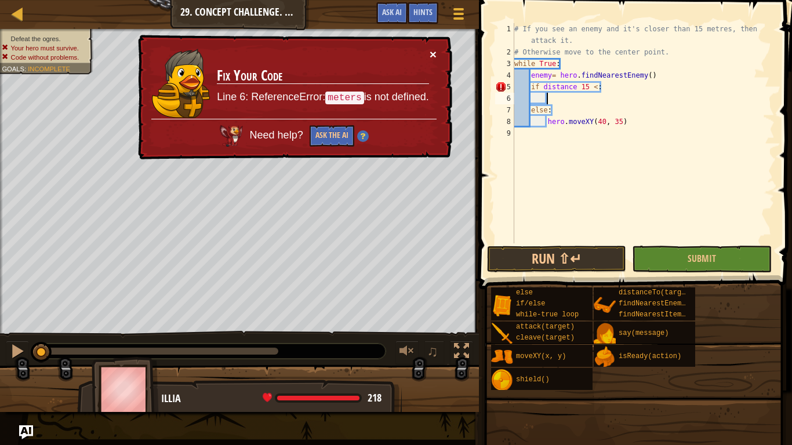
click at [432, 59] on button "×" at bounding box center [432, 54] width 7 height 12
click at [596, 88] on div "# If you see an enemy and it's closer than 15 metres, then attack it. # Otherwi…" at bounding box center [643, 150] width 263 height 255
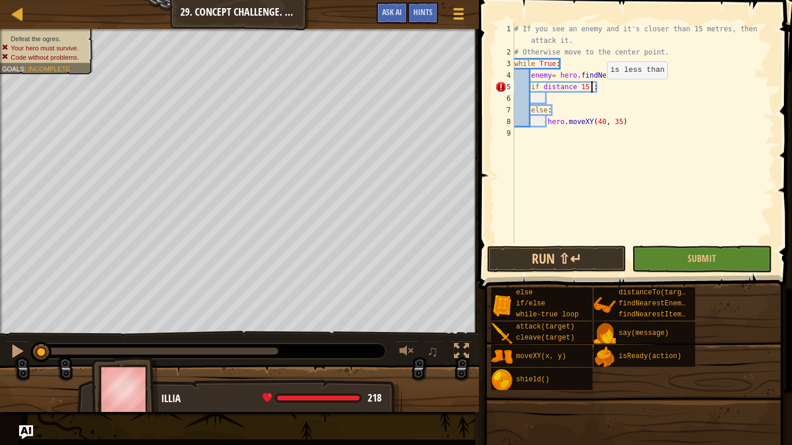
type textarea "if distance 15 <:"
click at [546, 96] on div "# If you see an enemy and it's closer than 15 metres, then attack it. # Otherwi…" at bounding box center [643, 150] width 263 height 255
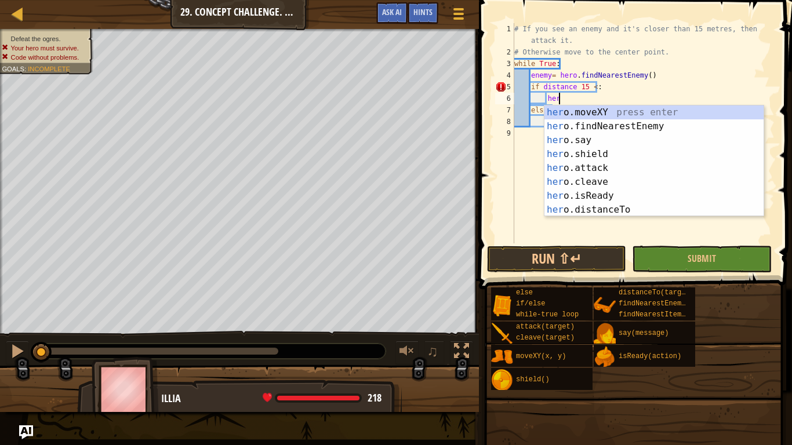
scroll to position [5, 6]
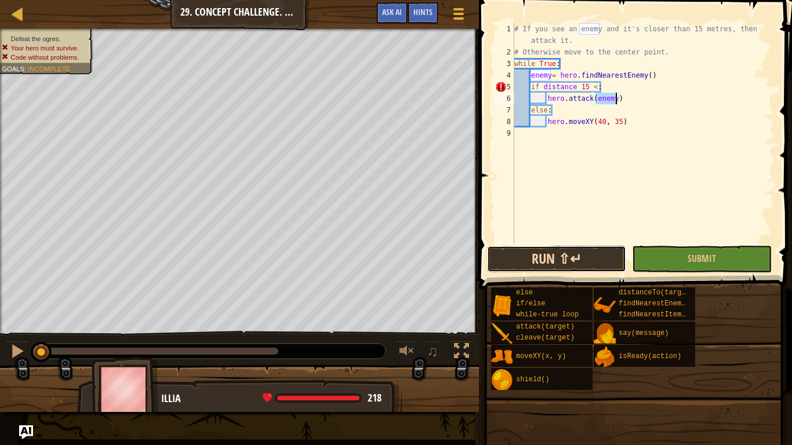
click at [587, 261] on button "Run ⇧↵" at bounding box center [556, 259] width 139 height 27
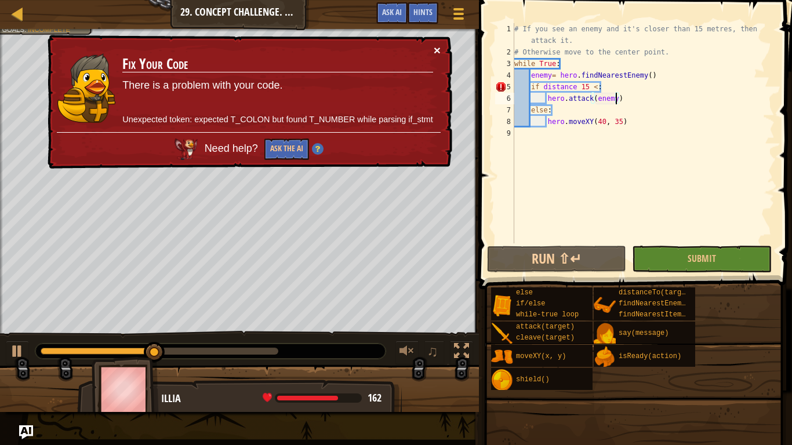
click at [435, 50] on button "×" at bounding box center [437, 50] width 7 height 12
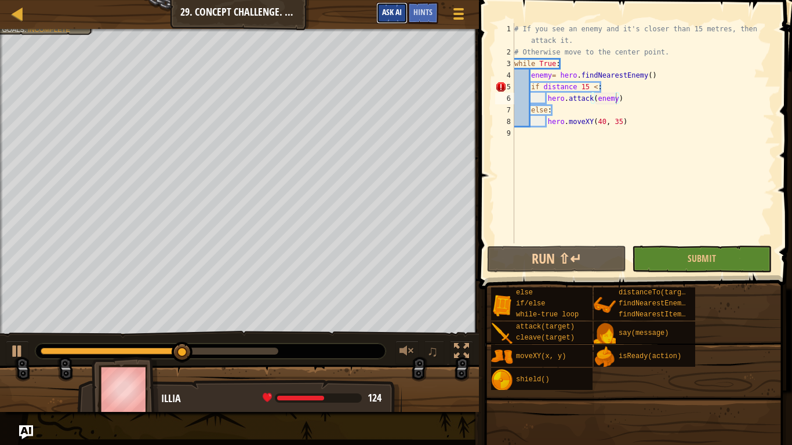
click at [393, 21] on button "Ask AI" at bounding box center [391, 12] width 31 height 21
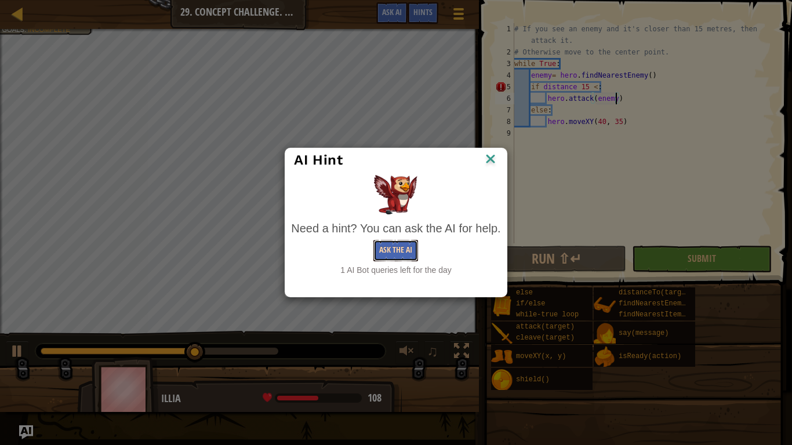
click at [378, 259] on button "Ask the AI" at bounding box center [395, 250] width 45 height 21
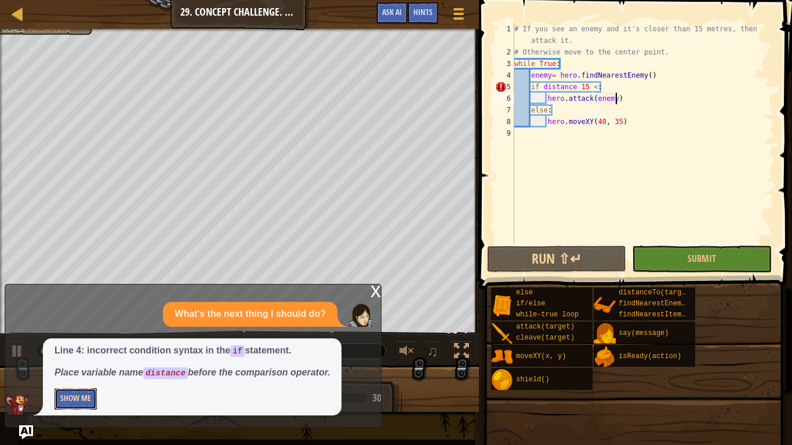
click at [74, 395] on button "Show Me" at bounding box center [75, 398] width 42 height 21
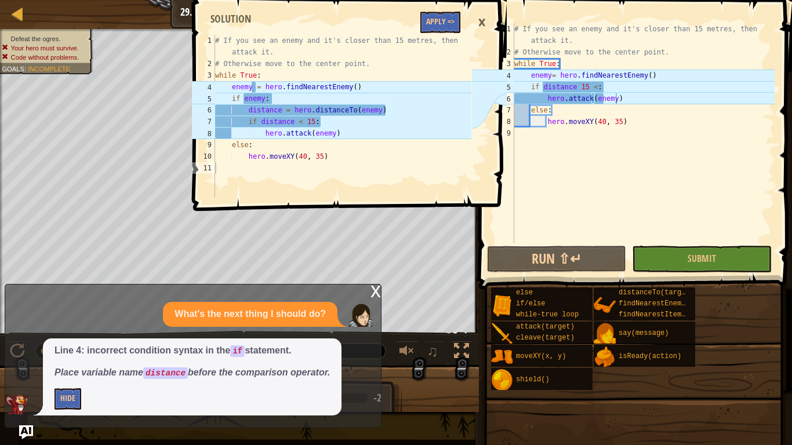
click at [549, 77] on div "# If you see an enemy and it's closer than 15 metres, then attack it. # Otherwi…" at bounding box center [643, 150] width 263 height 255
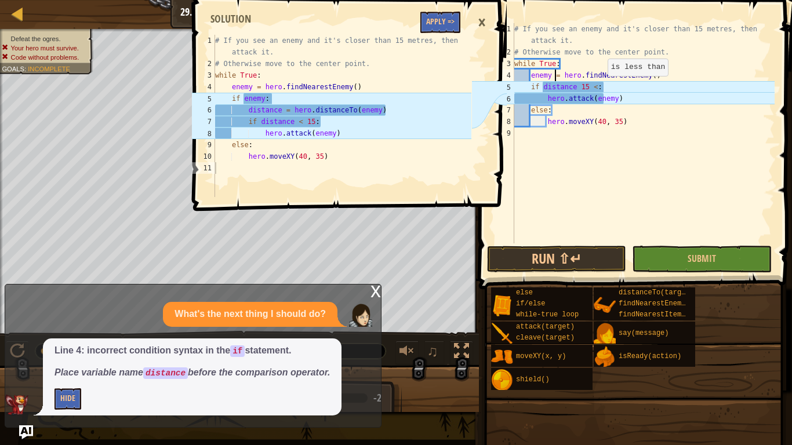
click at [595, 88] on div "# If you see an enemy and it's closer than 15 metres, then attack it. # Otherwi…" at bounding box center [643, 150] width 263 height 255
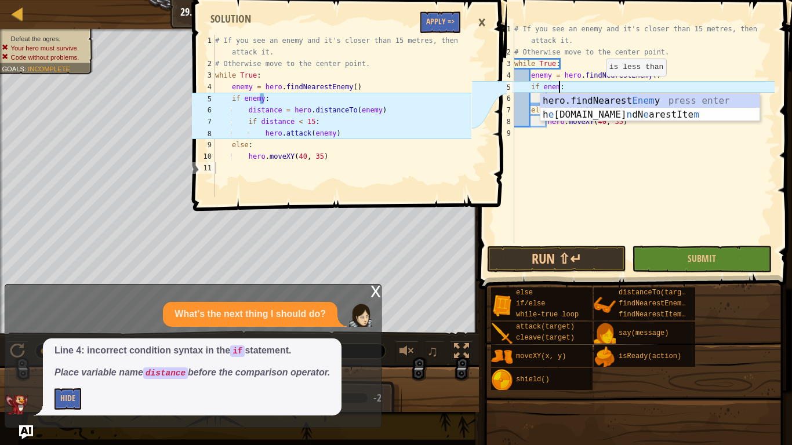
scroll to position [5, 7]
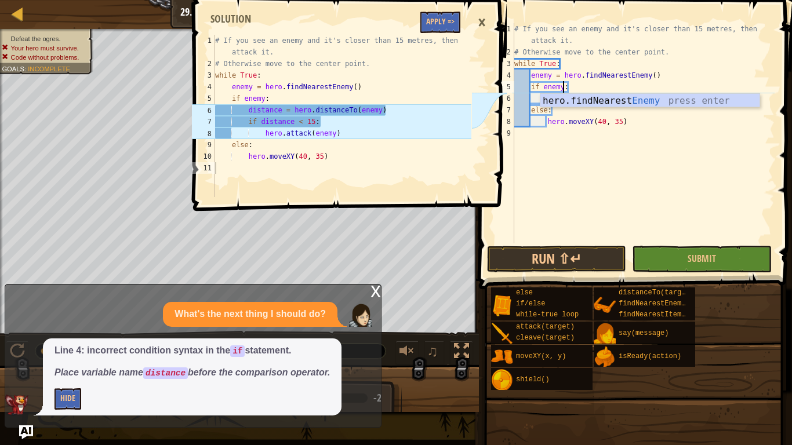
click at [529, 101] on div "# If you see an enemy and it's closer than 15 metres, then attack it. # Otherwi…" at bounding box center [643, 150] width 263 height 255
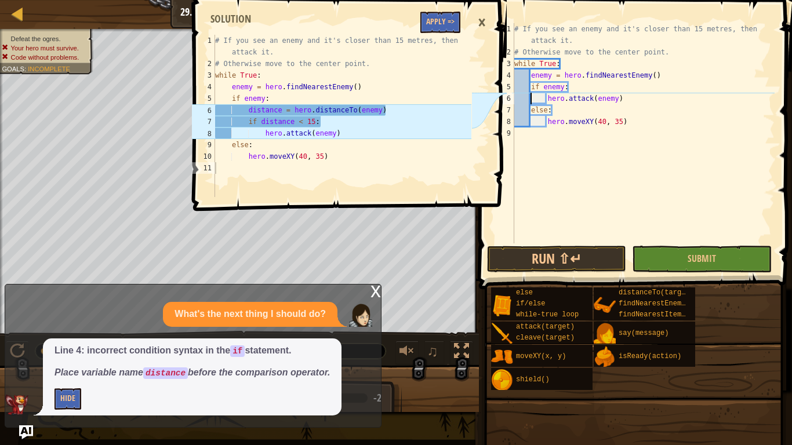
click at [545, 97] on div "# If you see an enemy and it's closer than 15 metres, then attack it. # Otherwi…" at bounding box center [643, 150] width 263 height 255
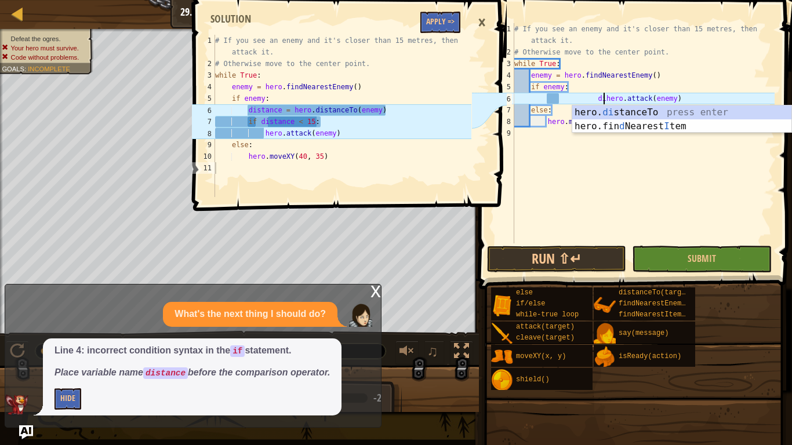
scroll to position [5, 13]
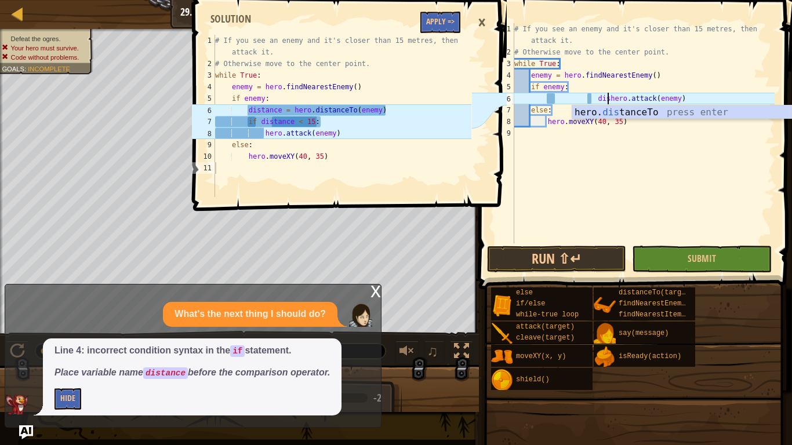
type textarea "dishero.attack(enemy)"
type textarea "distance = hero.distanceTo(enemy)"
click at [250, 112] on div "# If you see an enemy and it's closer than 15 metres, then attack it. # Otherwi…" at bounding box center [342, 133] width 259 height 197
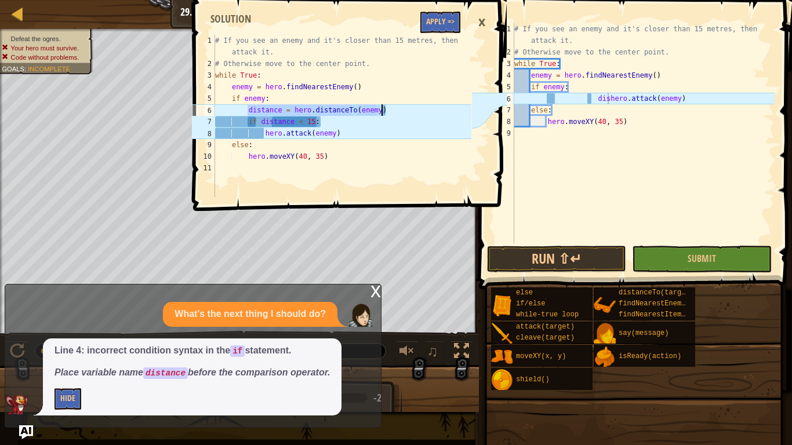
drag, startPoint x: 247, startPoint y: 110, endPoint x: 457, endPoint y: 112, distance: 209.3
click at [457, 112] on div "# If you see an enemy and it's closer than 15 metres, then attack it. # Otherwi…" at bounding box center [342, 133] width 259 height 197
click at [424, 20] on button "Apply =>" at bounding box center [440, 22] width 40 height 21
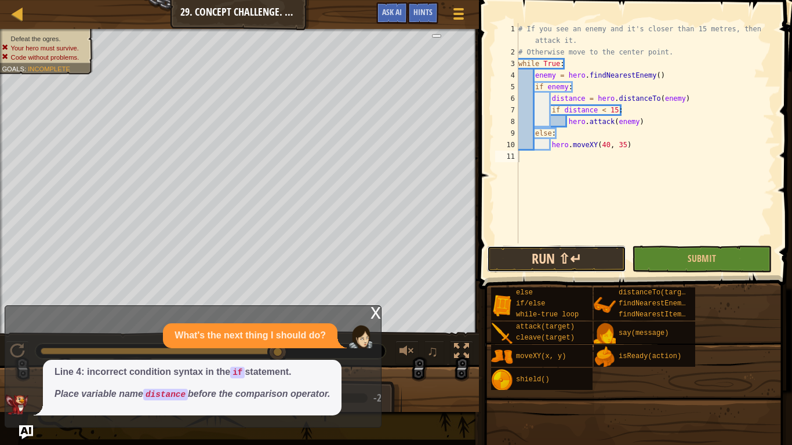
click at [536, 257] on button "Run ⇧↵" at bounding box center [556, 259] width 139 height 27
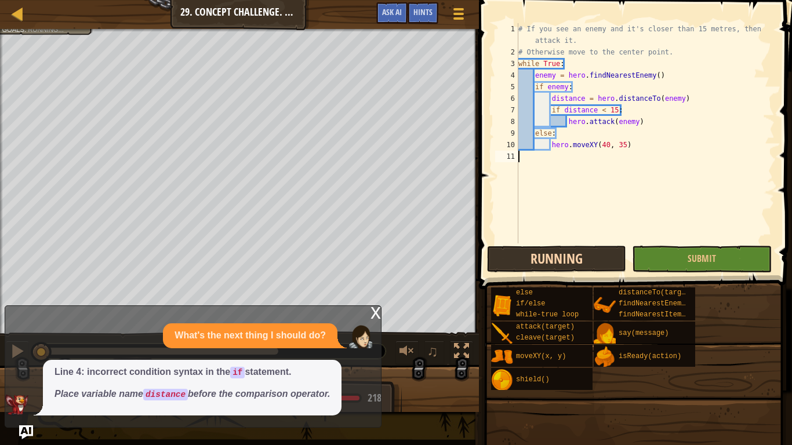
scroll to position [5, 0]
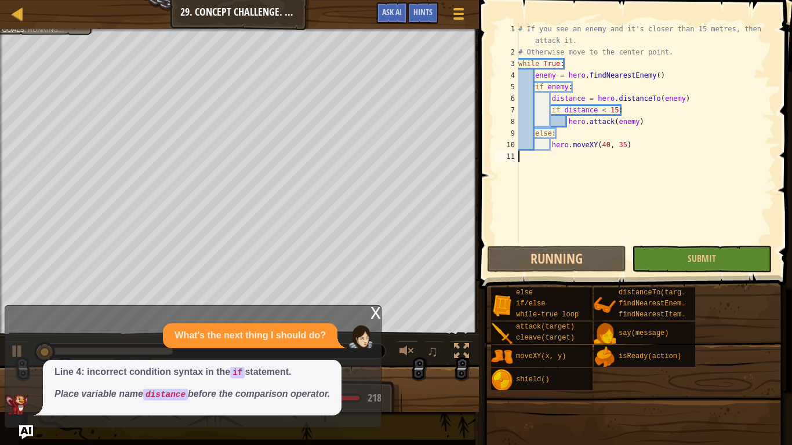
click at [374, 309] on div "x" at bounding box center [375, 312] width 10 height 12
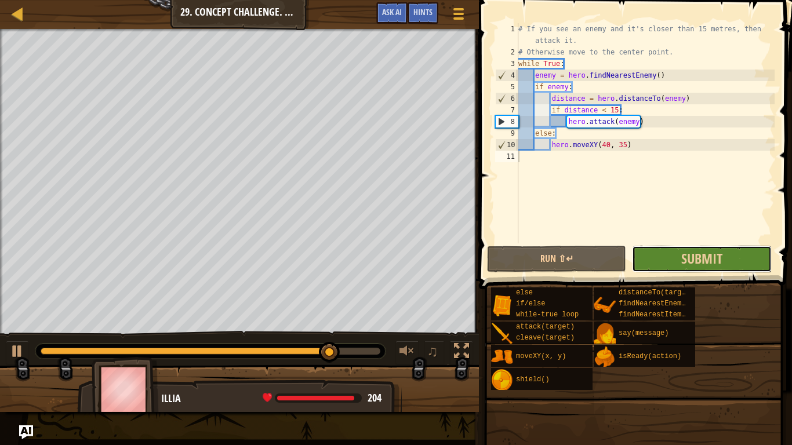
click at [675, 259] on button "Submit" at bounding box center [701, 259] width 139 height 27
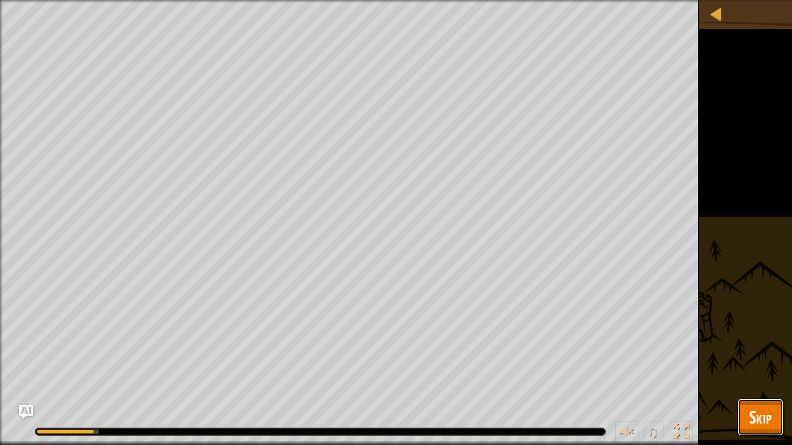
click at [749, 421] on span "Skip" at bounding box center [760, 417] width 23 height 24
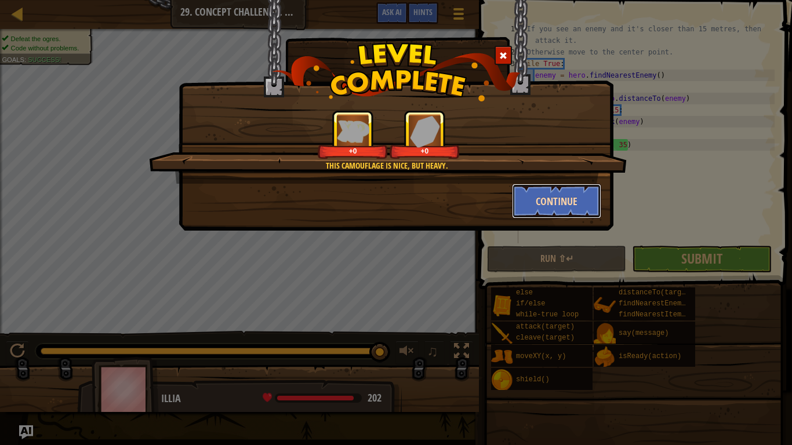
click at [588, 198] on button "Continue" at bounding box center [557, 201] width 90 height 35
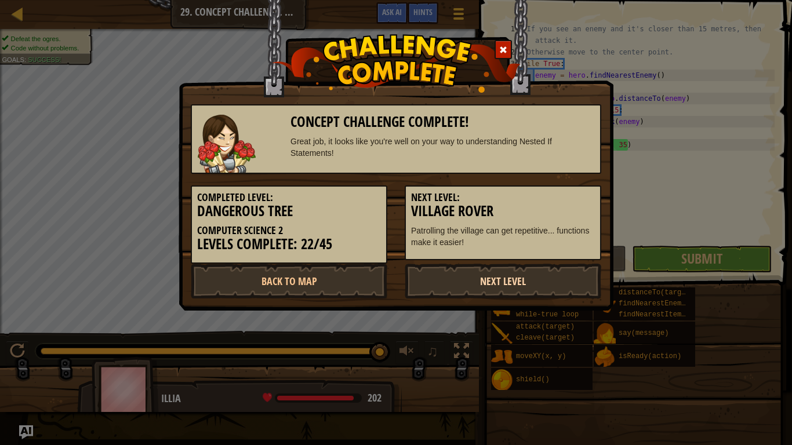
click at [547, 287] on link "Next Level" at bounding box center [503, 281] width 196 height 35
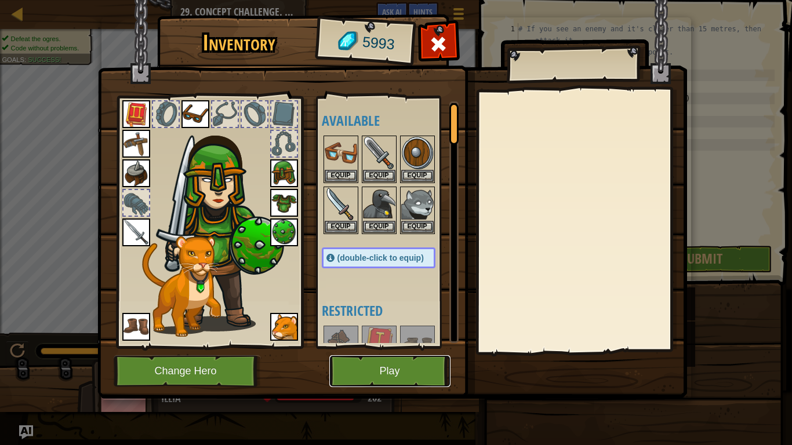
click at [365, 367] on button "Play" at bounding box center [389, 371] width 121 height 32
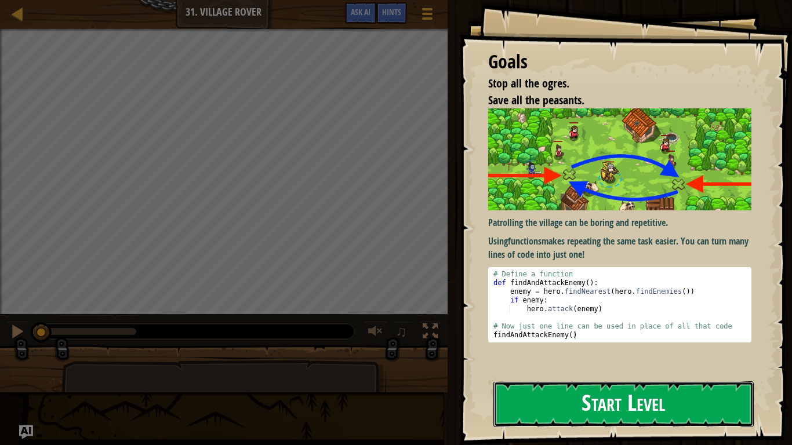
click at [640, 402] on button "Start Level" at bounding box center [623, 404] width 260 height 46
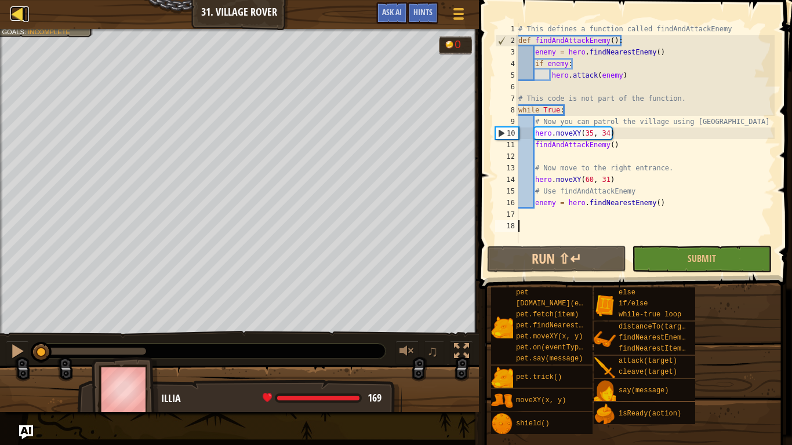
click at [16, 18] on div at bounding box center [17, 13] width 14 height 14
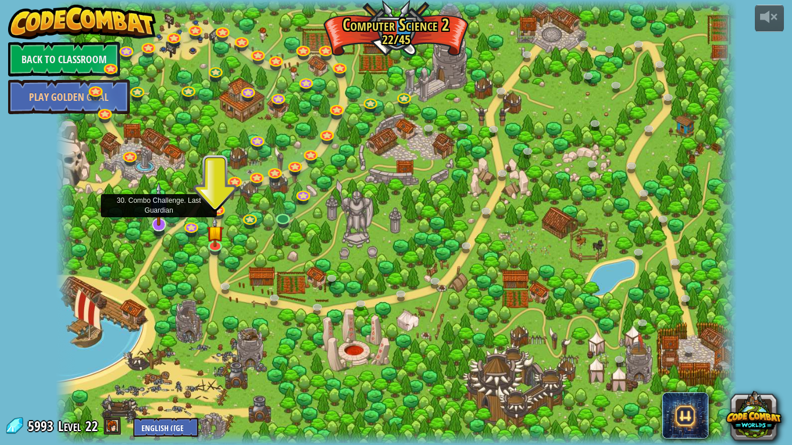
click at [160, 224] on img at bounding box center [158, 204] width 19 height 44
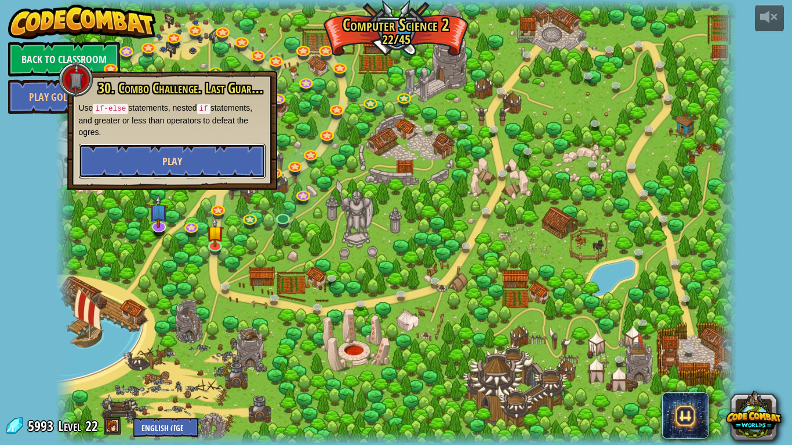
click at [210, 169] on button "Play" at bounding box center [172, 161] width 187 height 35
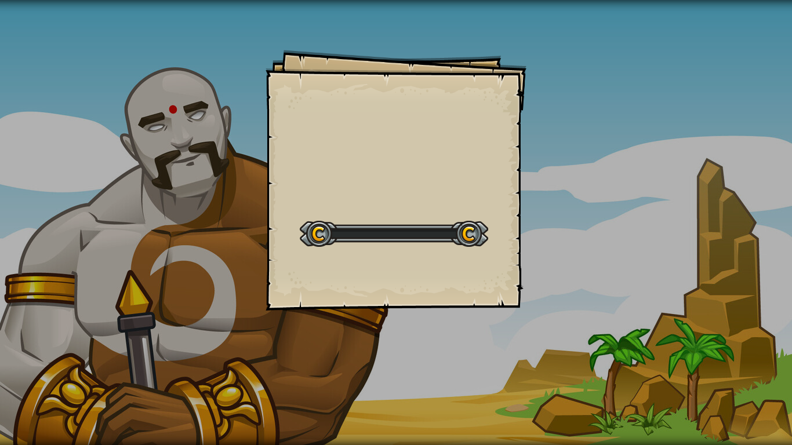
click at [210, 169] on div "Goals Start Level Error loading from server. Try refreshing the page. You'll ne…" at bounding box center [396, 222] width 792 height 445
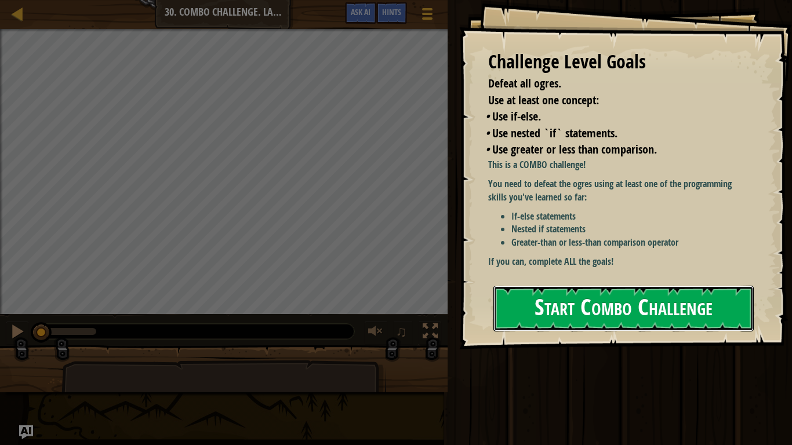
click at [495, 308] on button "Start Combo Challenge" at bounding box center [623, 309] width 260 height 46
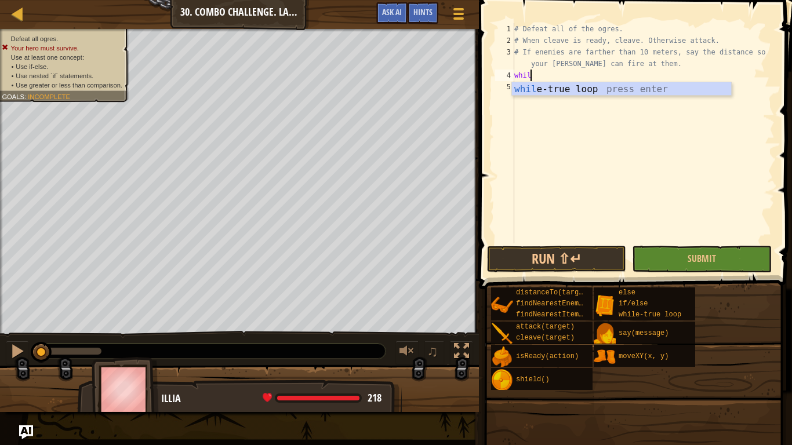
type textarea "while"
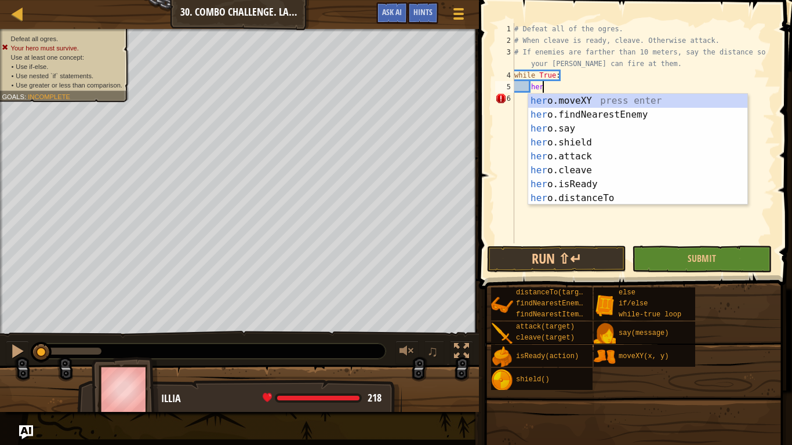
scroll to position [5, 3]
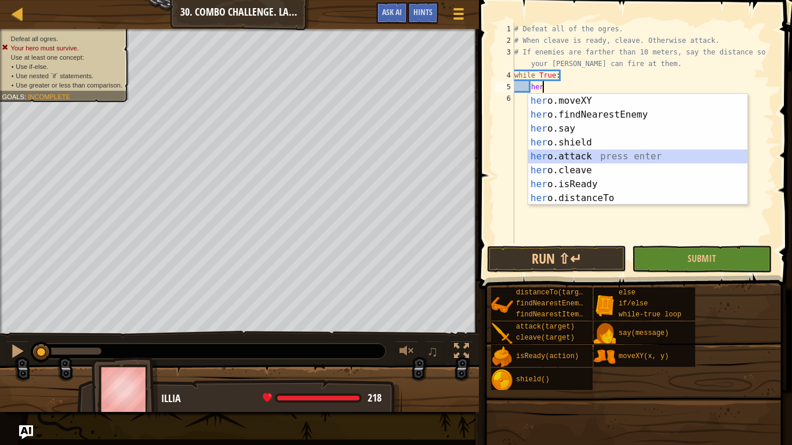
type textarea "hero.attack(enemy)"
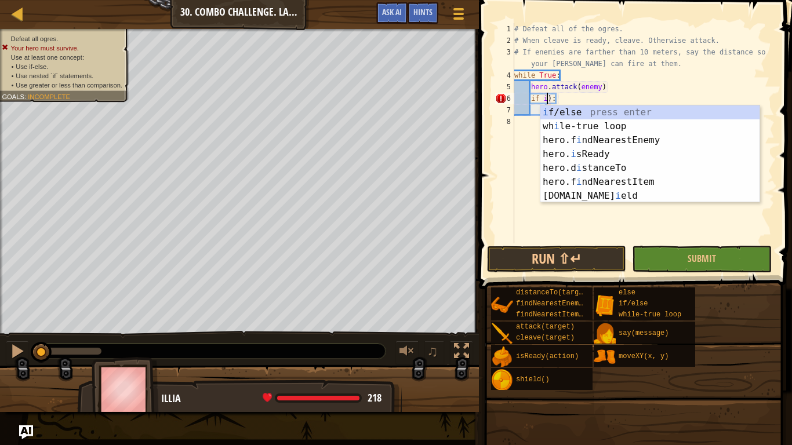
scroll to position [5, 5]
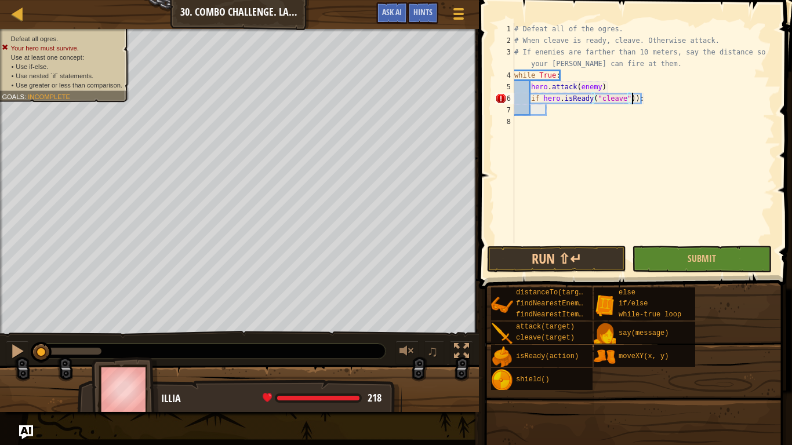
type textarea "if hero.isReady("cleave"):"
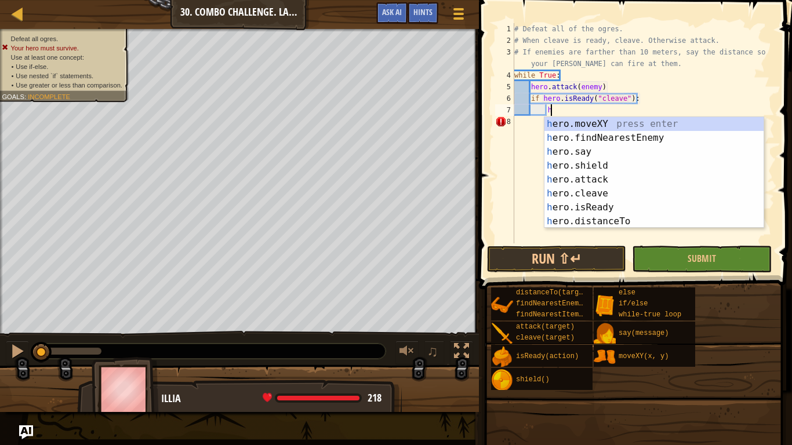
scroll to position [5, 6]
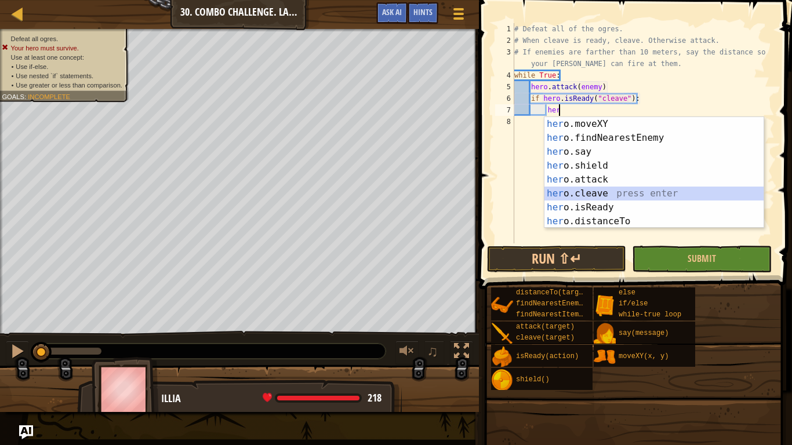
type textarea "hero.cleave(enemy)"
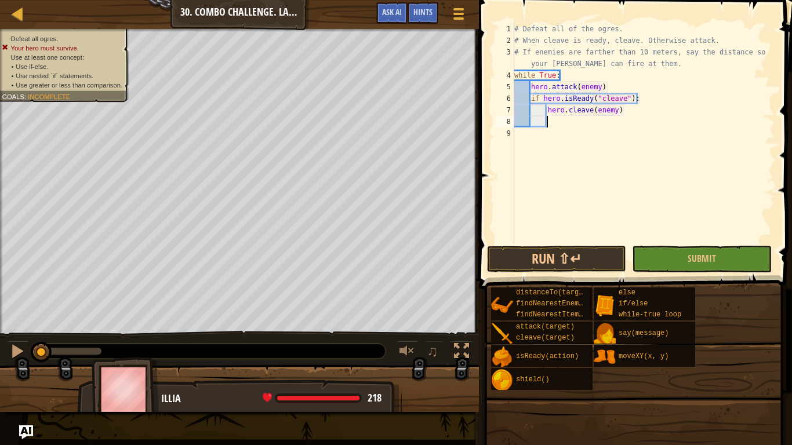
scroll to position [5, 2]
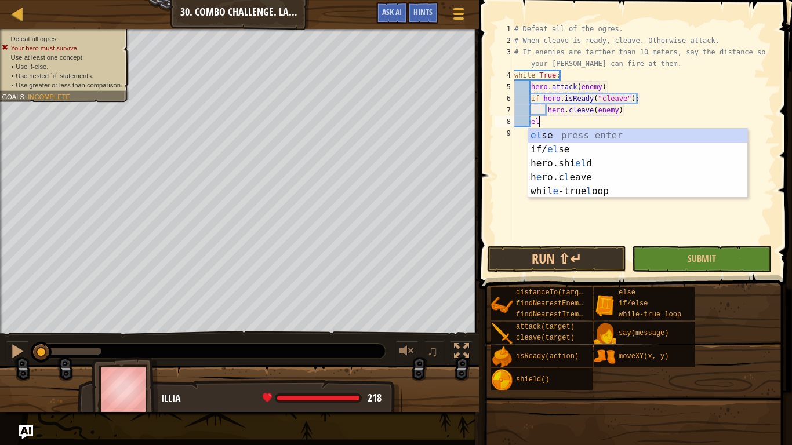
type textarea "els"
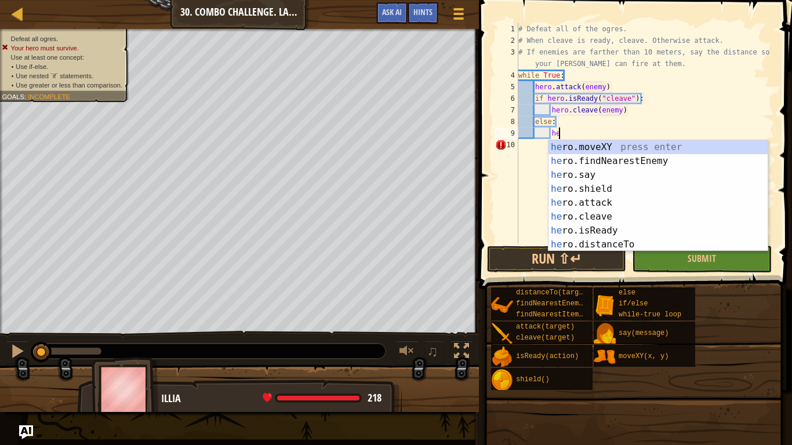
scroll to position [5, 6]
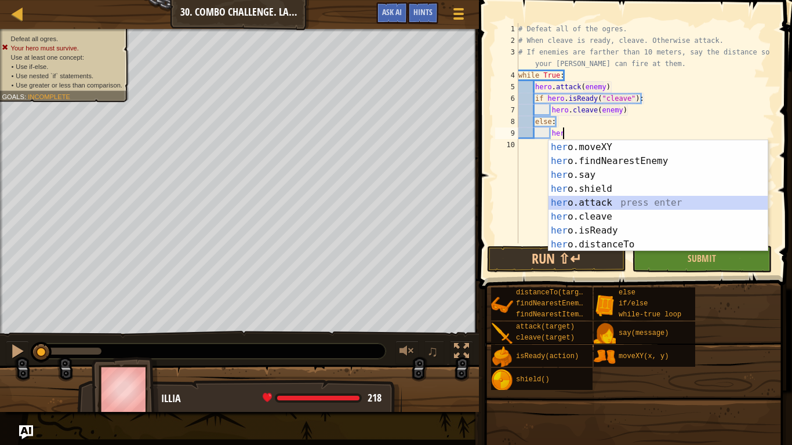
type textarea "hero.attack(enemy)"
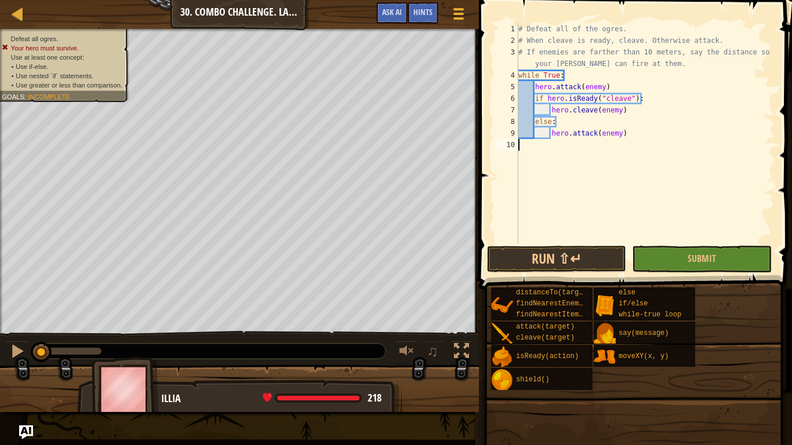
scroll to position [5, 0]
click at [27, 12] on link "Map" at bounding box center [26, 14] width 6 height 16
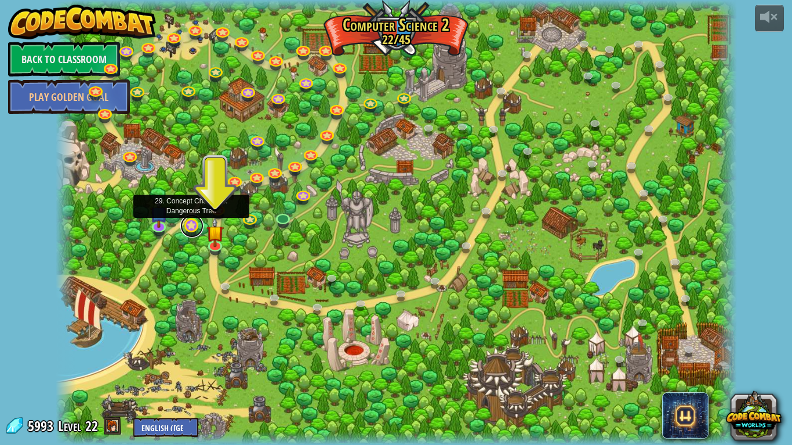
click at [191, 230] on link at bounding box center [191, 225] width 23 height 23
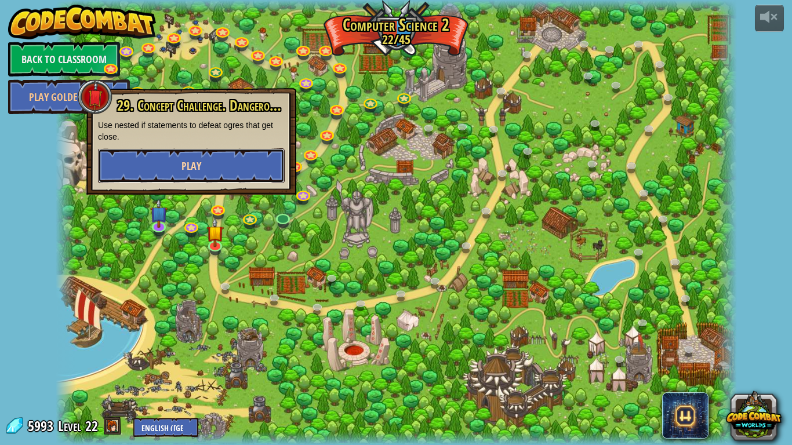
click at [194, 162] on span "Play" at bounding box center [191, 166] width 20 height 14
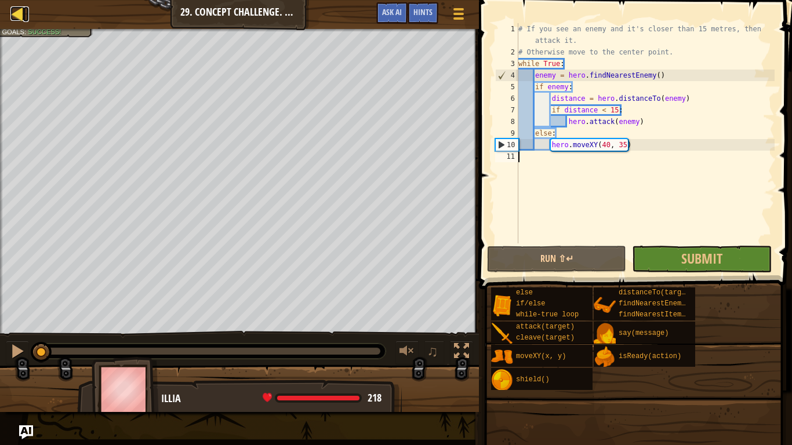
click at [25, 16] on link "Map" at bounding box center [26, 14] width 6 height 16
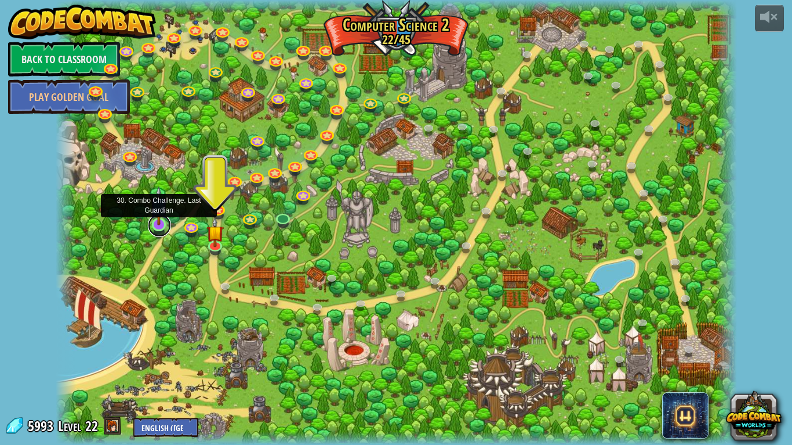
click at [164, 225] on link at bounding box center [159, 225] width 23 height 23
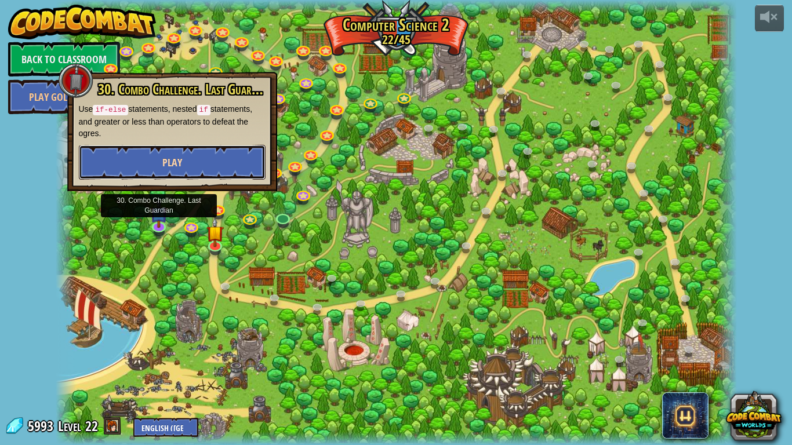
click at [202, 171] on button "Play" at bounding box center [172, 162] width 187 height 35
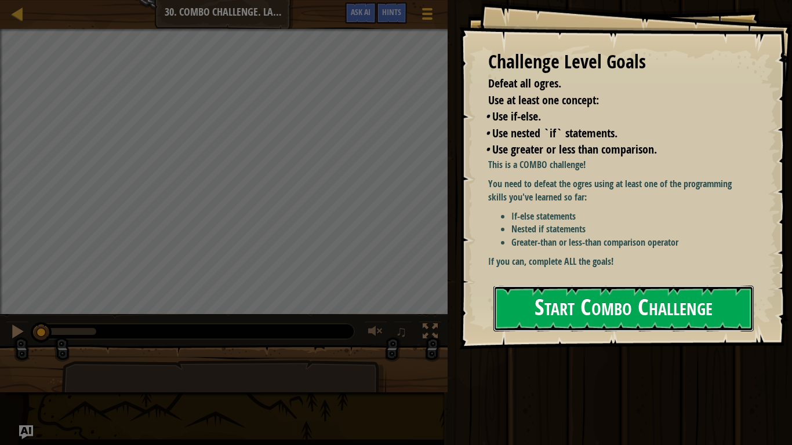
click at [533, 314] on button "Start Combo Challenge" at bounding box center [623, 309] width 260 height 46
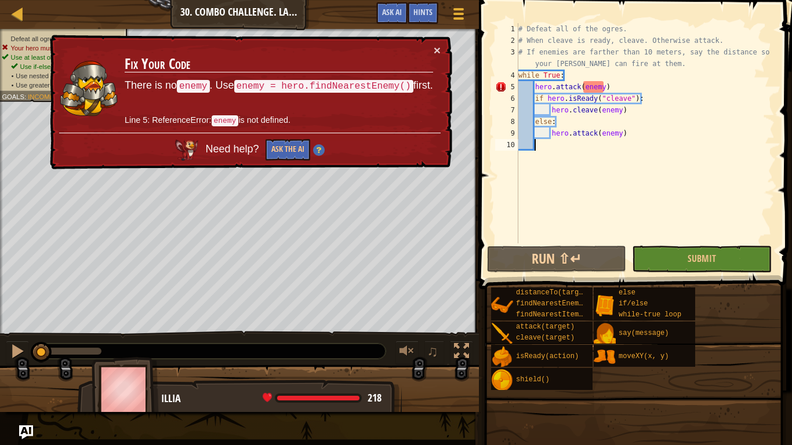
click at [602, 90] on div "# Defeat all of the ogres. # When cleave is ready, cleave. Otherwise attack. # …" at bounding box center [645, 144] width 259 height 243
type textarea "while True:"
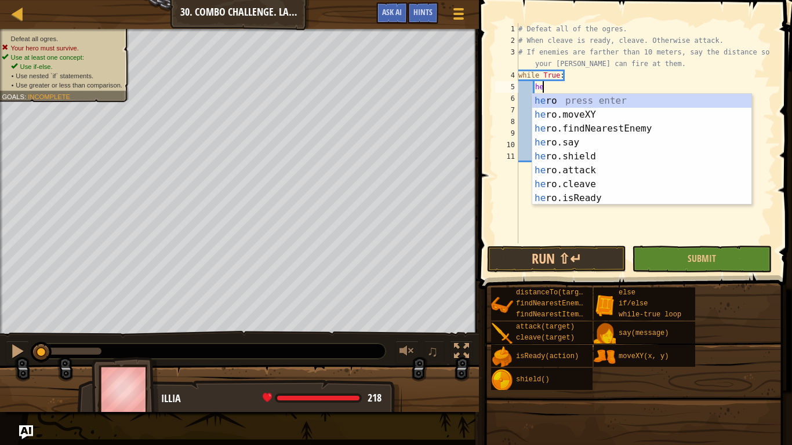
type textarea "her"
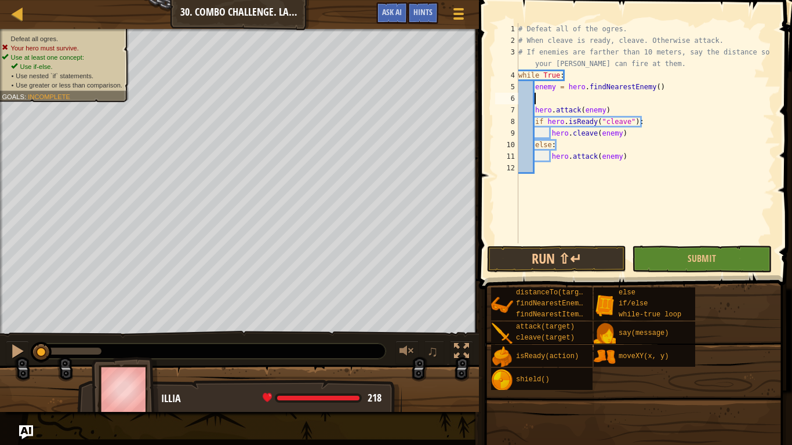
scroll to position [5, 0]
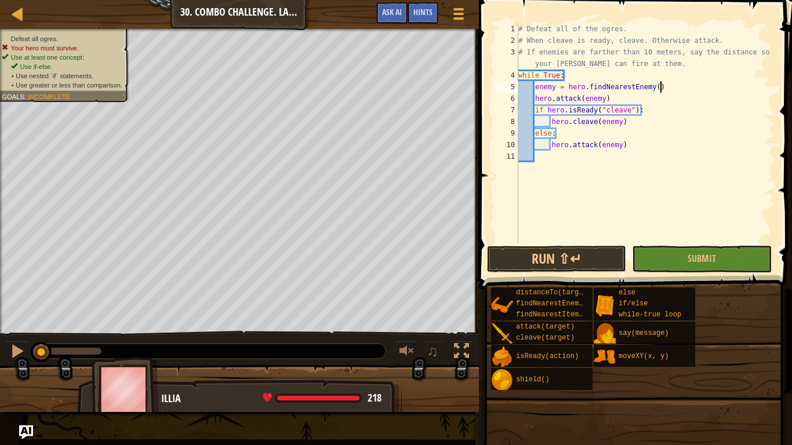
click at [635, 148] on div "# Defeat all of the ogres. # When cleave is ready, cleave. Otherwise attack. # …" at bounding box center [645, 144] width 259 height 243
type textarea "hero.attack(enemy)"
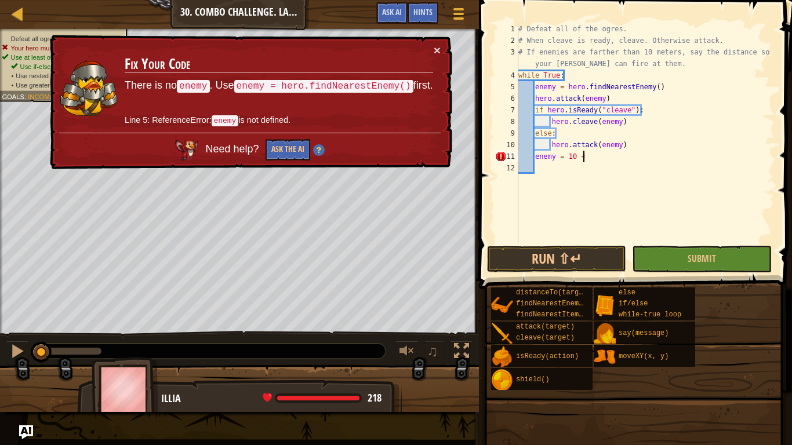
click at [535, 157] on div "# Defeat all of the ogres. # When cleave is ready, cleave. Otherwise attack. # …" at bounding box center [645, 144] width 259 height 243
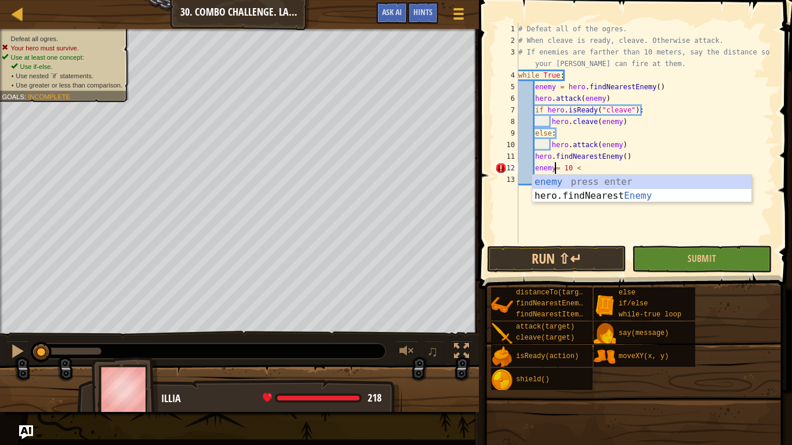
scroll to position [5, 5]
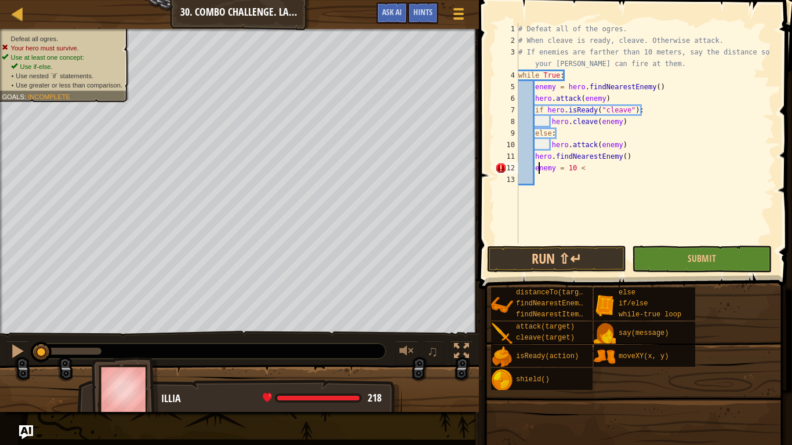
click at [537, 168] on div "# Defeat all of the ogres. # When cleave is ready, cleave. Otherwise attack. # …" at bounding box center [645, 144] width 259 height 243
click at [534, 169] on div "# Defeat all of the ogres. # When cleave is ready, cleave. Otherwise attack. # …" at bounding box center [645, 144] width 259 height 243
click at [585, 184] on div "# Defeat all of the ogres. # When cleave is ready, cleave. Otherwise attack. # …" at bounding box center [645, 144] width 259 height 243
type textarea "="
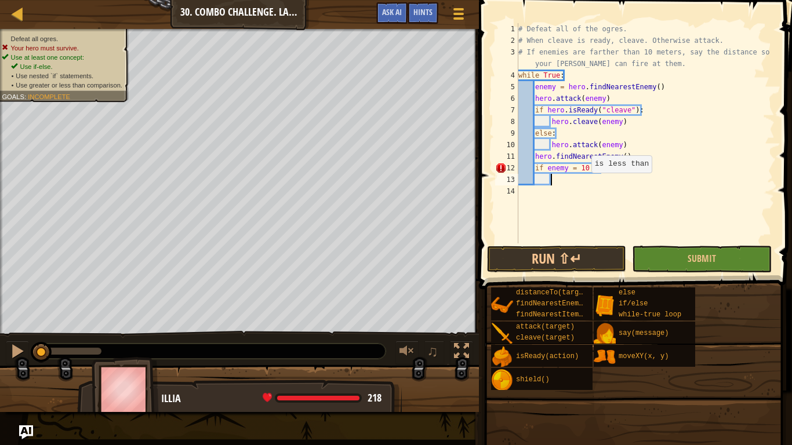
scroll to position [5, 4]
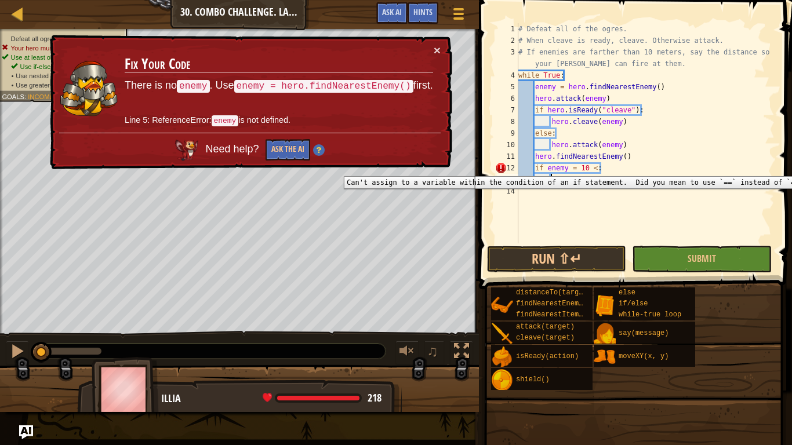
click at [503, 168] on div "12" at bounding box center [506, 168] width 23 height 12
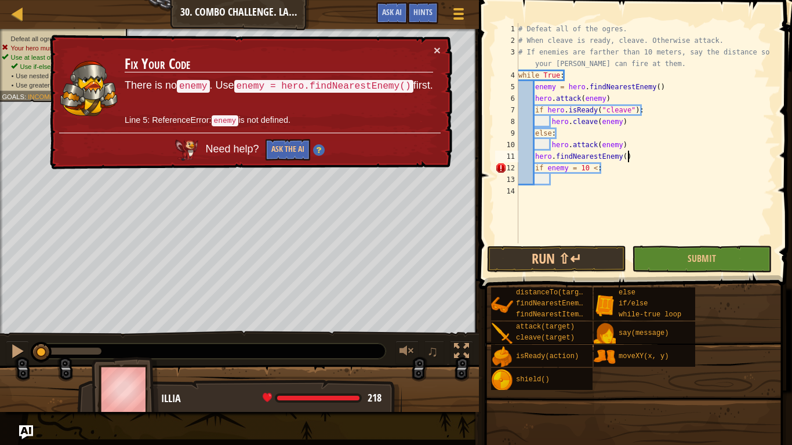
click at [628, 159] on div "# Defeat all of the ogres. # When cleave is ready, cleave. Otherwise attack. # …" at bounding box center [645, 144] width 259 height 243
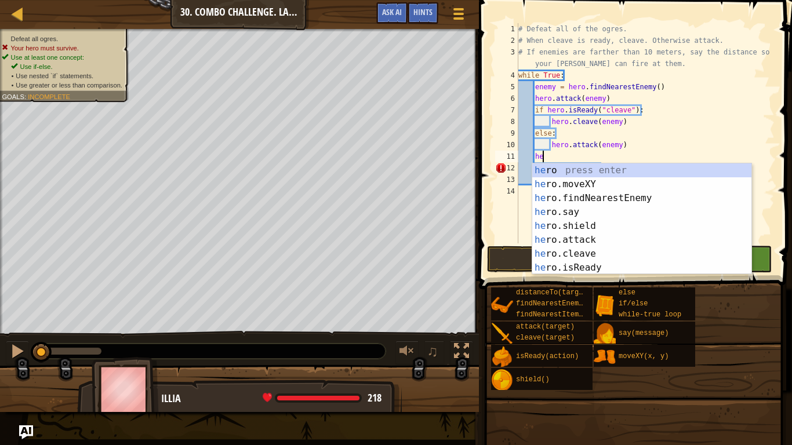
type textarea "h"
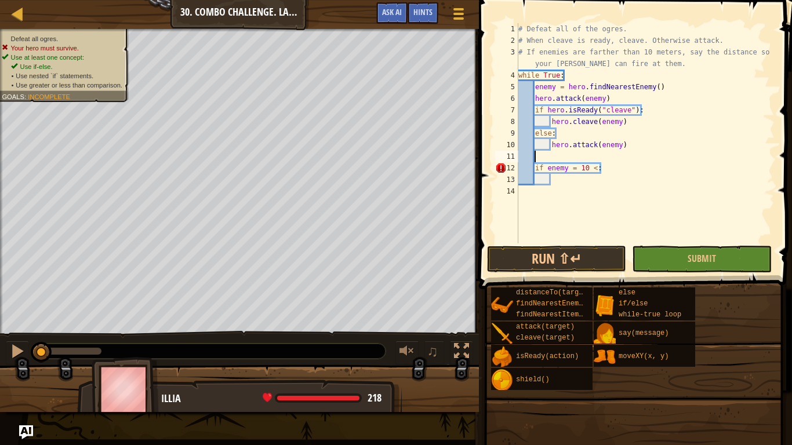
scroll to position [5, 0]
click at [532, 158] on div "# Defeat all of the ogres. # When cleave is ready, cleave. Otherwise attack. # …" at bounding box center [645, 144] width 259 height 243
click at [625, 145] on div "# Defeat all of the ogres. # When cleave is ready, cleave. Otherwise attack. # …" at bounding box center [645, 144] width 259 height 243
type textarea "hero.attack(enemy)"
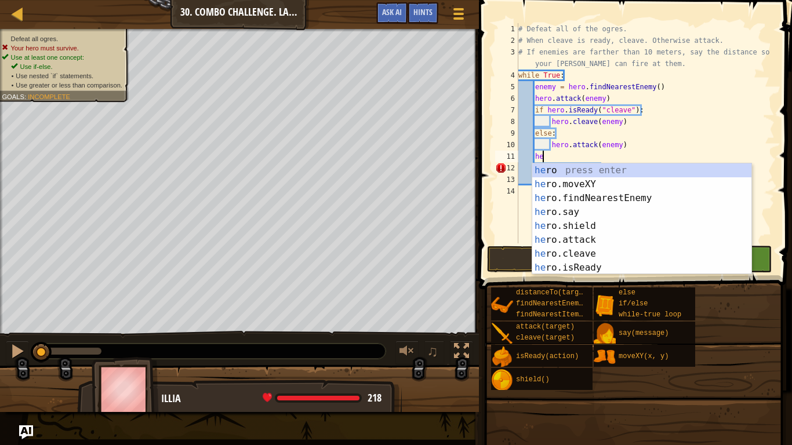
type textarea "her"
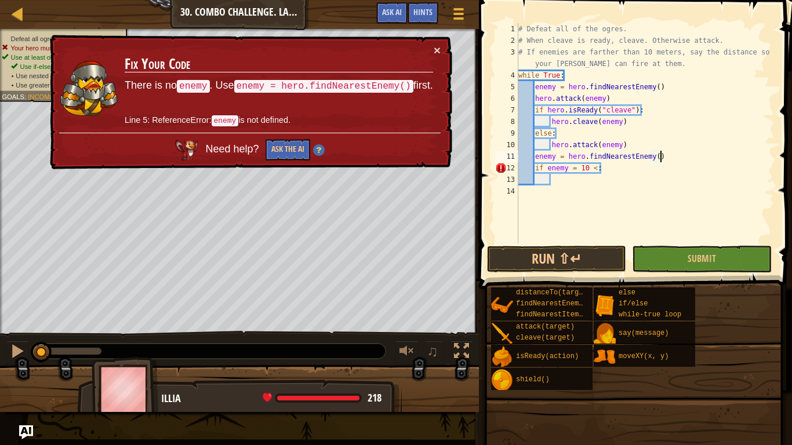
click at [569, 170] on div "# Defeat all of the ogres. # When cleave is ready, cleave. Otherwise attack. # …" at bounding box center [645, 144] width 259 height 243
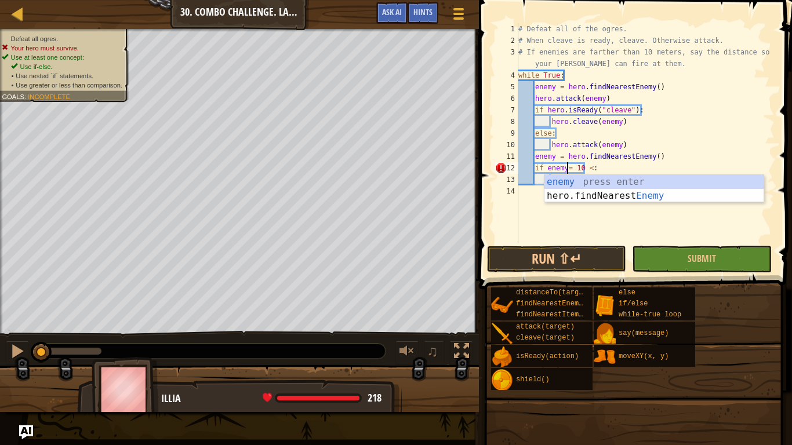
scroll to position [5, 7]
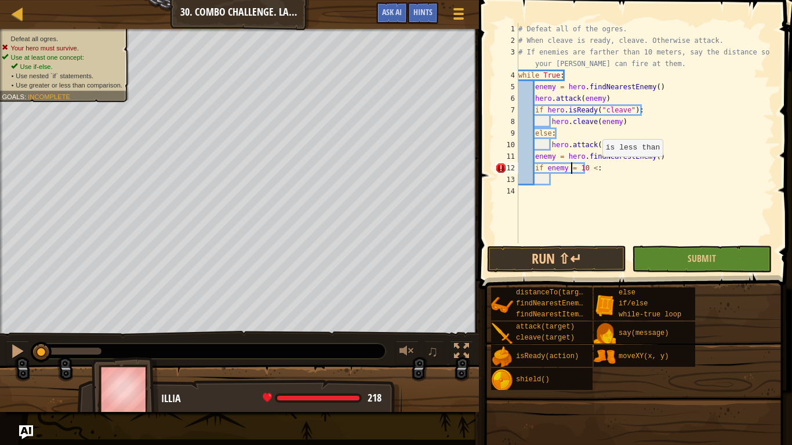
click at [595, 168] on div "# Defeat all of the ogres. # When cleave is ready, cleave. Otherwise attack. # …" at bounding box center [645, 144] width 259 height 243
type textarea "if enemy = 10 <:"
